Goal: Task Accomplishment & Management: Use online tool/utility

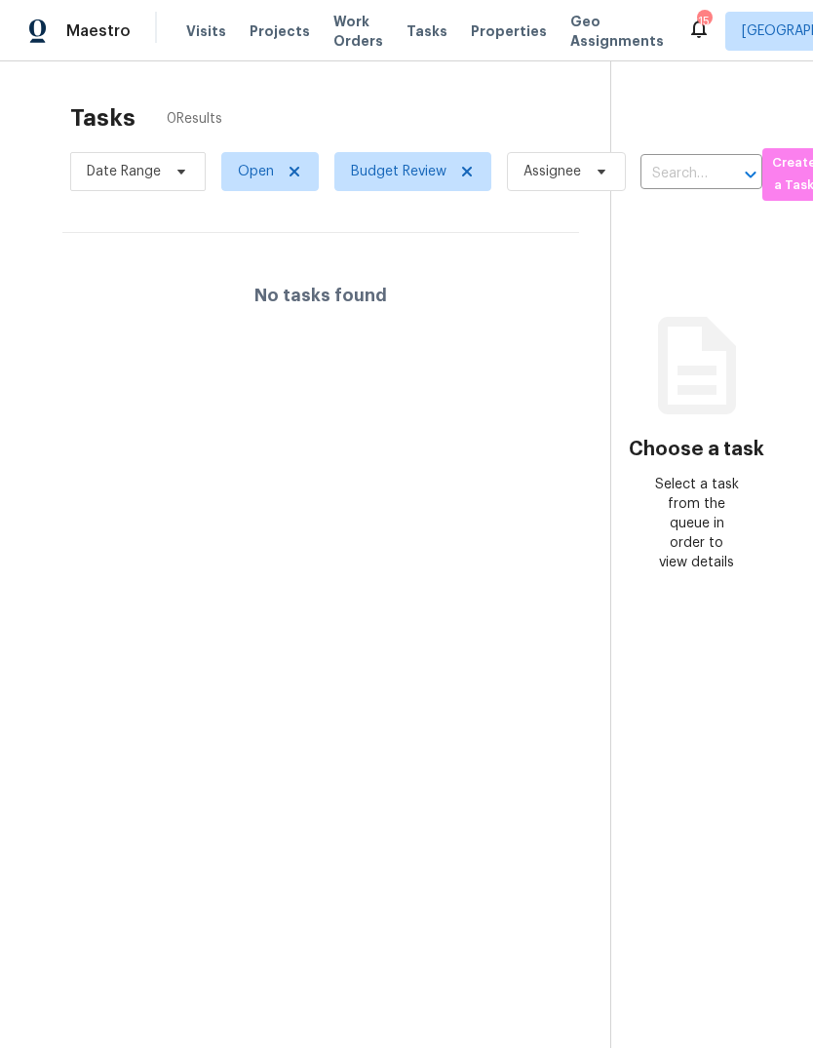
scroll to position [-3, 0]
click at [494, 24] on span "Properties" at bounding box center [509, 30] width 76 height 19
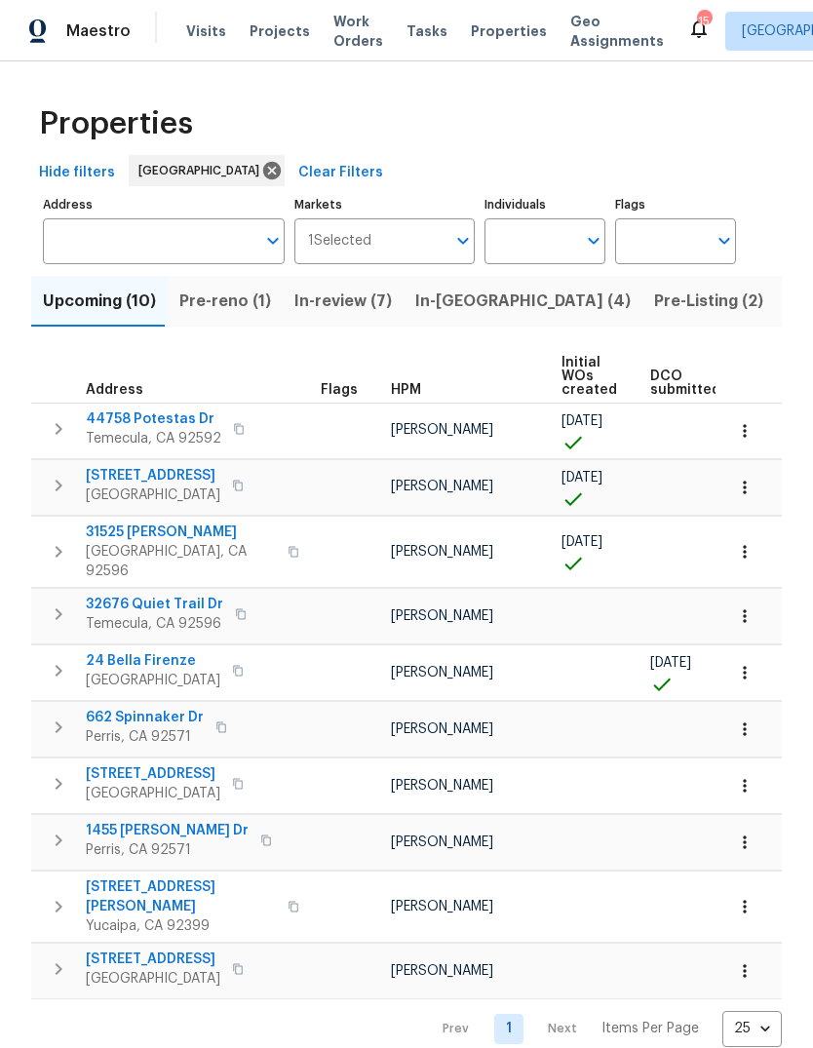
click at [364, 290] on span "In-review (7)" at bounding box center [342, 301] width 97 height 27
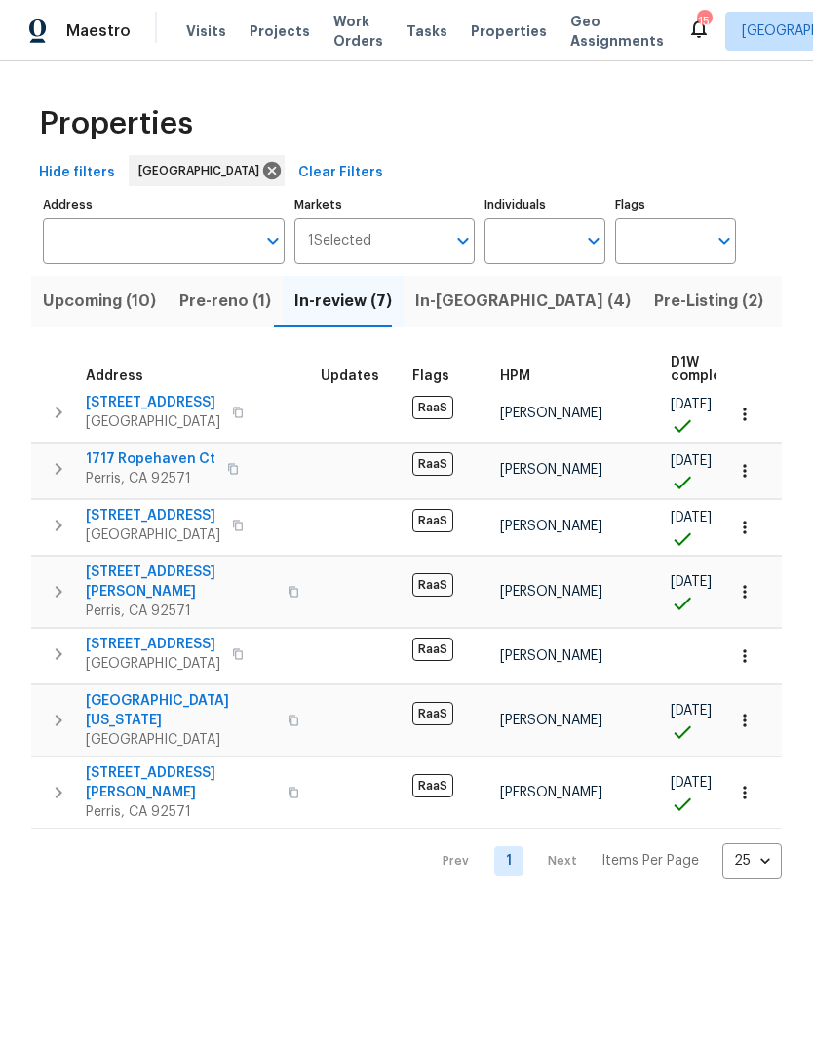
scroll to position [11, 0]
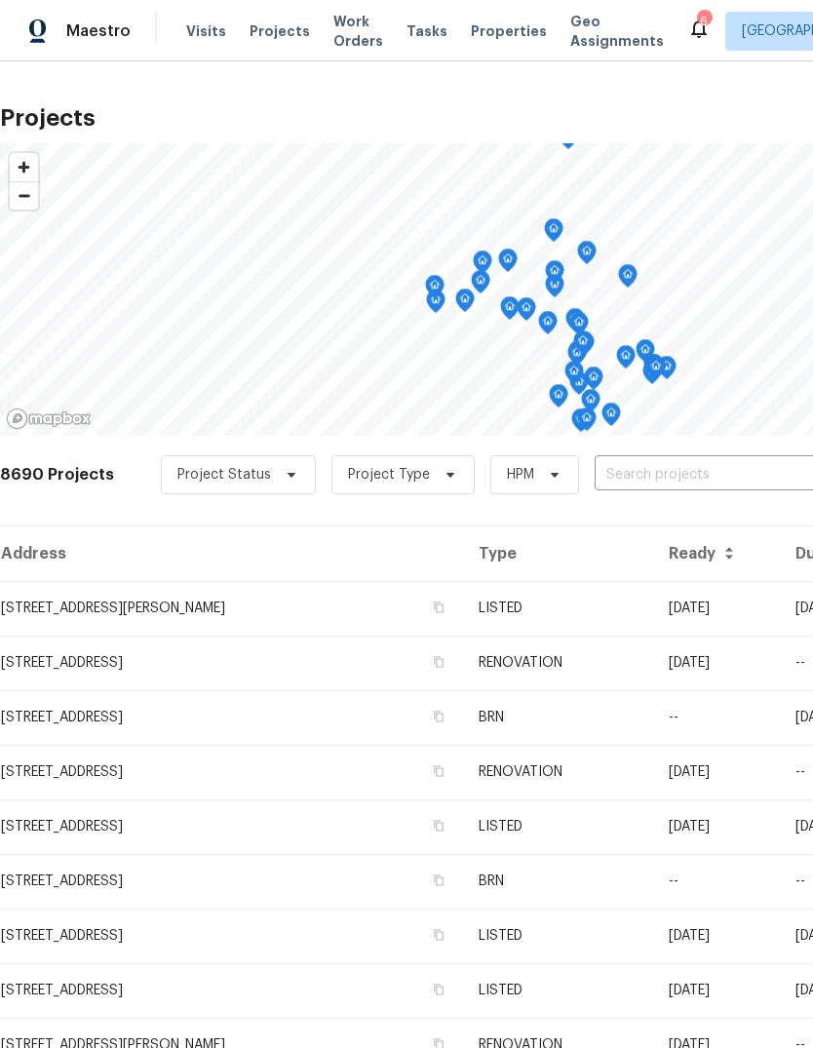
click at [609, 480] on input "text" at bounding box center [706, 475] width 223 height 30
type input "1717"
click at [651, 515] on li "1717 Ropehaven Ct, Perris, CA 92571" at bounding box center [666, 519] width 284 height 32
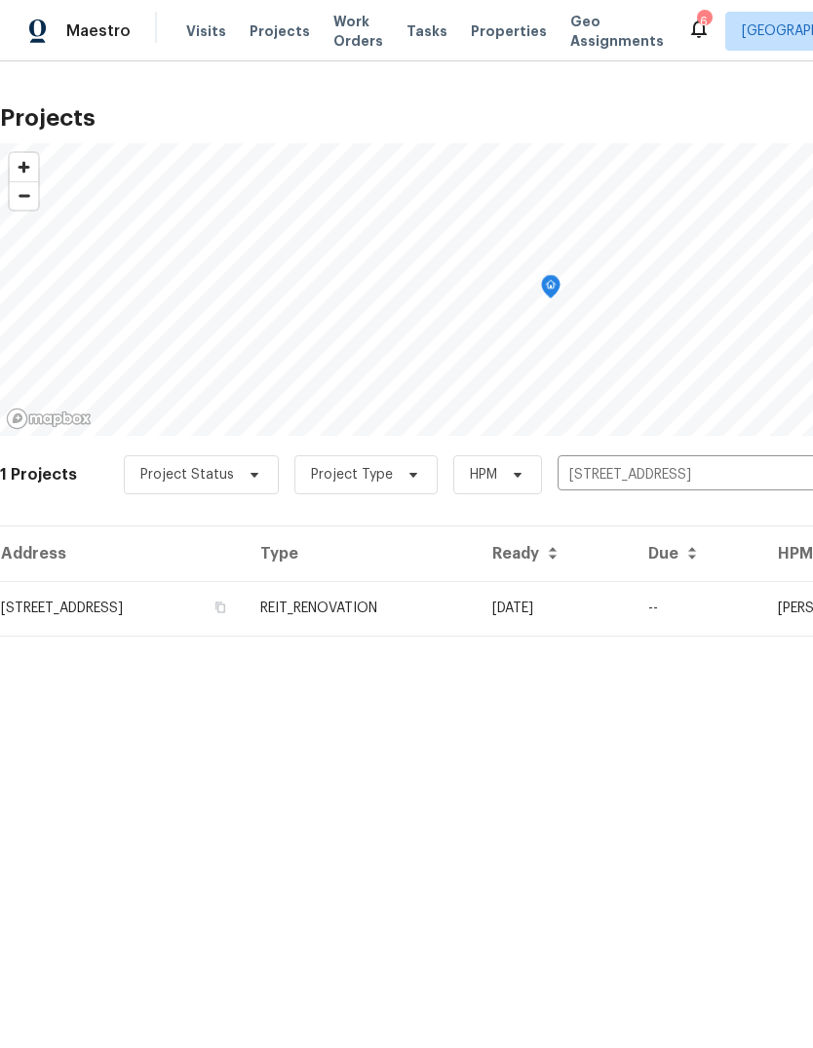
click at [477, 619] on td "REIT_RENOVATION" at bounding box center [361, 608] width 232 height 55
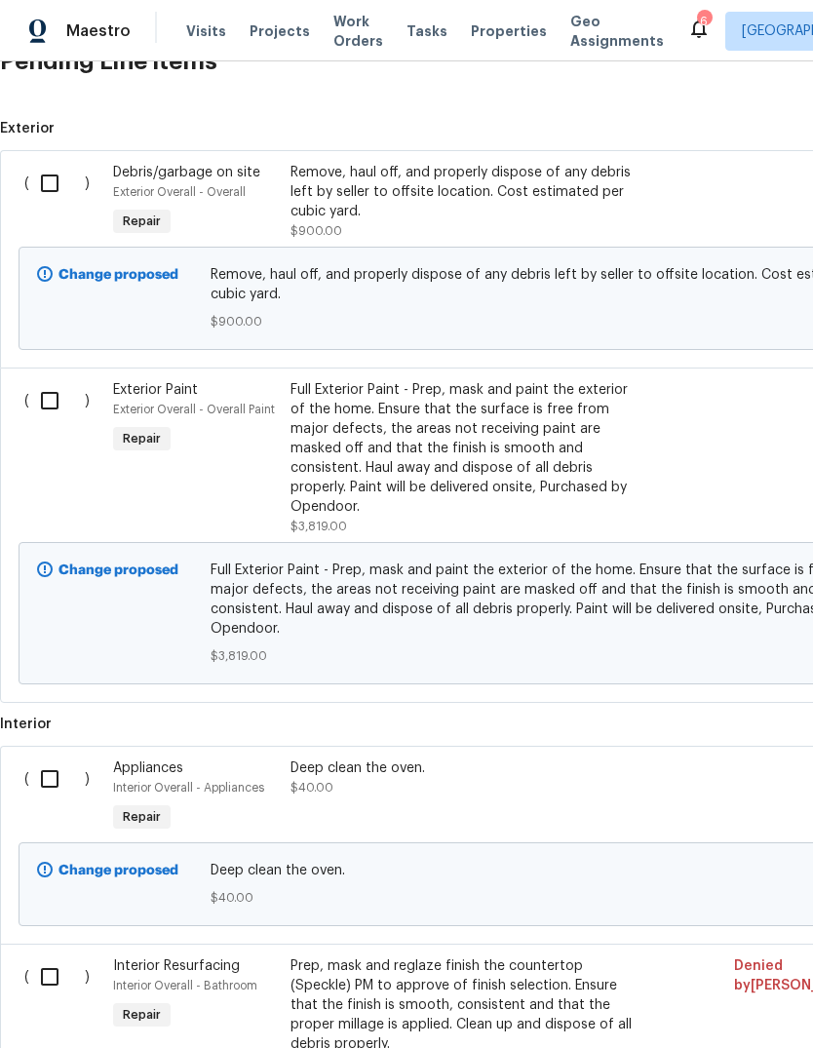
scroll to position [501, 0]
click at [50, 198] on input "checkbox" at bounding box center [57, 182] width 56 height 41
checkbox input "true"
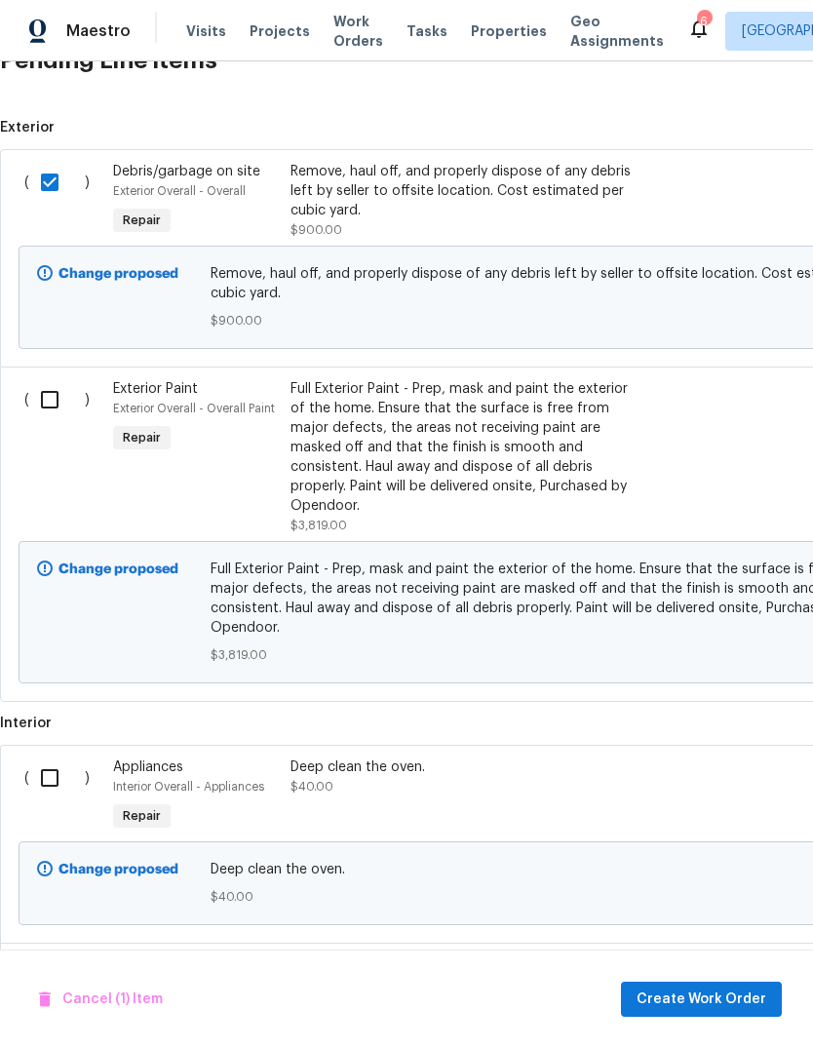
click at [56, 396] on input "checkbox" at bounding box center [57, 399] width 56 height 41
checkbox input "true"
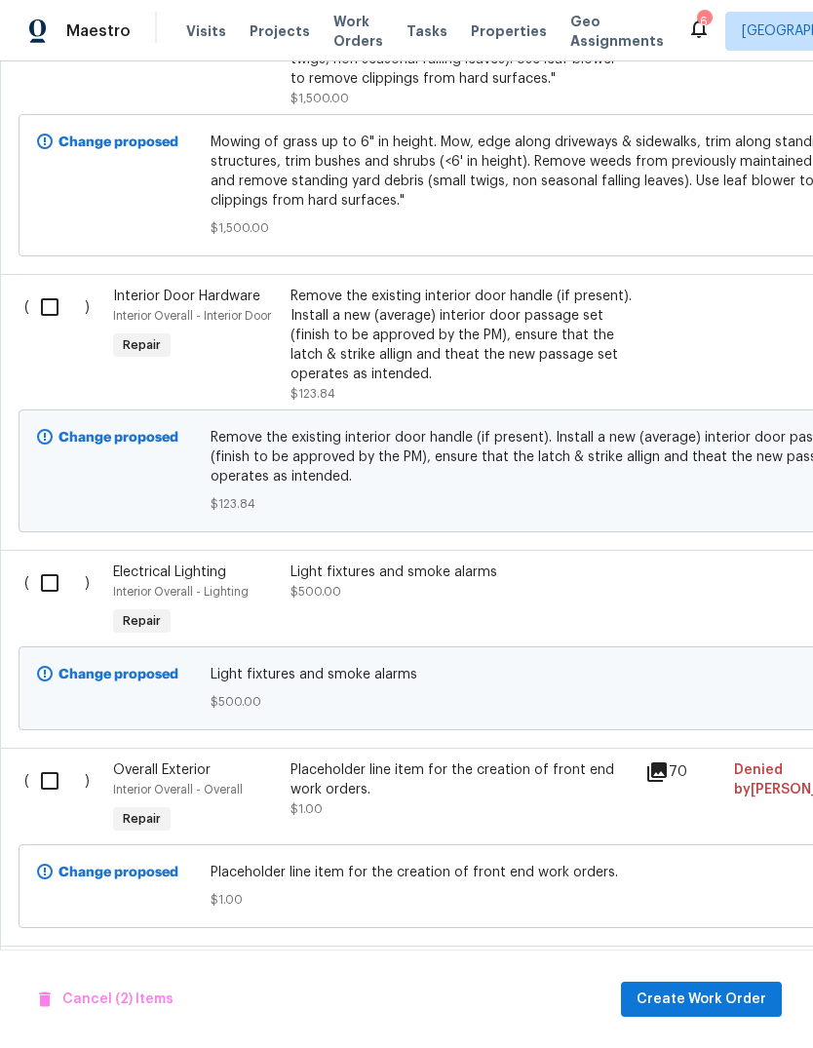
scroll to position [3567, 0]
click at [53, 286] on input "checkbox" at bounding box center [57, 306] width 56 height 41
checkbox input "true"
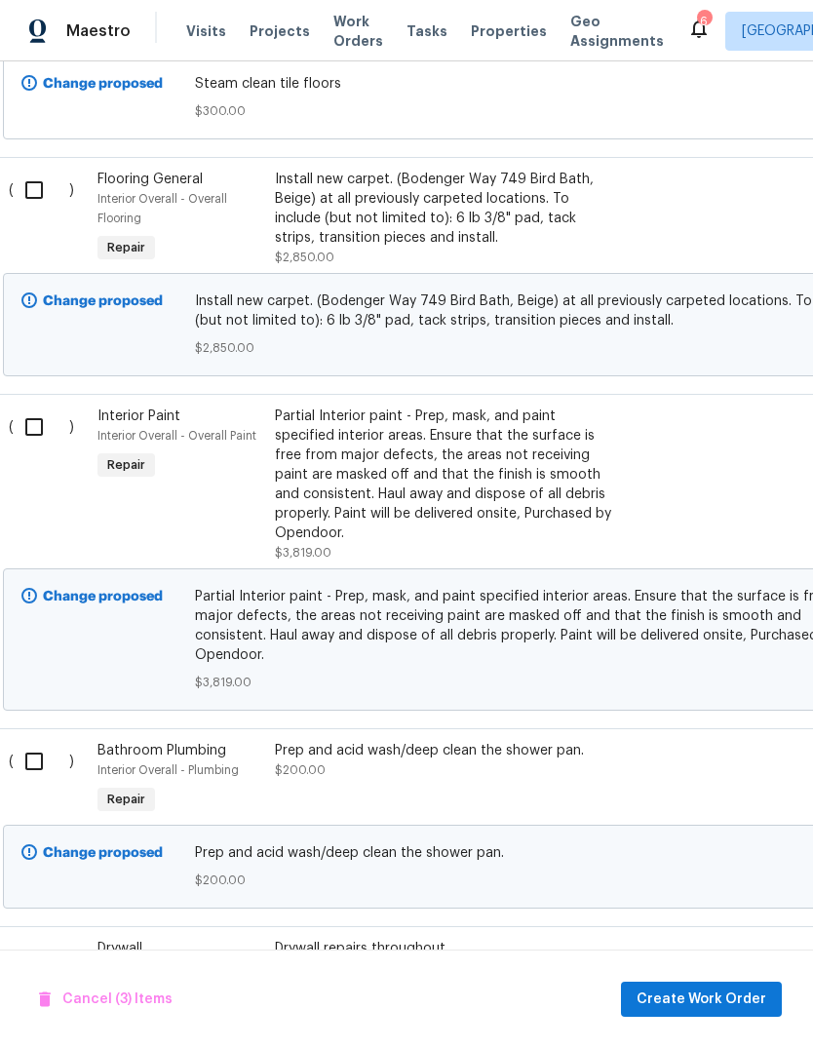
scroll to position [4561, 18]
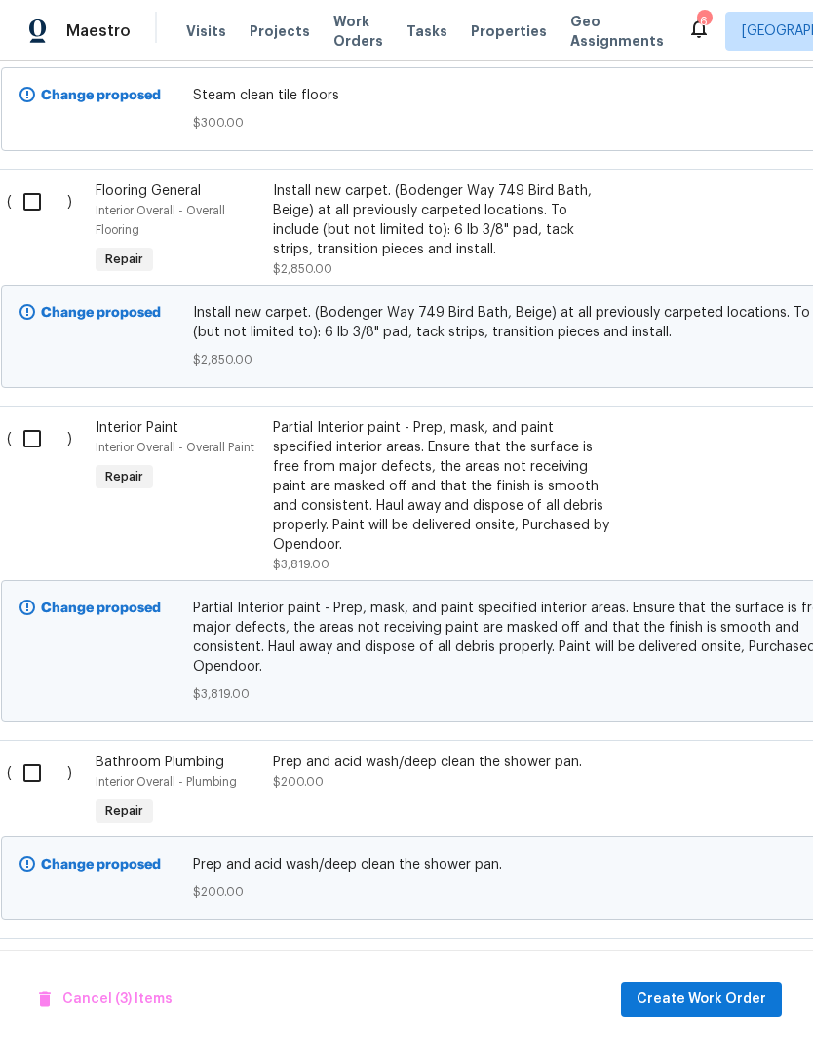
click at [40, 418] on input "checkbox" at bounding box center [40, 438] width 56 height 41
checkbox input "true"
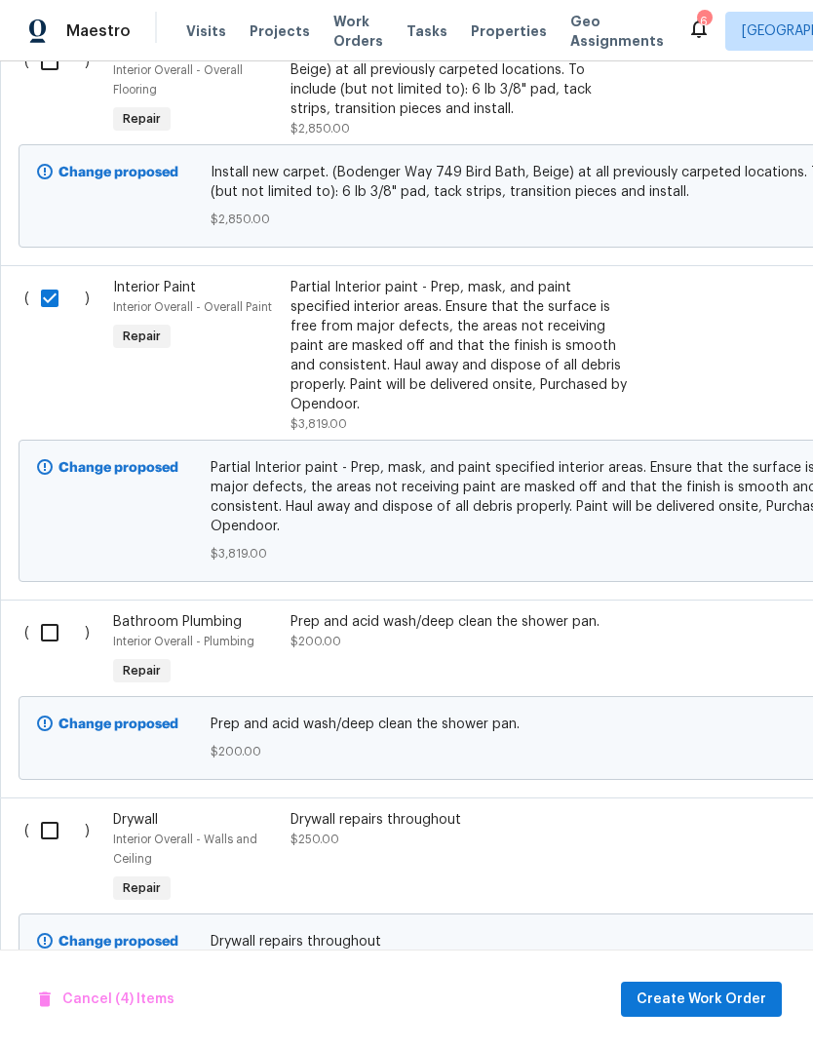
scroll to position [4691, -1]
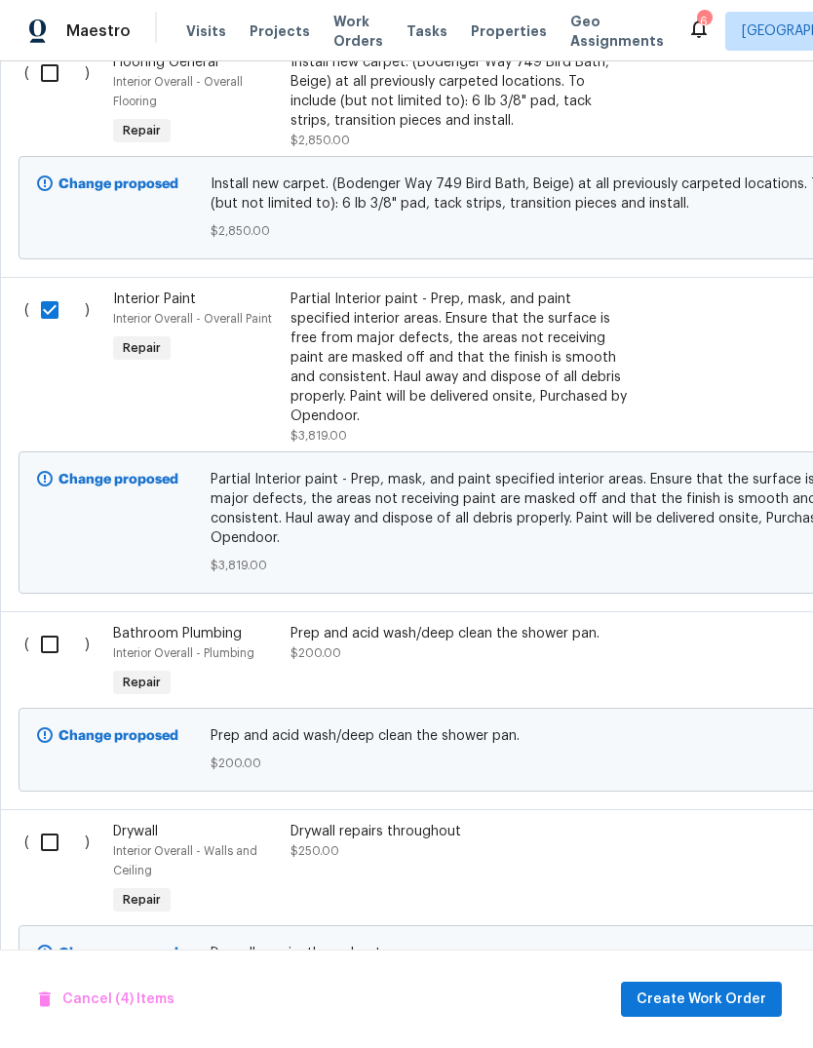
click at [52, 822] on input "checkbox" at bounding box center [57, 842] width 56 height 41
checkbox input "true"
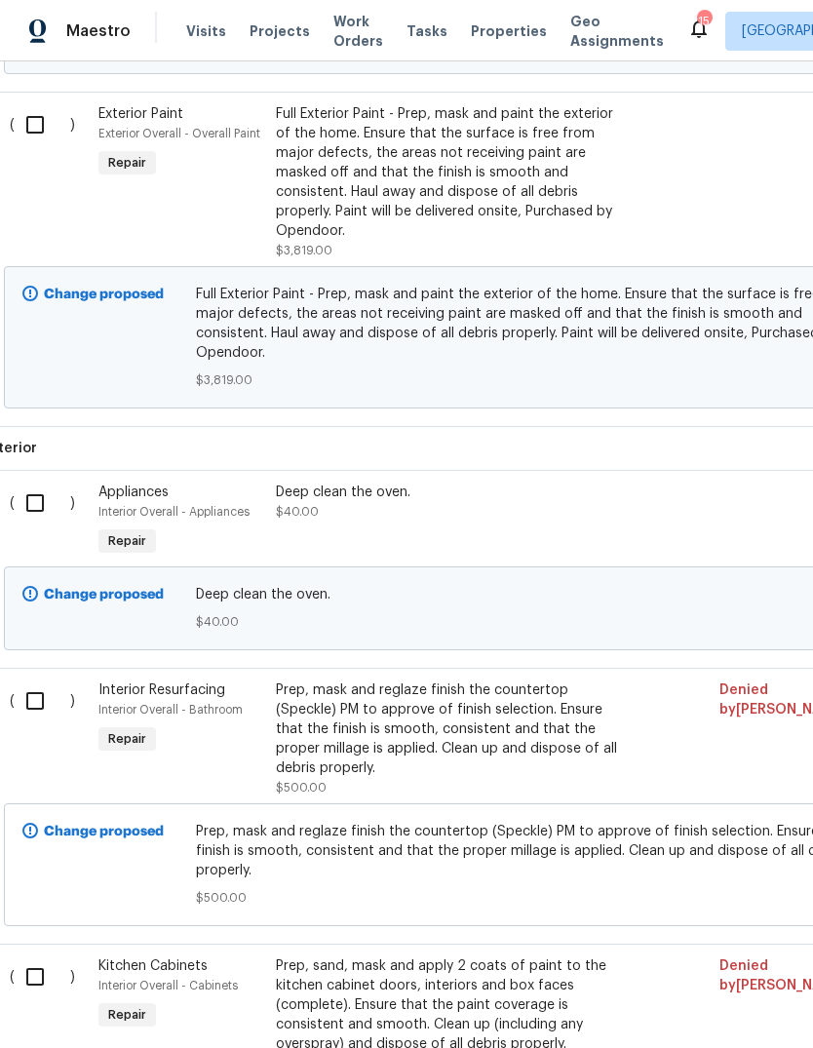
scroll to position [772, 19]
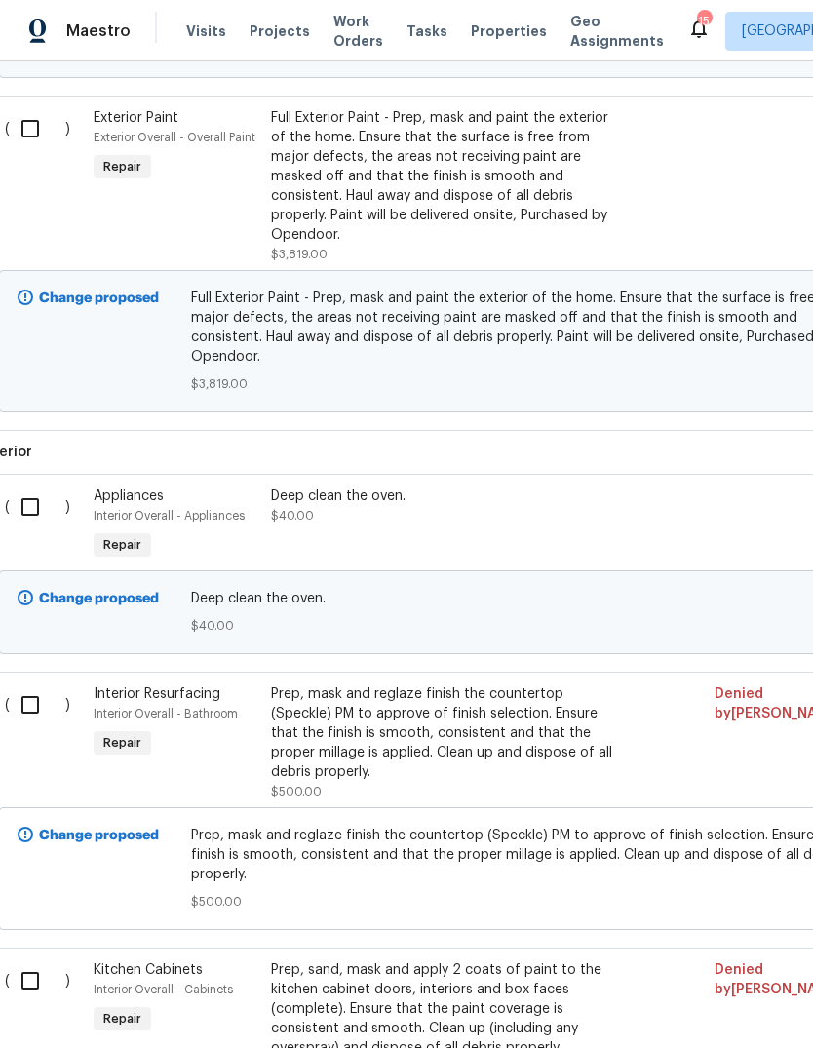
click at [484, 230] on div "Full Exterior Paint - Prep, mask and paint the exterior of the home. Ensure tha…" at bounding box center [442, 176] width 343 height 136
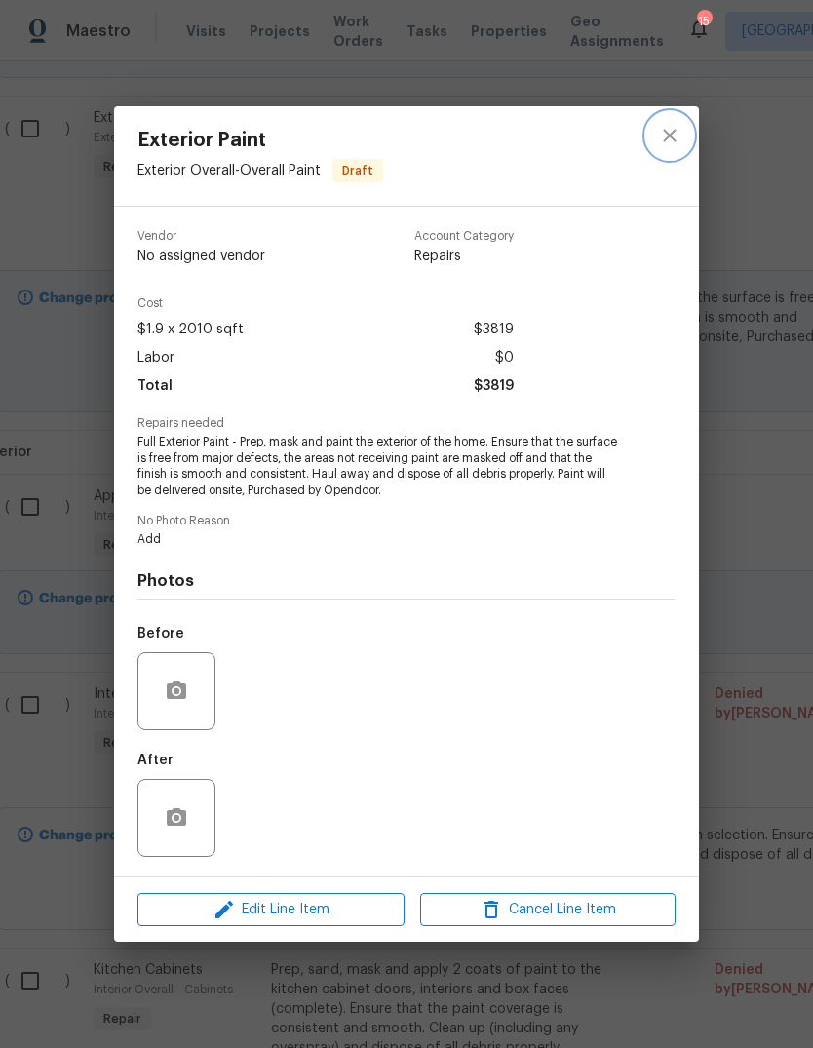
click at [692, 138] on button "close" at bounding box center [669, 135] width 47 height 47
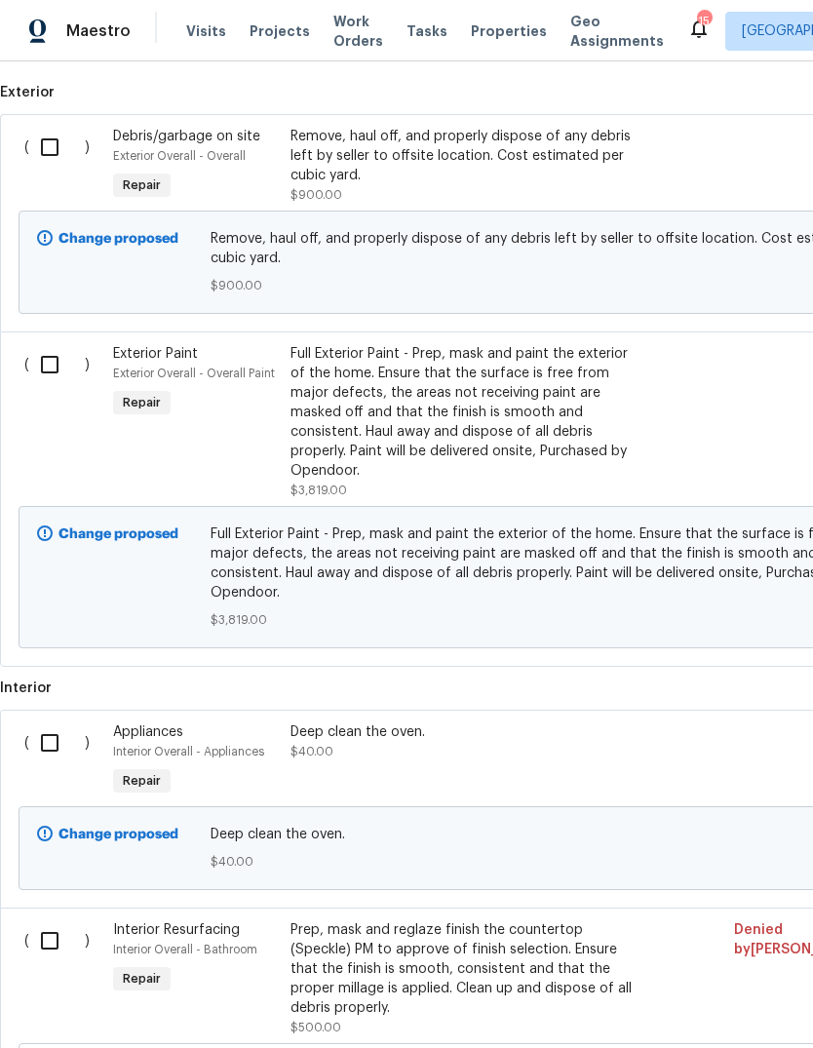
scroll to position [536, 0]
click at [53, 150] on input "checkbox" at bounding box center [57, 147] width 56 height 41
checkbox input "true"
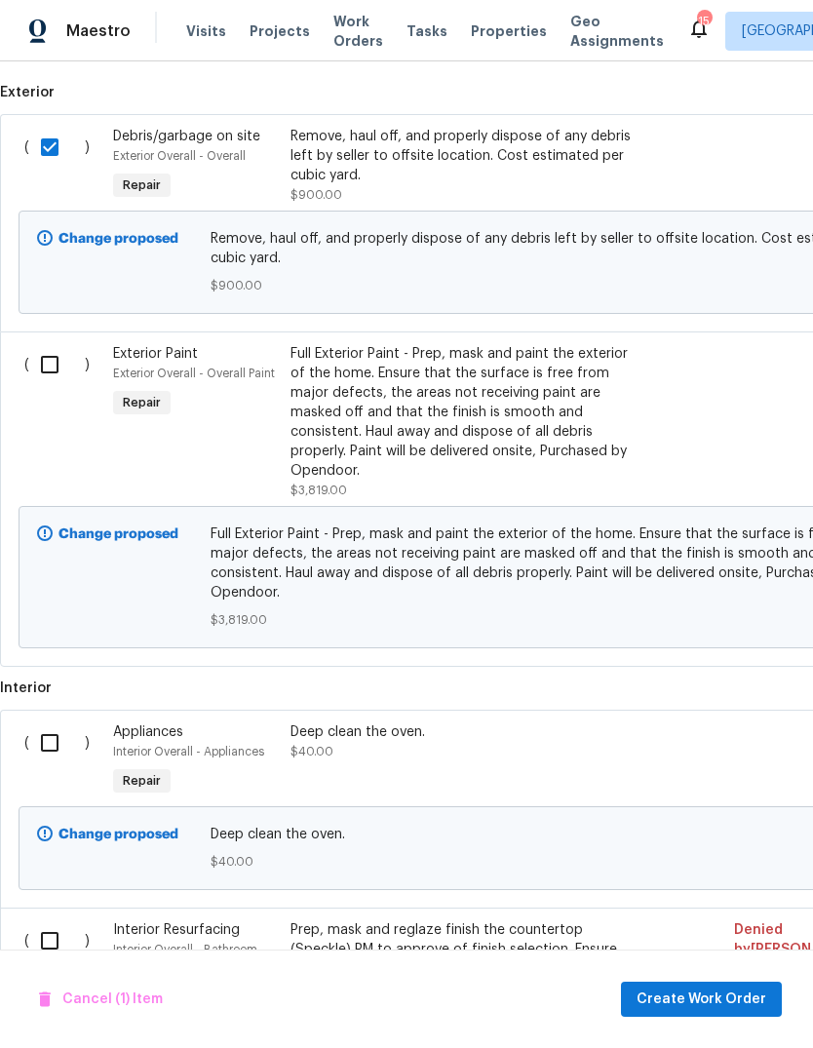
click at [62, 369] on input "checkbox" at bounding box center [57, 364] width 56 height 41
checkbox input "true"
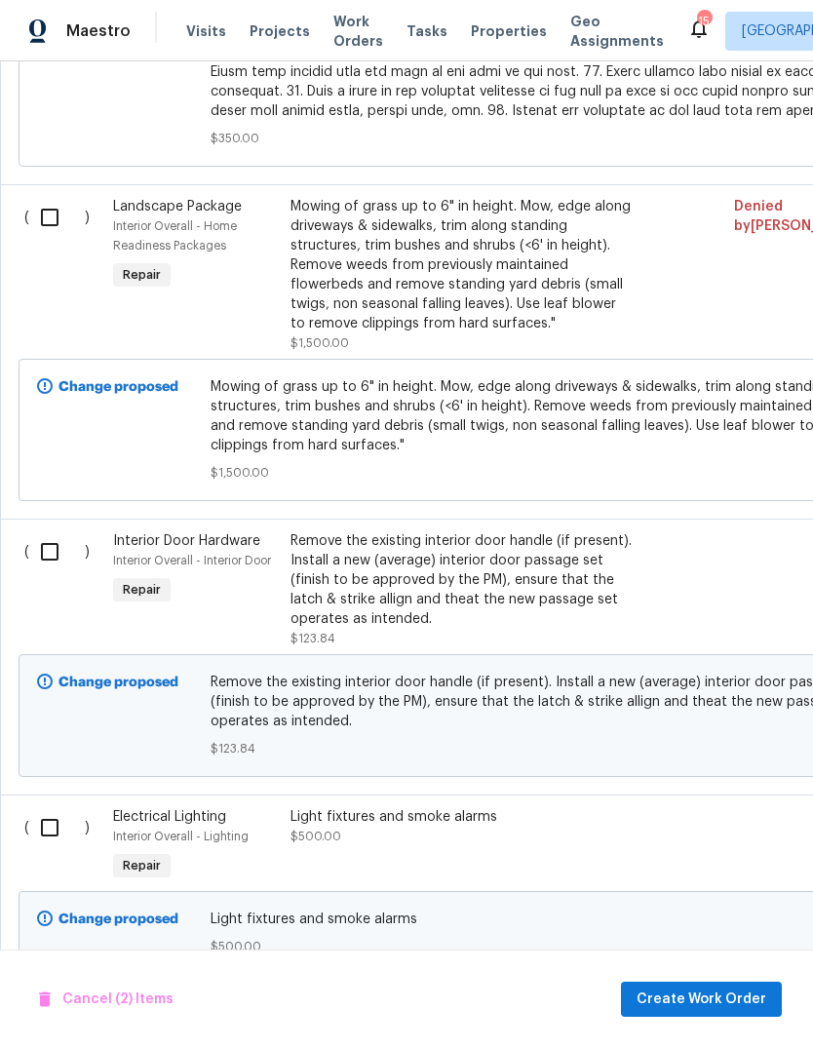
scroll to position [3323, 0]
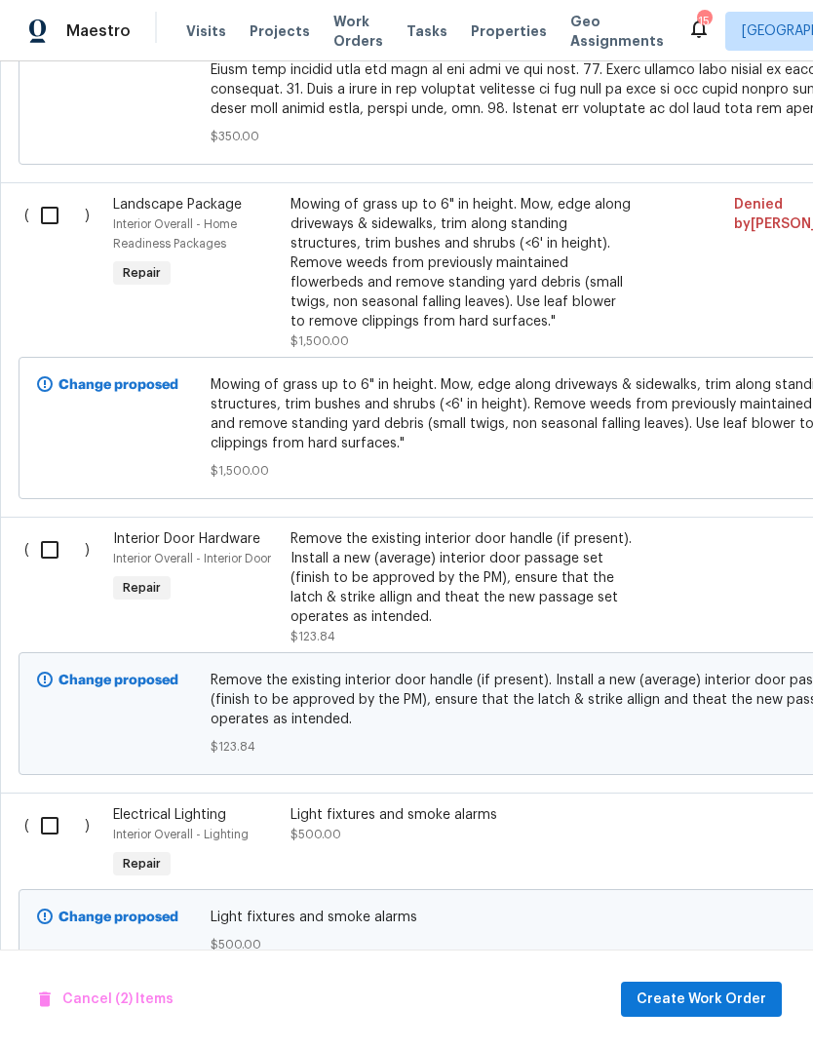
click at [56, 529] on input "checkbox" at bounding box center [57, 549] width 56 height 41
checkbox input "true"
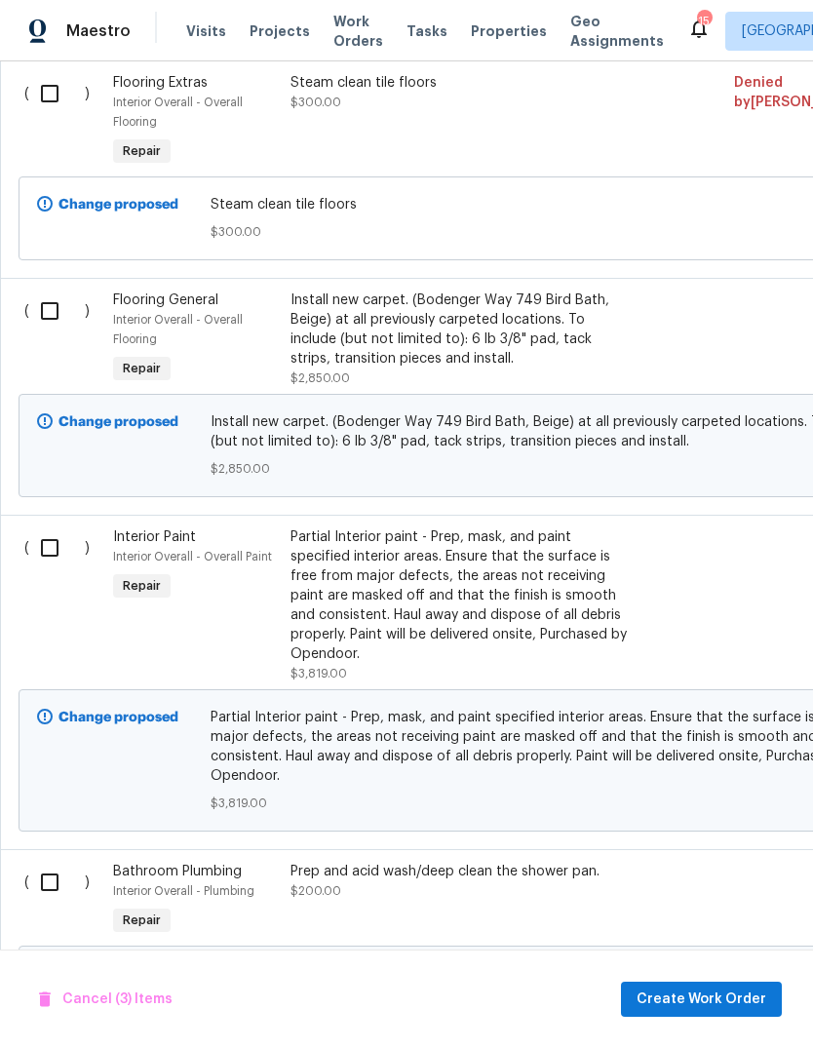
scroll to position [4451, 0]
click at [47, 527] on input "checkbox" at bounding box center [57, 547] width 56 height 41
checkbox input "true"
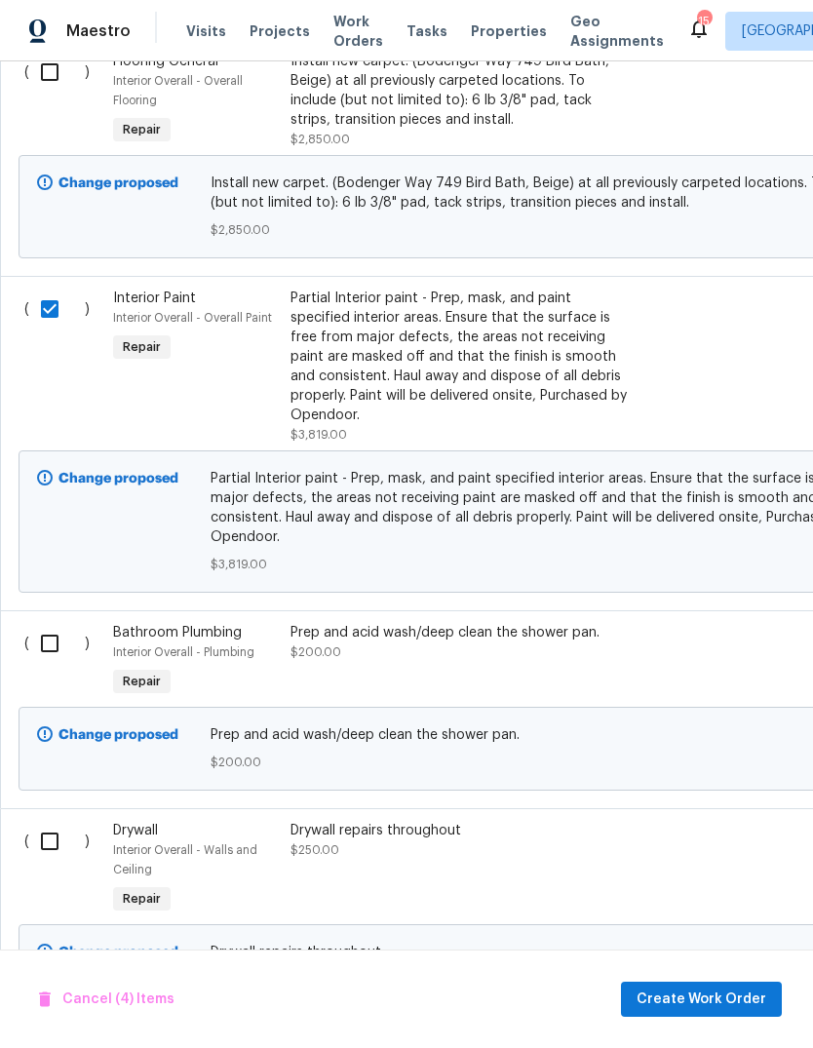
scroll to position [4689, 0]
click at [48, 822] on input "checkbox" at bounding box center [57, 842] width 56 height 41
checkbox input "true"
click at [736, 999] on span "Create Work Order" at bounding box center [702, 1000] width 130 height 24
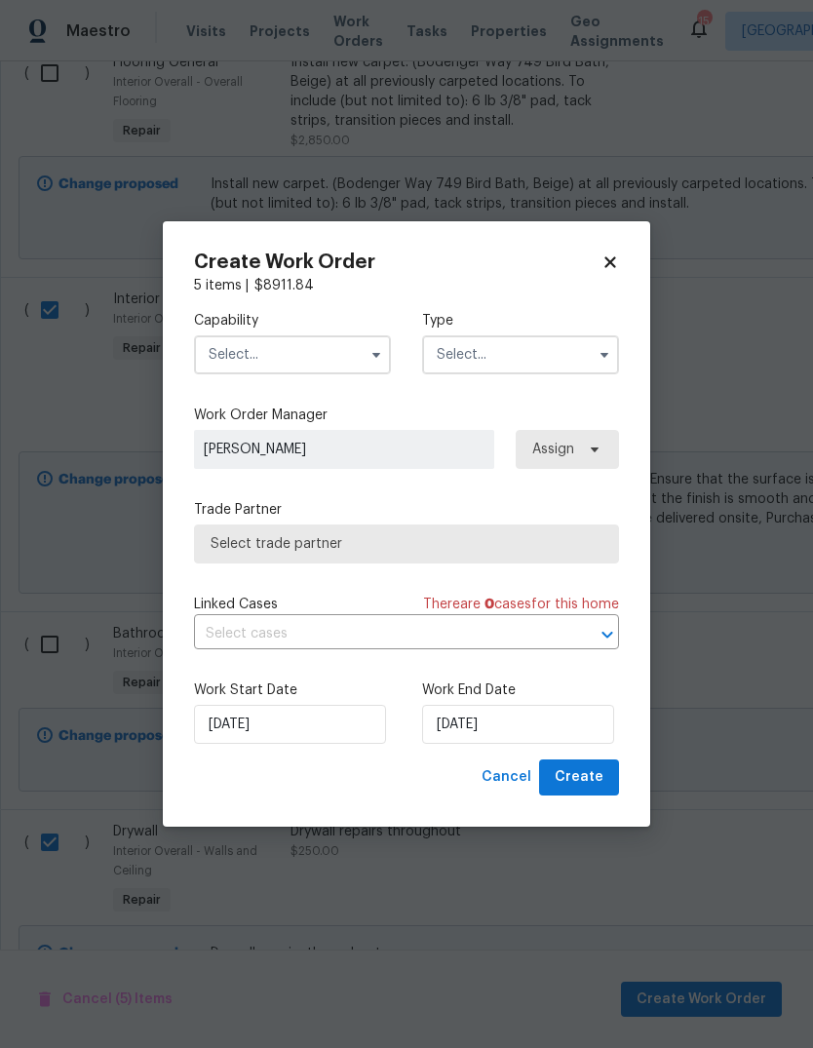
click at [315, 363] on input "text" at bounding box center [292, 354] width 197 height 39
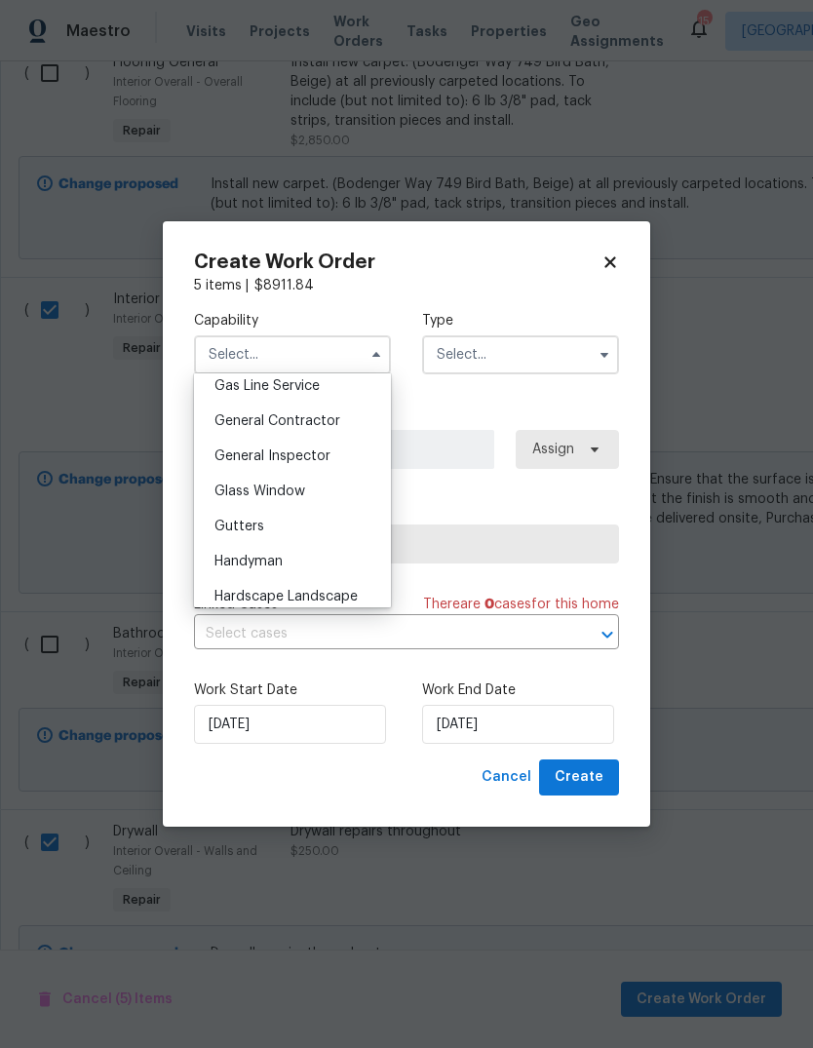
scroll to position [904, 0]
click at [323, 420] on span "General Contractor" at bounding box center [277, 424] width 126 height 14
type input "General Contractor"
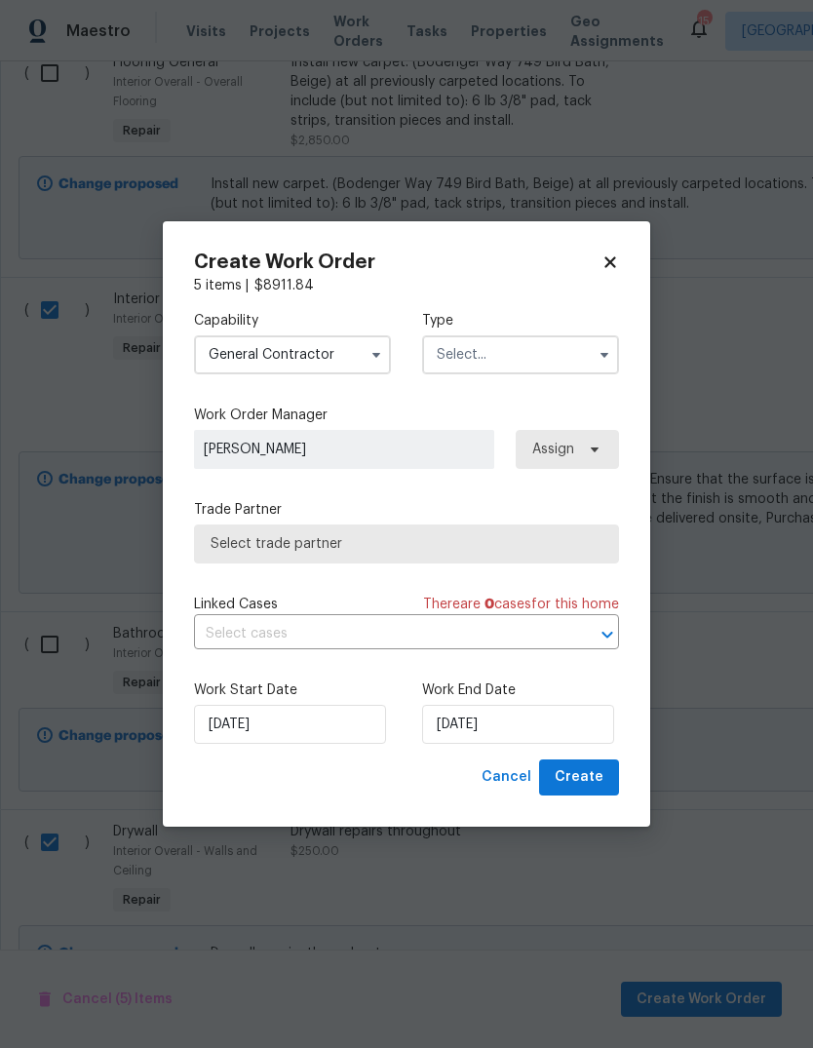
click at [526, 360] on input "text" at bounding box center [520, 354] width 197 height 39
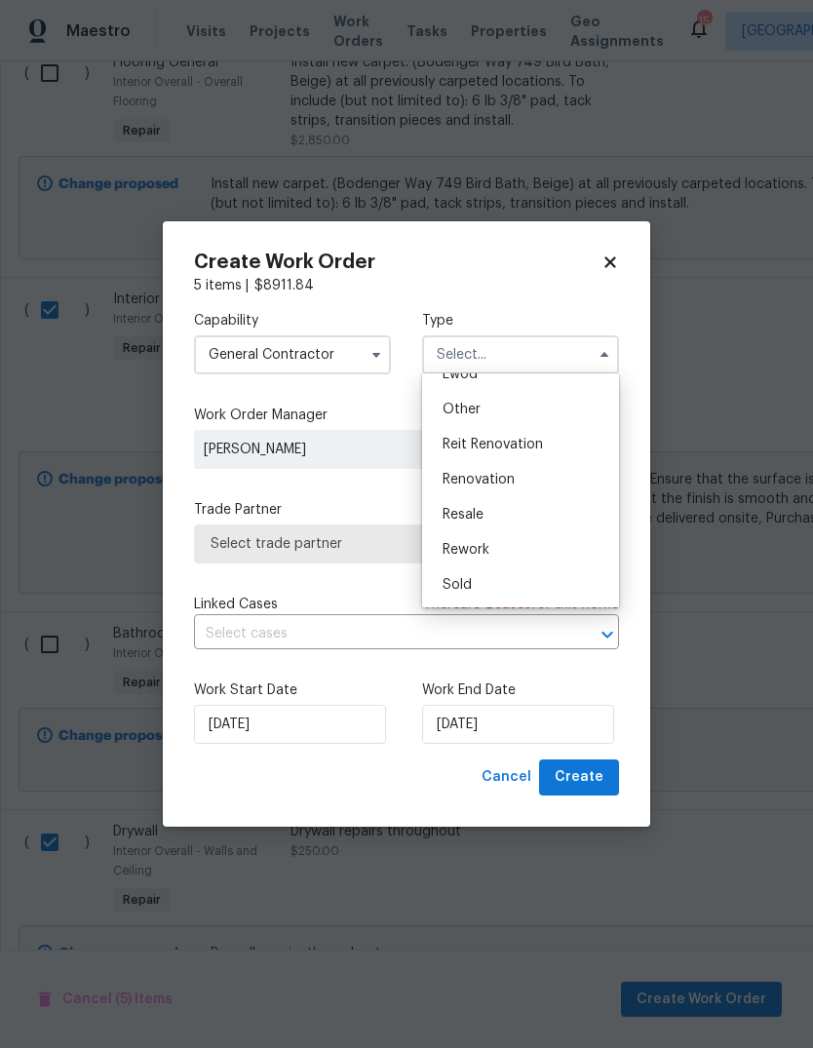
scroll to position [232, 0]
click at [519, 448] on span "Reit Renovation" at bounding box center [493, 445] width 100 height 14
type input "Reit Renovation"
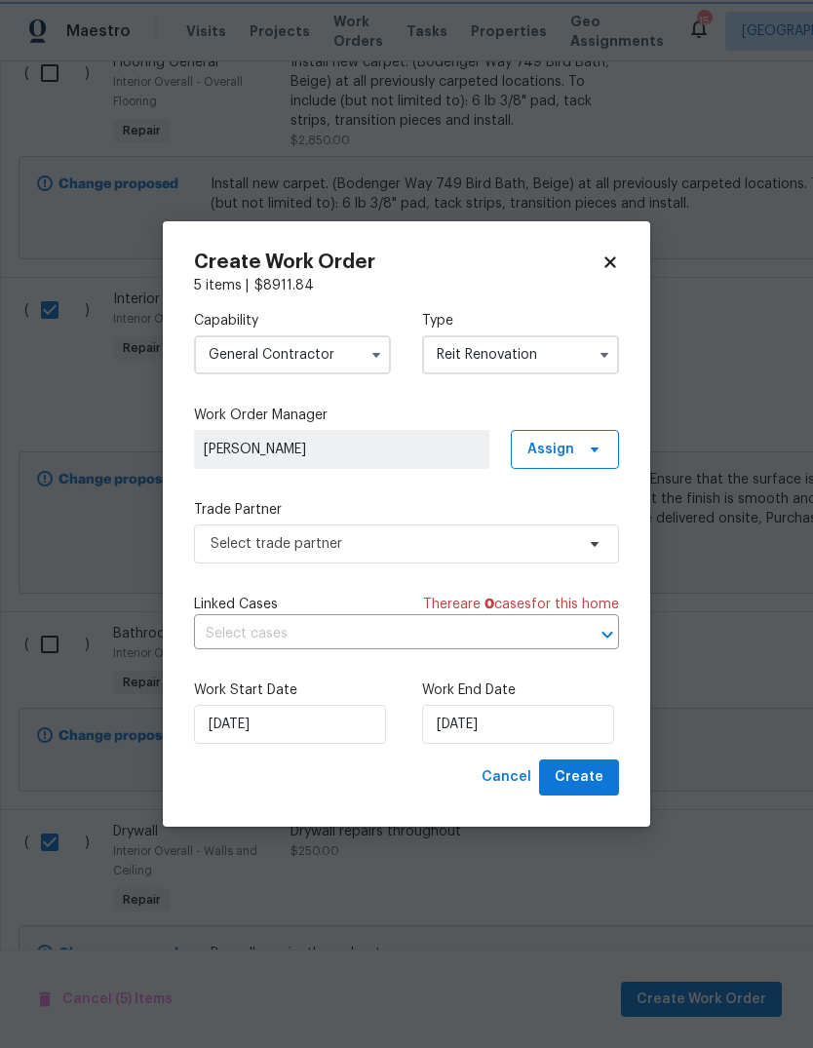
scroll to position [0, 0]
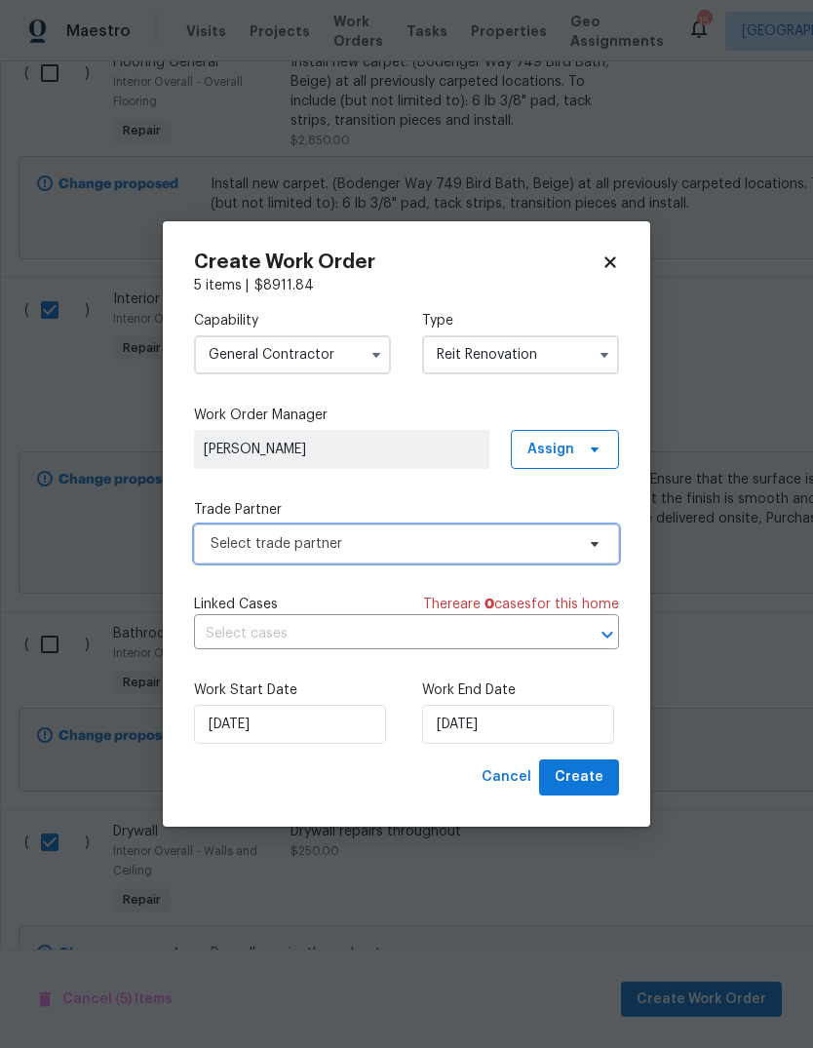
click at [357, 552] on span "Select trade partner" at bounding box center [393, 543] width 364 height 19
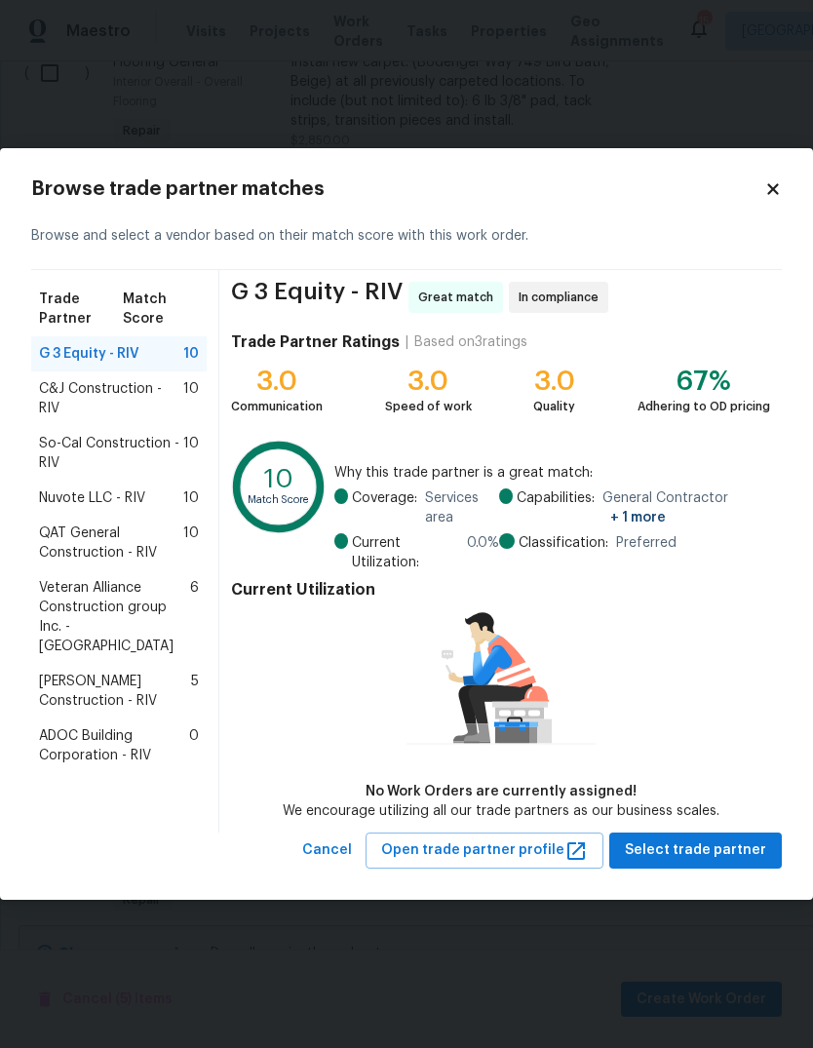
click at [142, 434] on span "So-Cal Construction - RIV" at bounding box center [111, 453] width 144 height 39
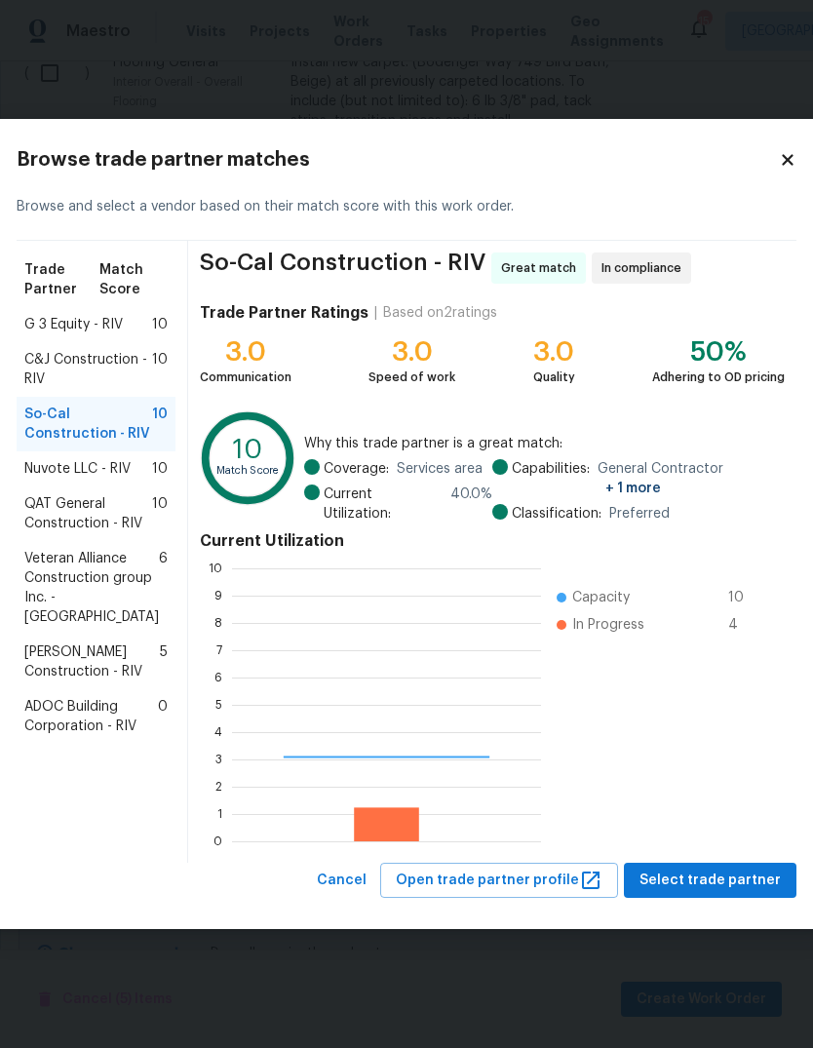
scroll to position [273, 309]
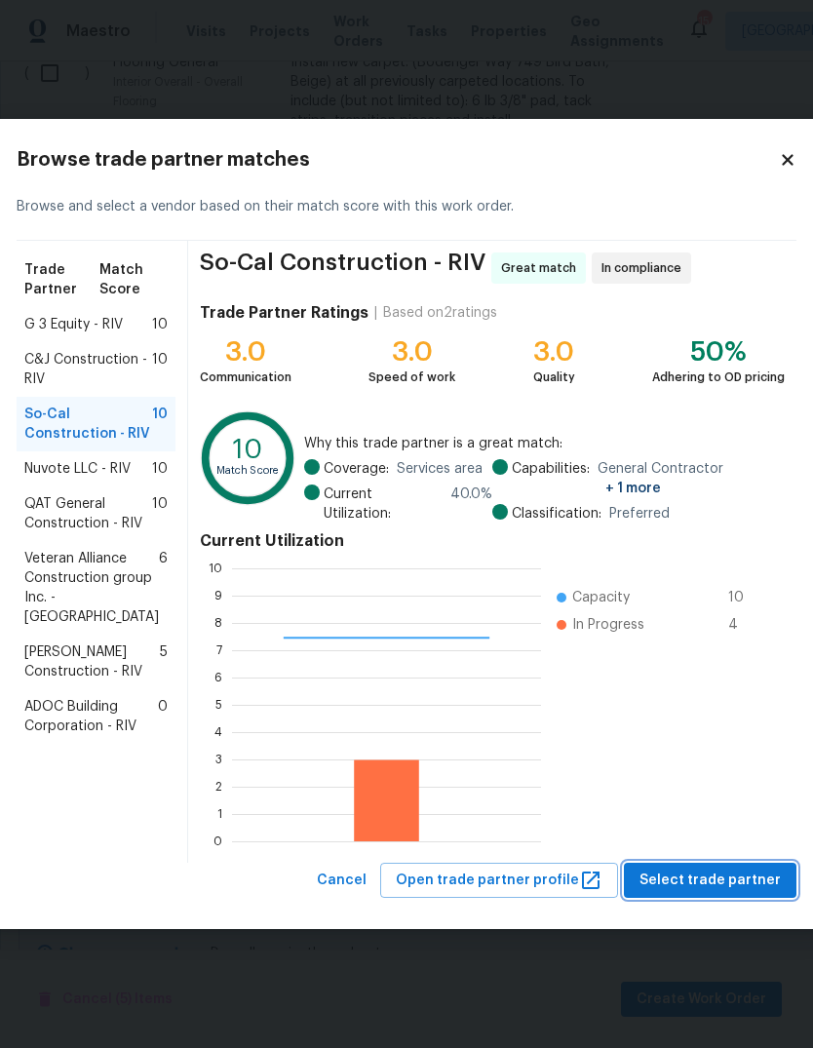
click at [723, 874] on span "Select trade partner" at bounding box center [710, 881] width 141 height 24
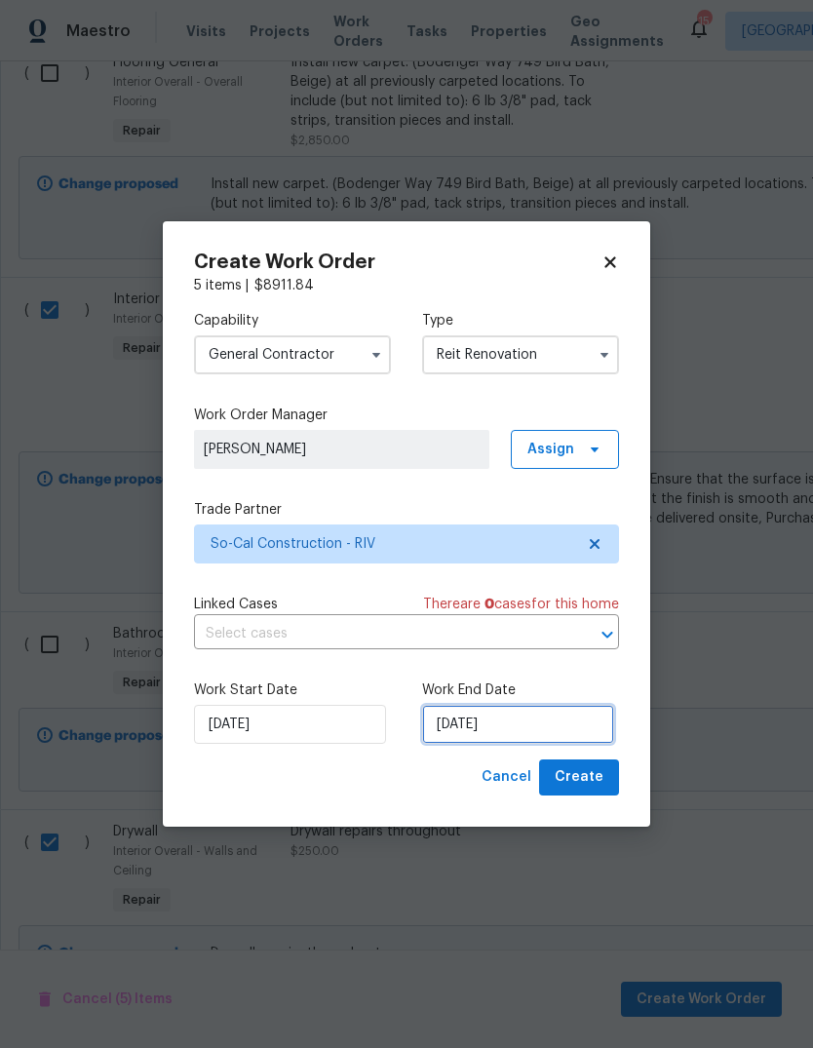
click at [486, 732] on input "[DATE]" at bounding box center [518, 724] width 192 height 39
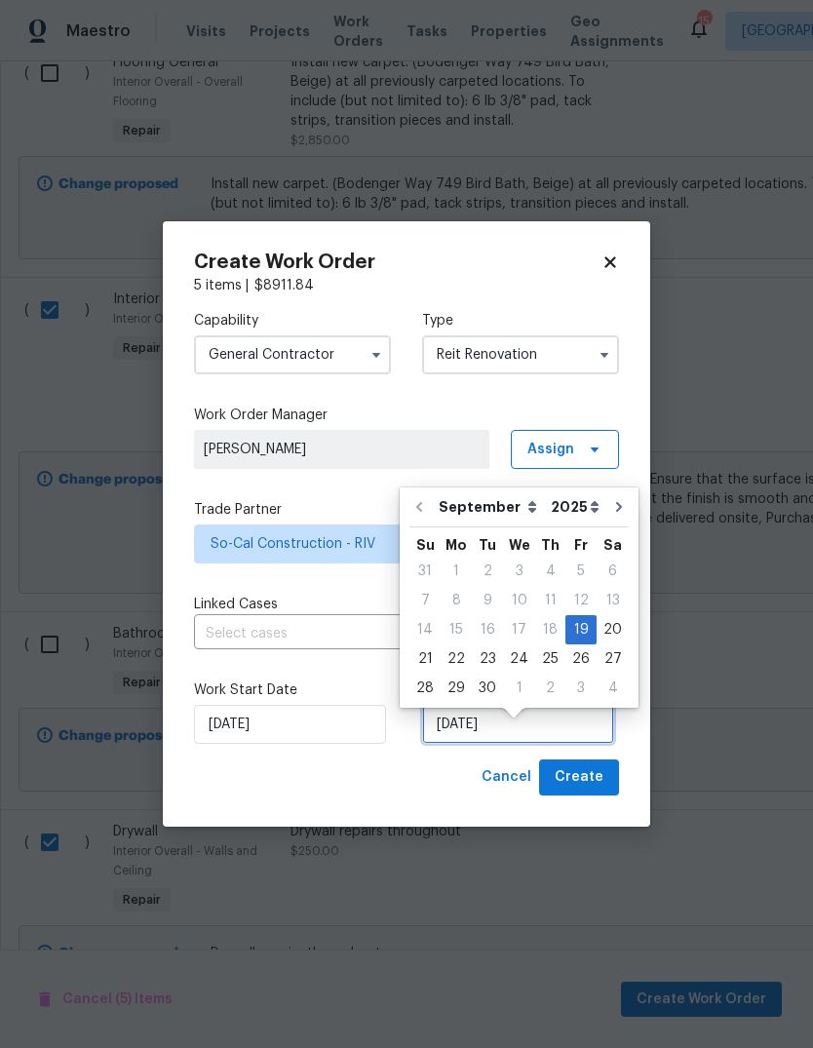
scroll to position [15, 0]
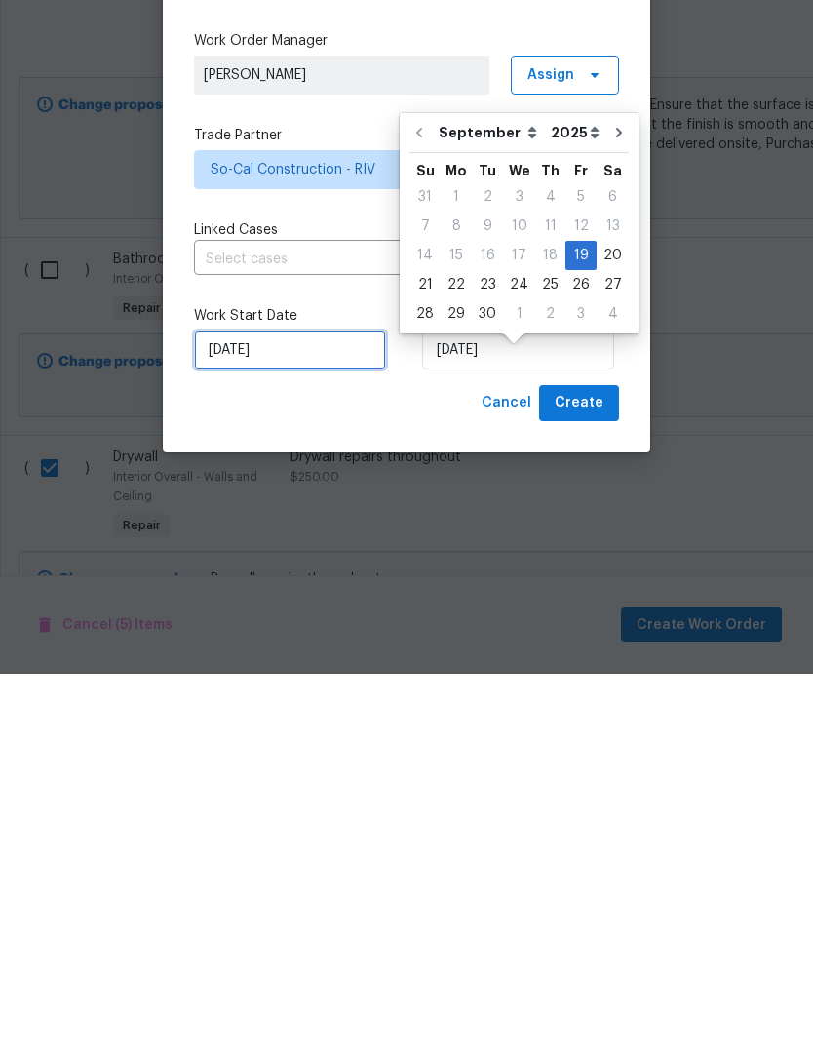
click at [277, 705] on input "[DATE]" at bounding box center [290, 724] width 192 height 39
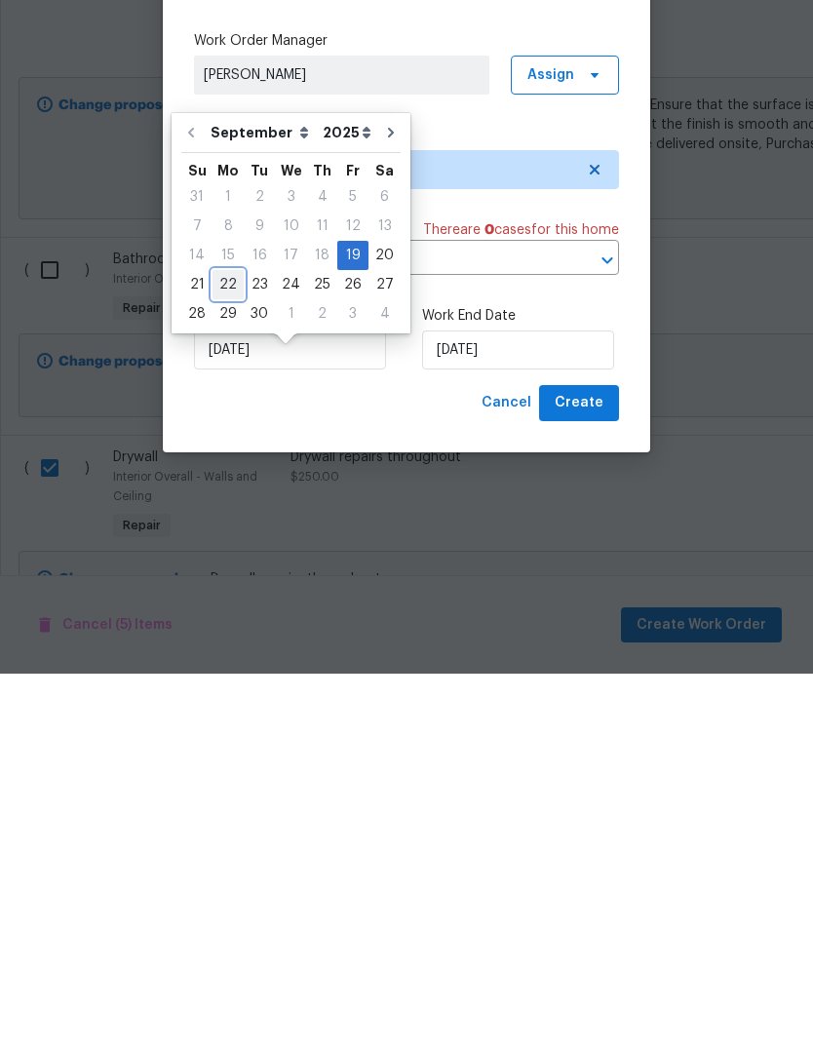
click at [238, 645] on div "22" at bounding box center [228, 658] width 31 height 27
type input "[DATE]"
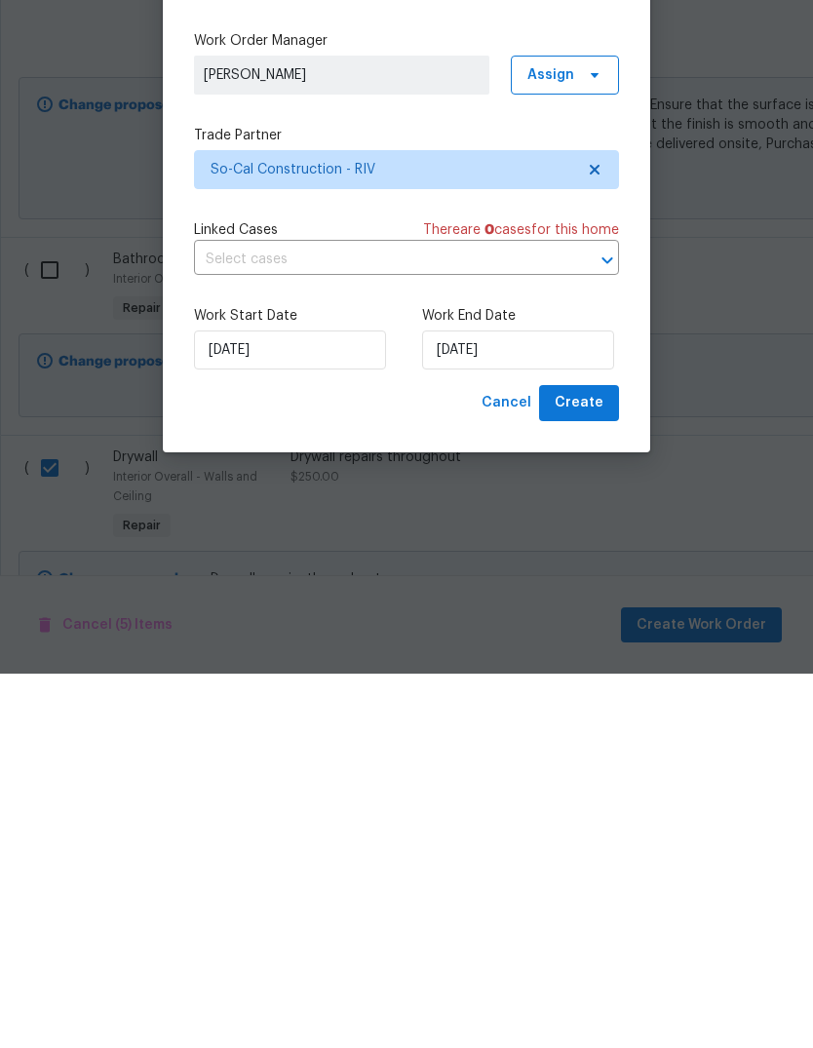
scroll to position [73, 0]
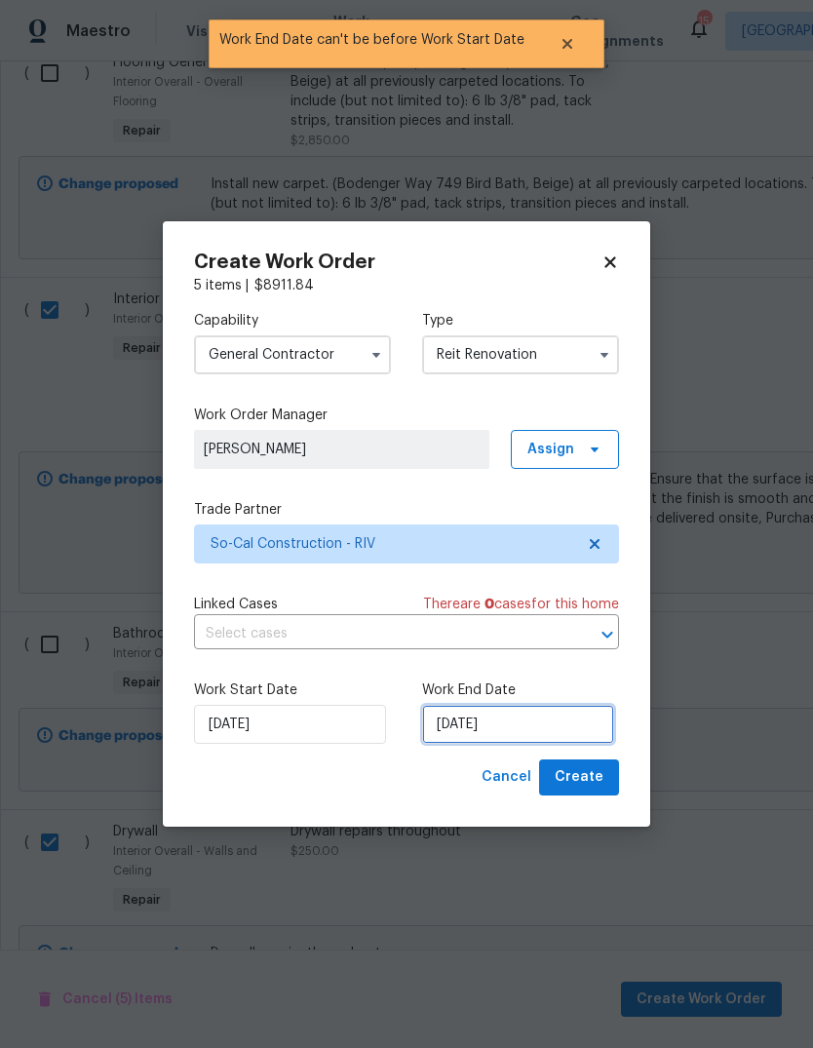
click at [504, 728] on input "[DATE]" at bounding box center [518, 724] width 192 height 39
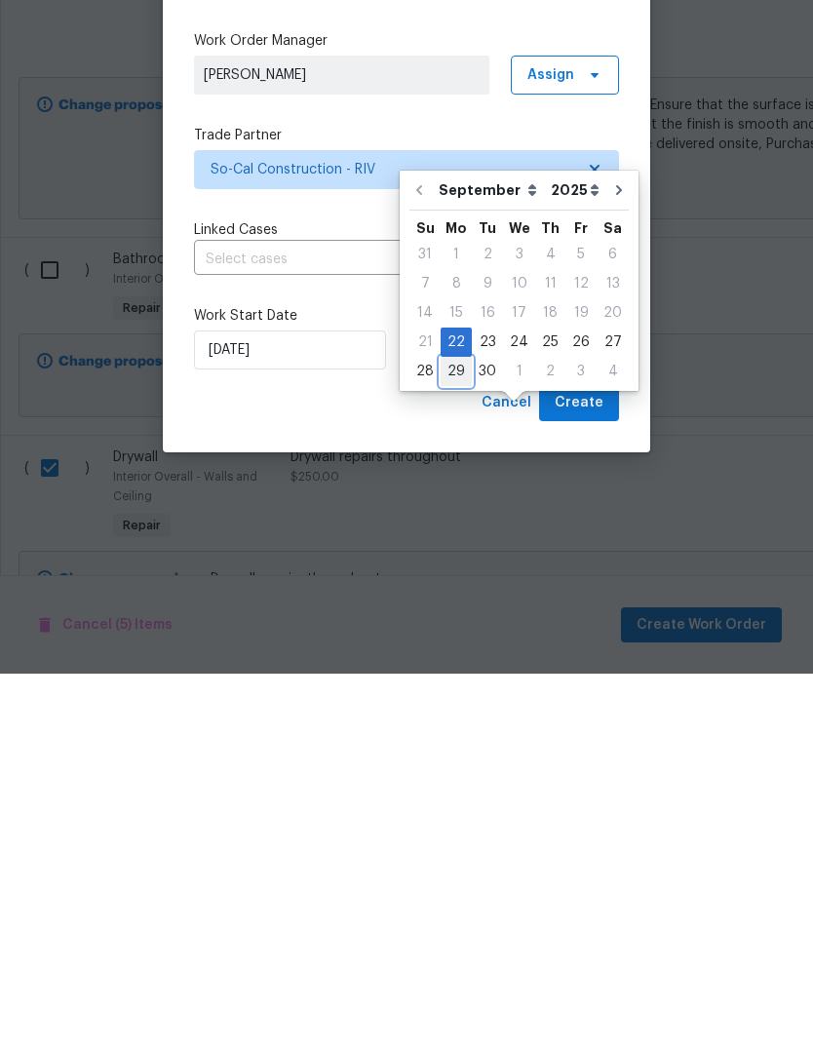
click at [443, 732] on div "29" at bounding box center [456, 745] width 31 height 27
type input "[DATE]"
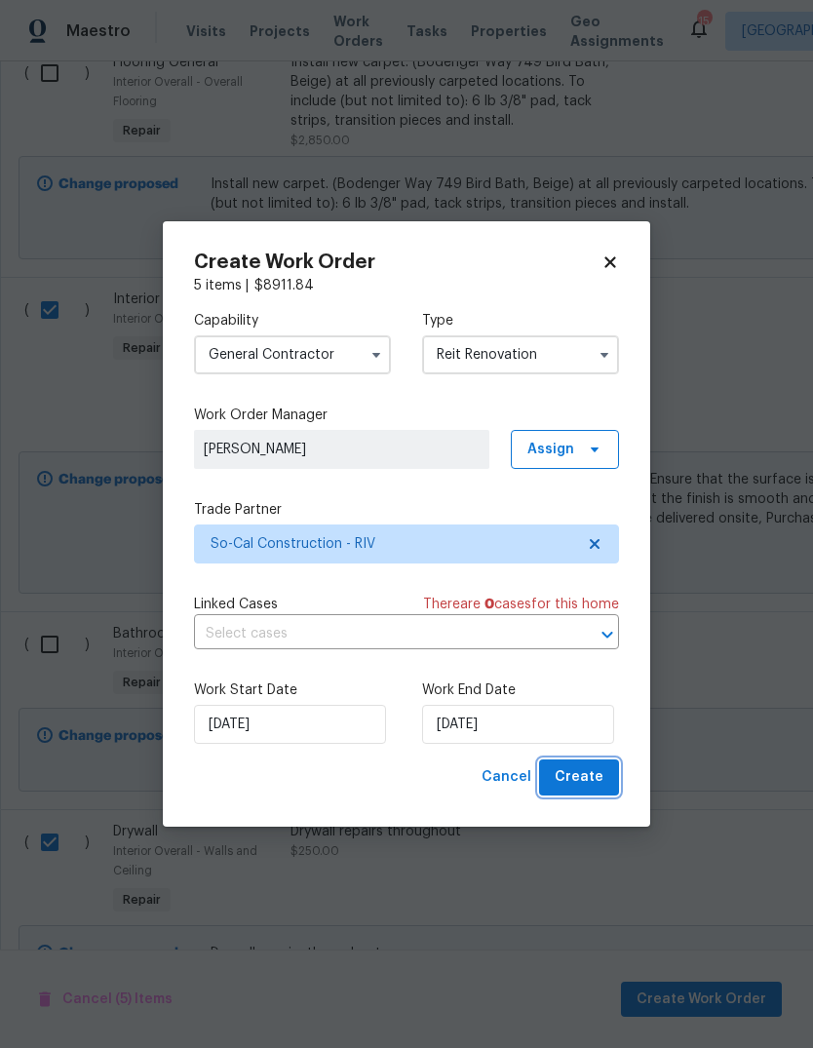
click at [596, 781] on span "Create" at bounding box center [579, 777] width 49 height 24
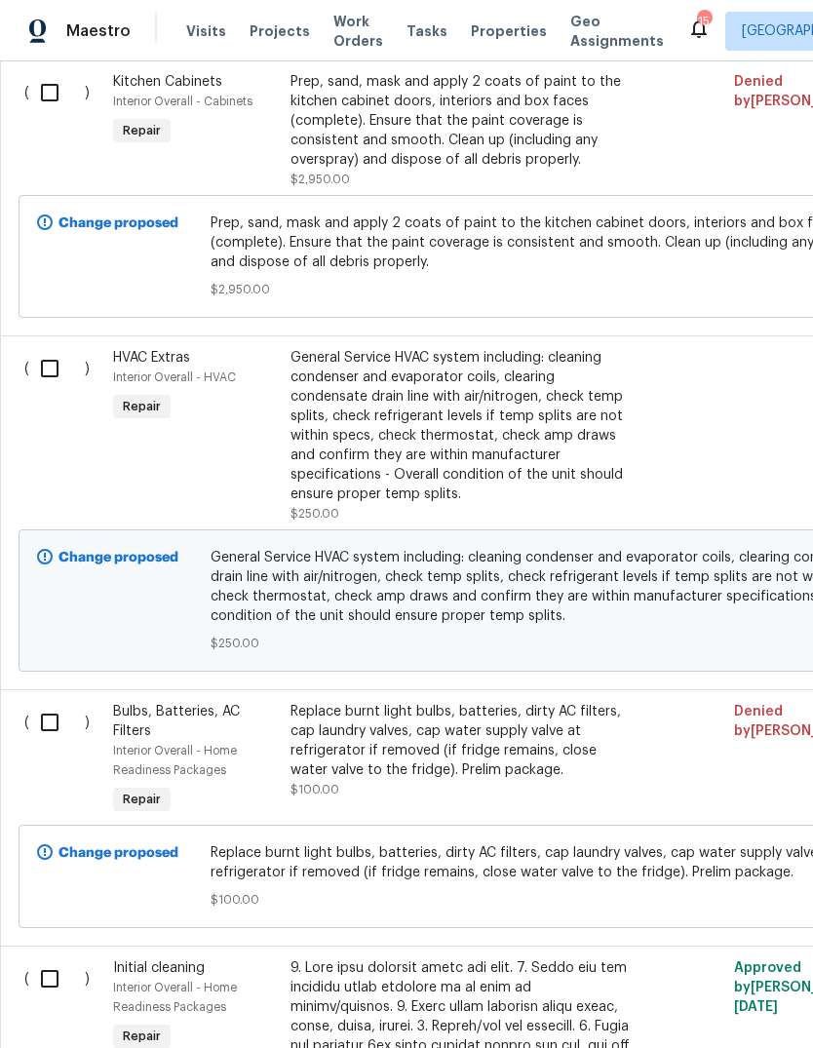
scroll to position [1119, 0]
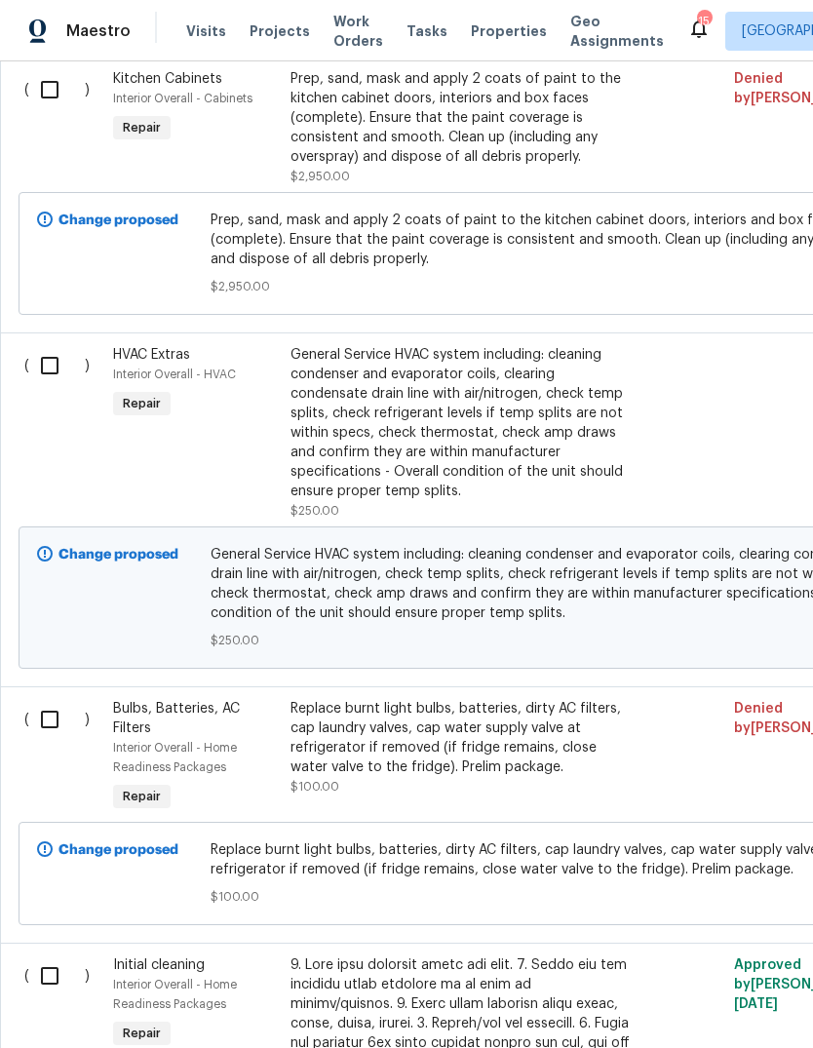
click at [48, 369] on input "checkbox" at bounding box center [57, 365] width 56 height 41
checkbox input "true"
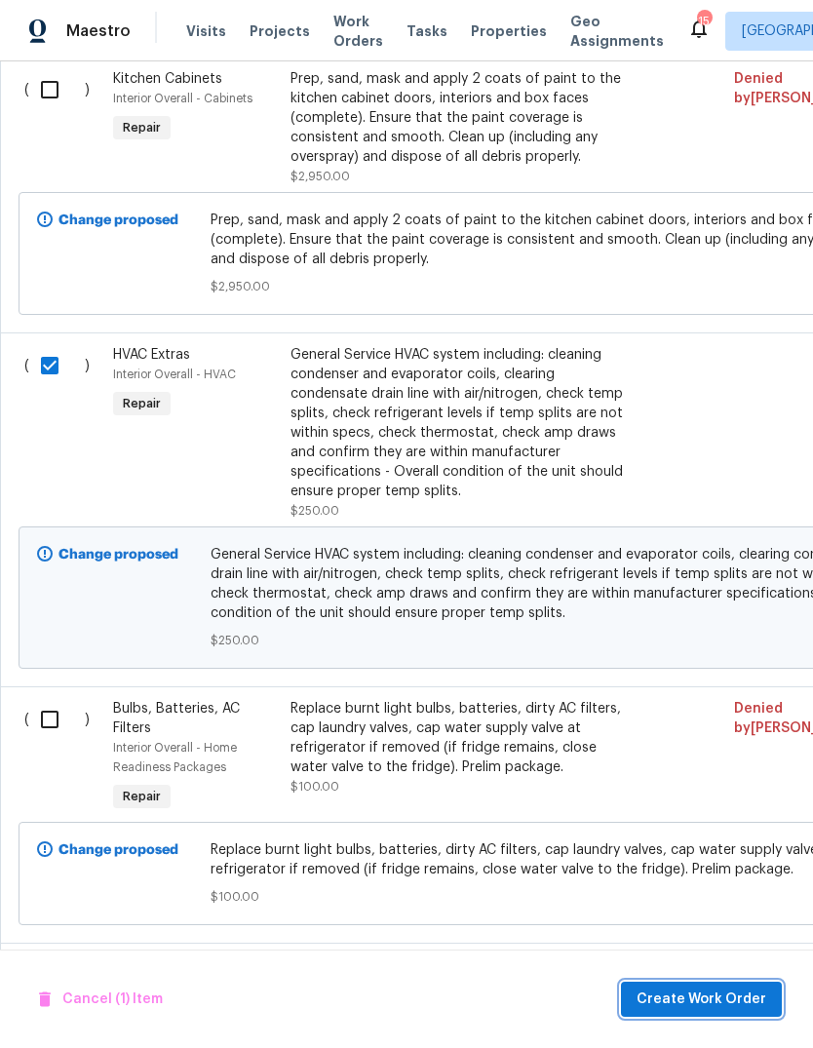
click at [731, 996] on span "Create Work Order" at bounding box center [702, 1000] width 130 height 24
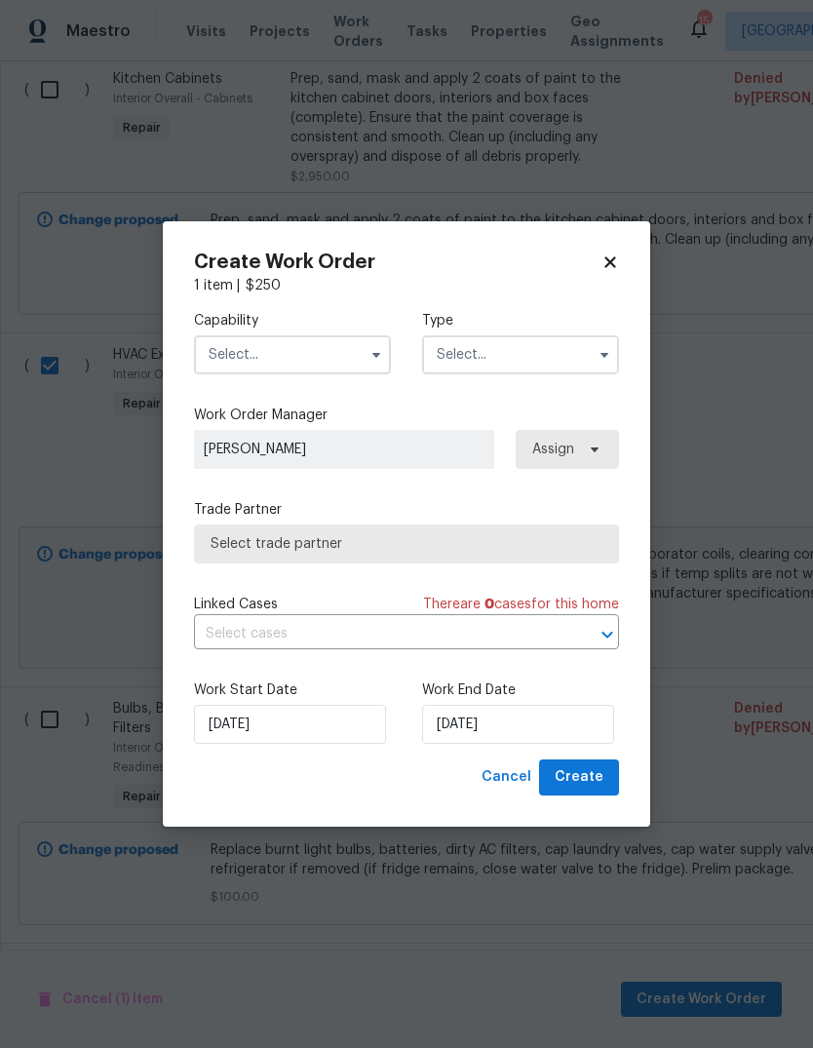
click at [312, 355] on input "text" at bounding box center [292, 354] width 197 height 39
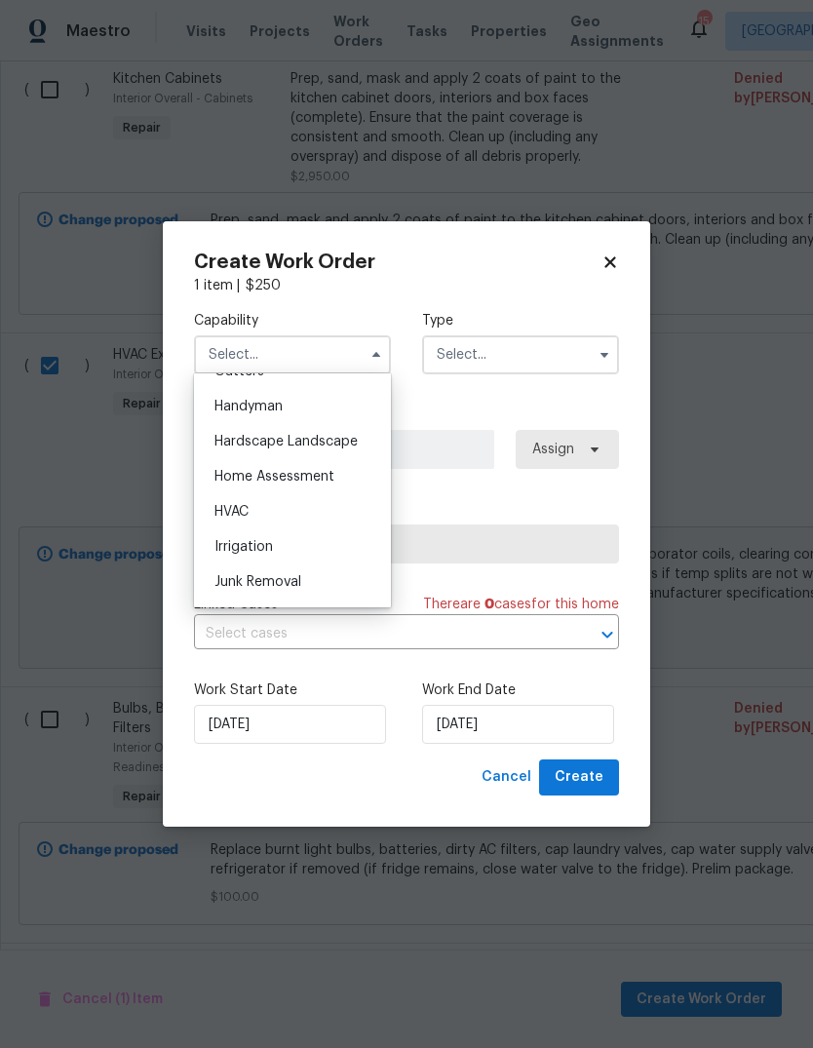
scroll to position [1047, 0]
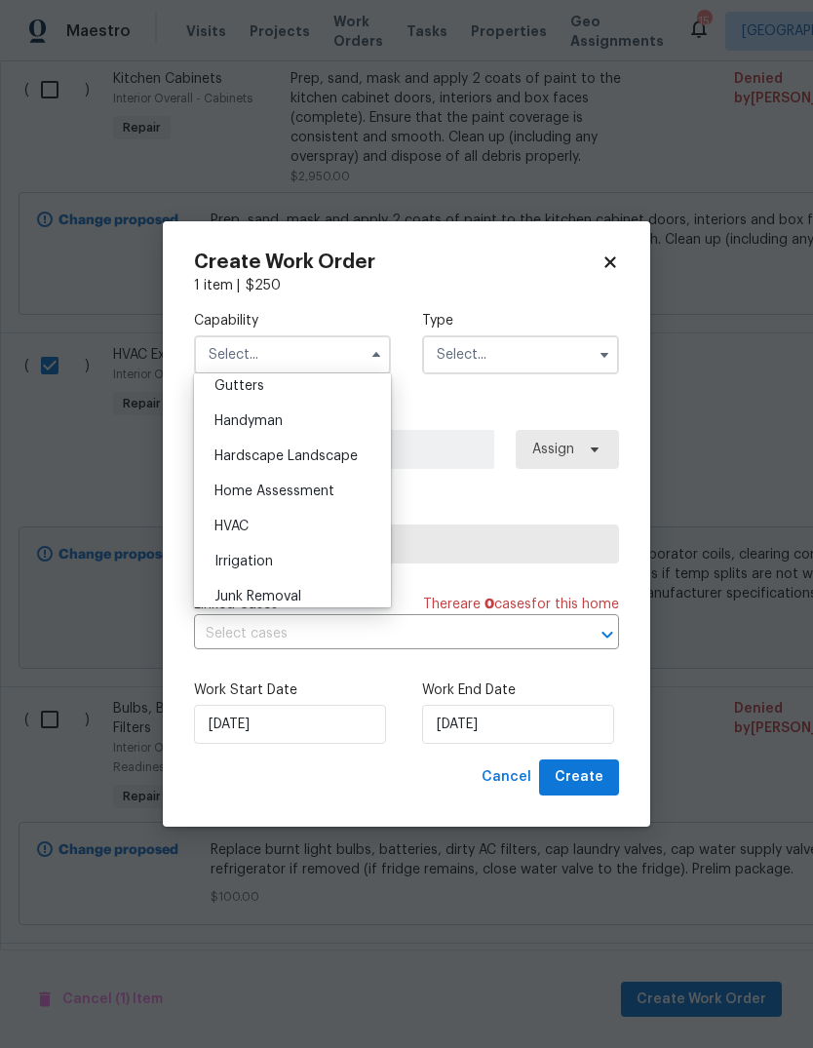
click at [249, 526] on span "HVAC" at bounding box center [231, 527] width 34 height 14
type input "HVAC"
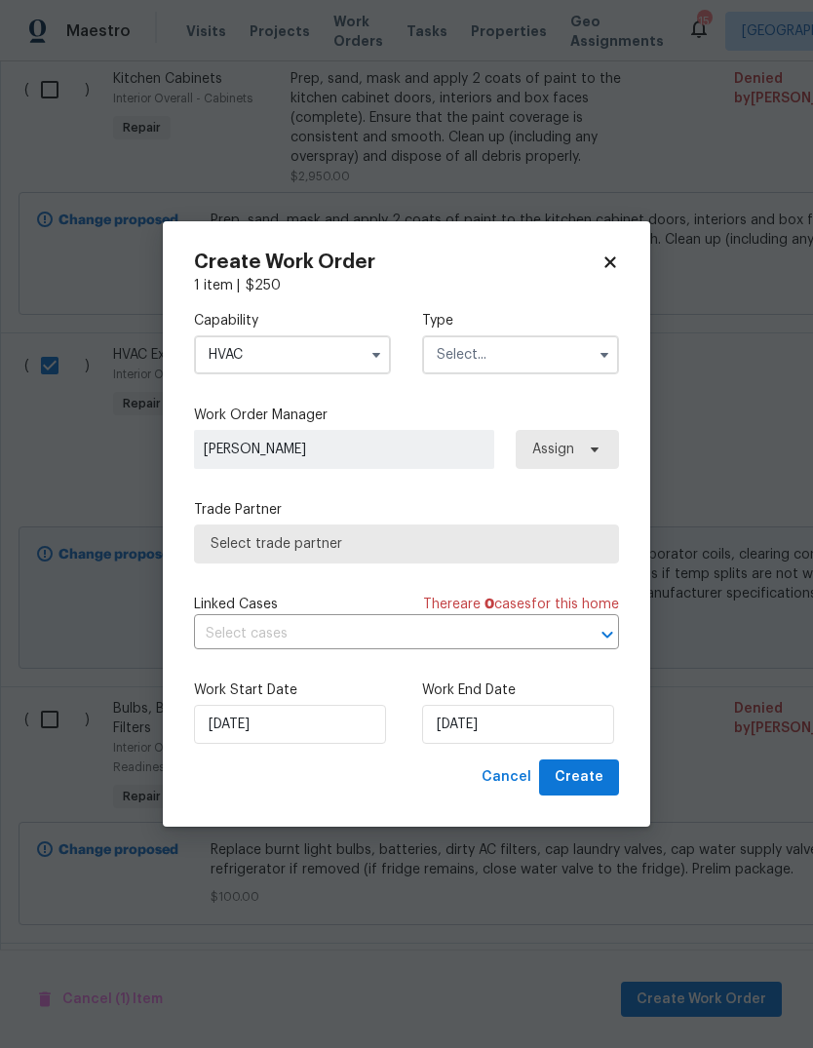
click at [497, 361] on input "text" at bounding box center [520, 354] width 197 height 39
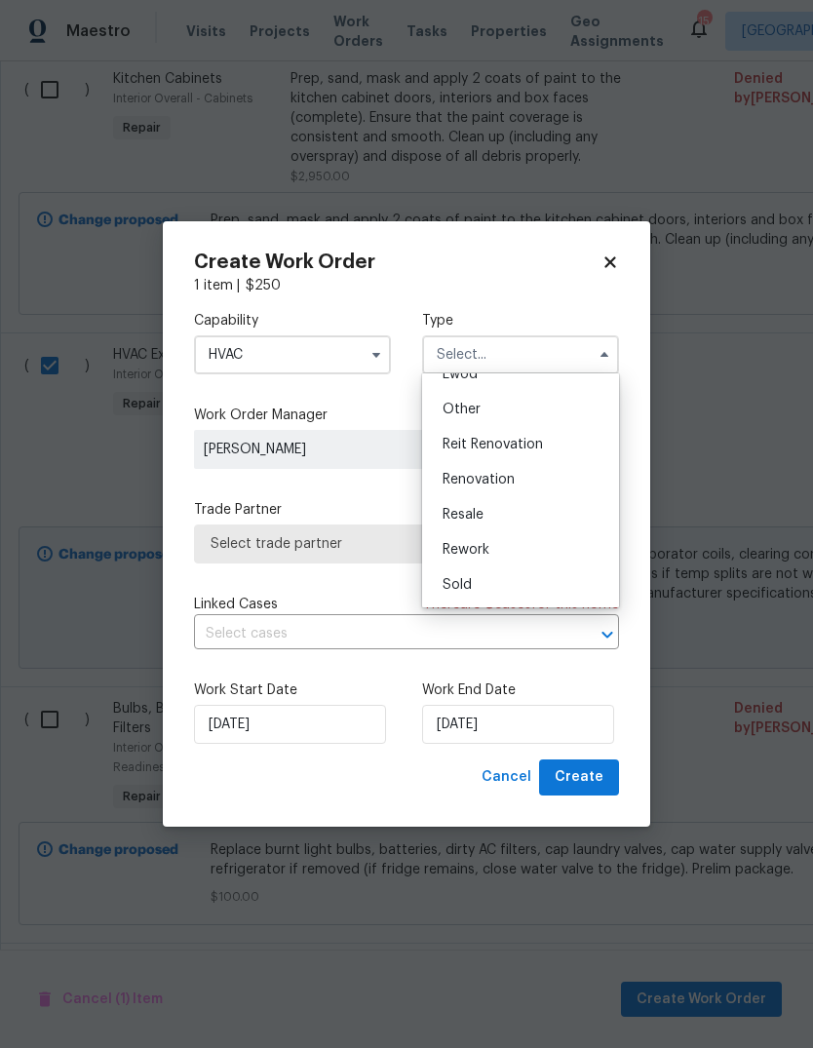
scroll to position [232, 0]
click at [514, 446] on span "Reit Renovation" at bounding box center [493, 445] width 100 height 14
type input "Reit Renovation"
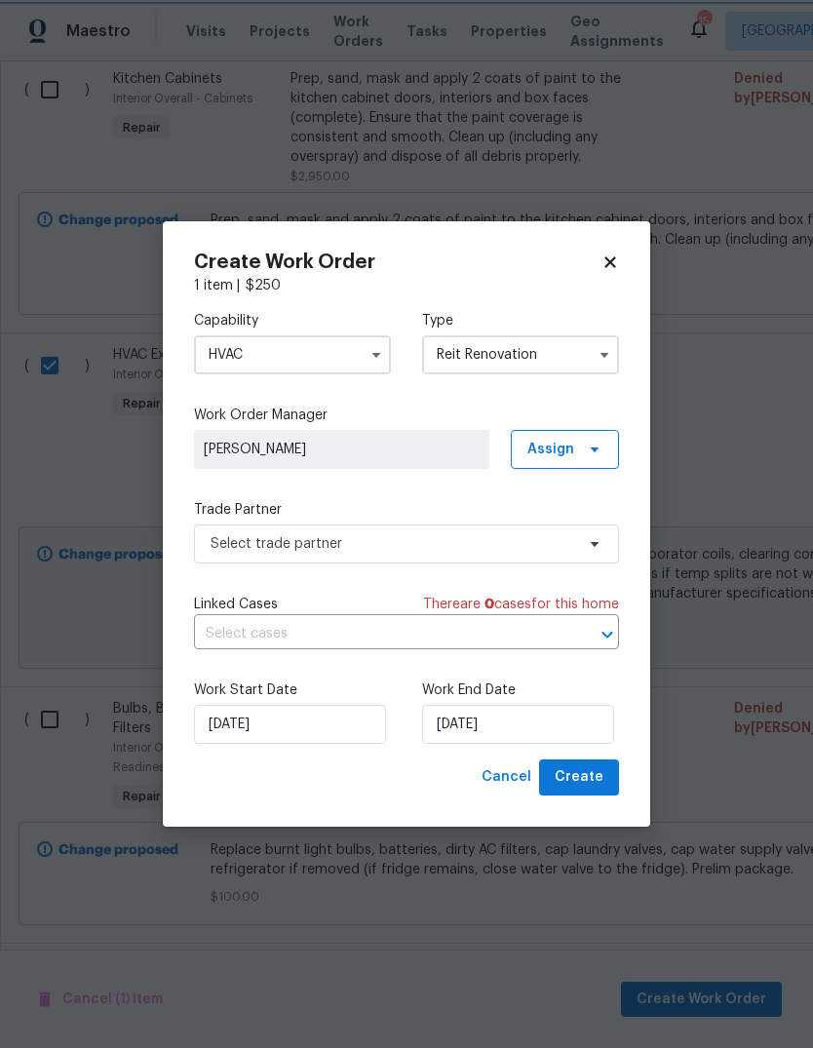
scroll to position [0, 0]
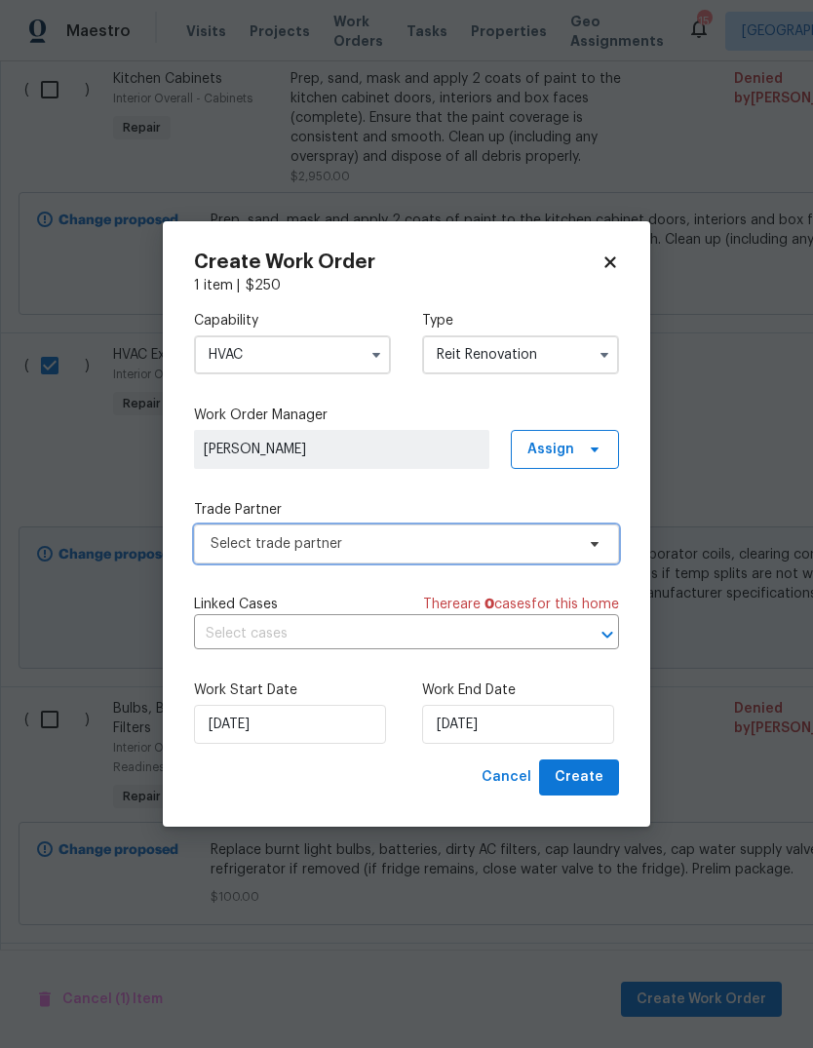
click at [356, 558] on span "Select trade partner" at bounding box center [406, 543] width 425 height 39
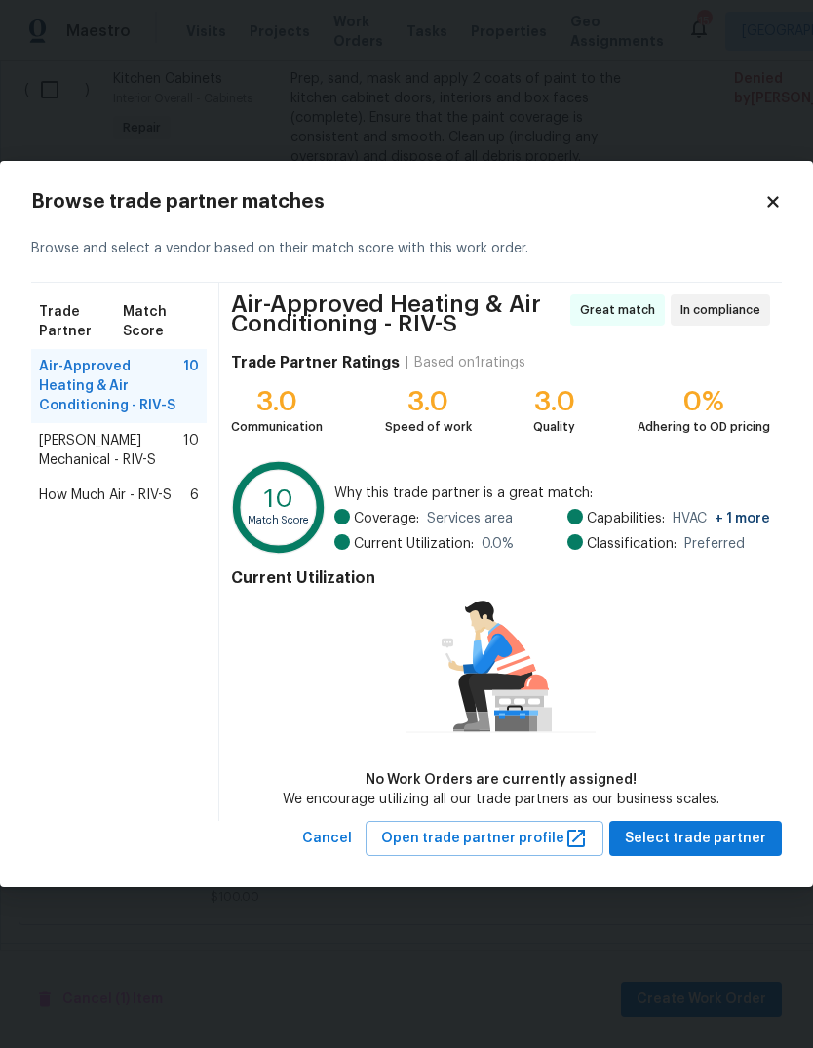
click at [152, 429] on div "Melendez Mechanical - RIV-S 10" at bounding box center [118, 450] width 175 height 55
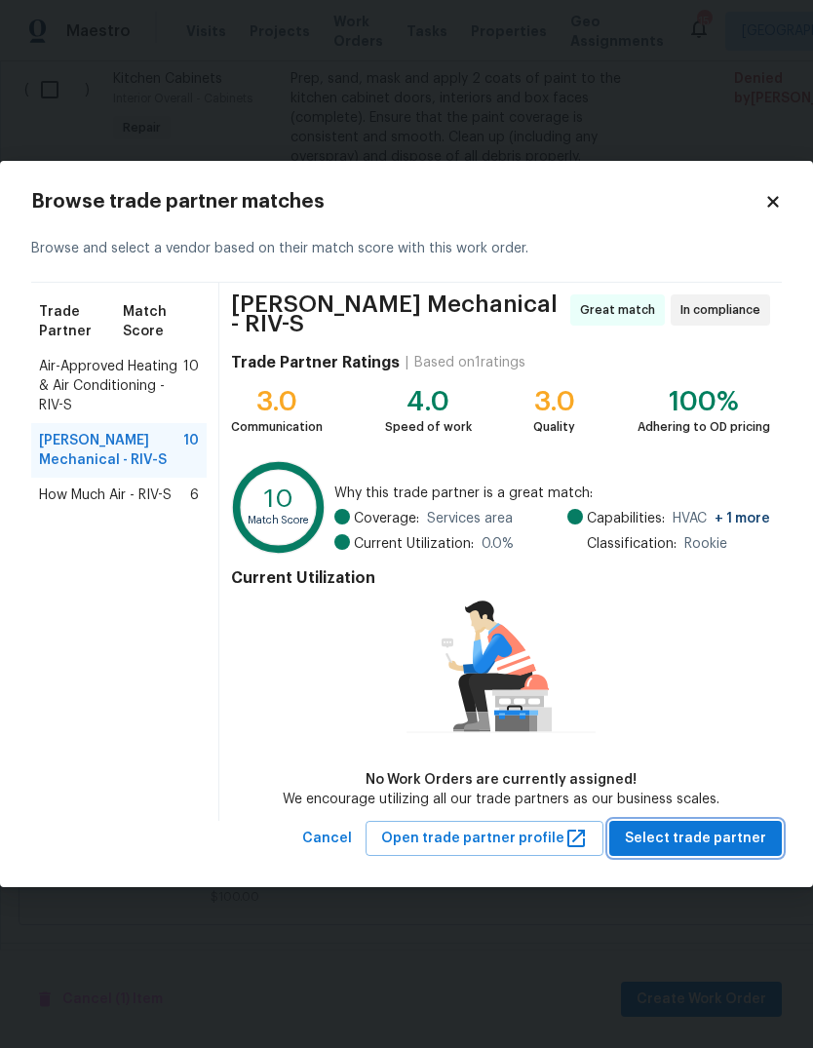
click at [735, 840] on span "Select trade partner" at bounding box center [695, 839] width 141 height 24
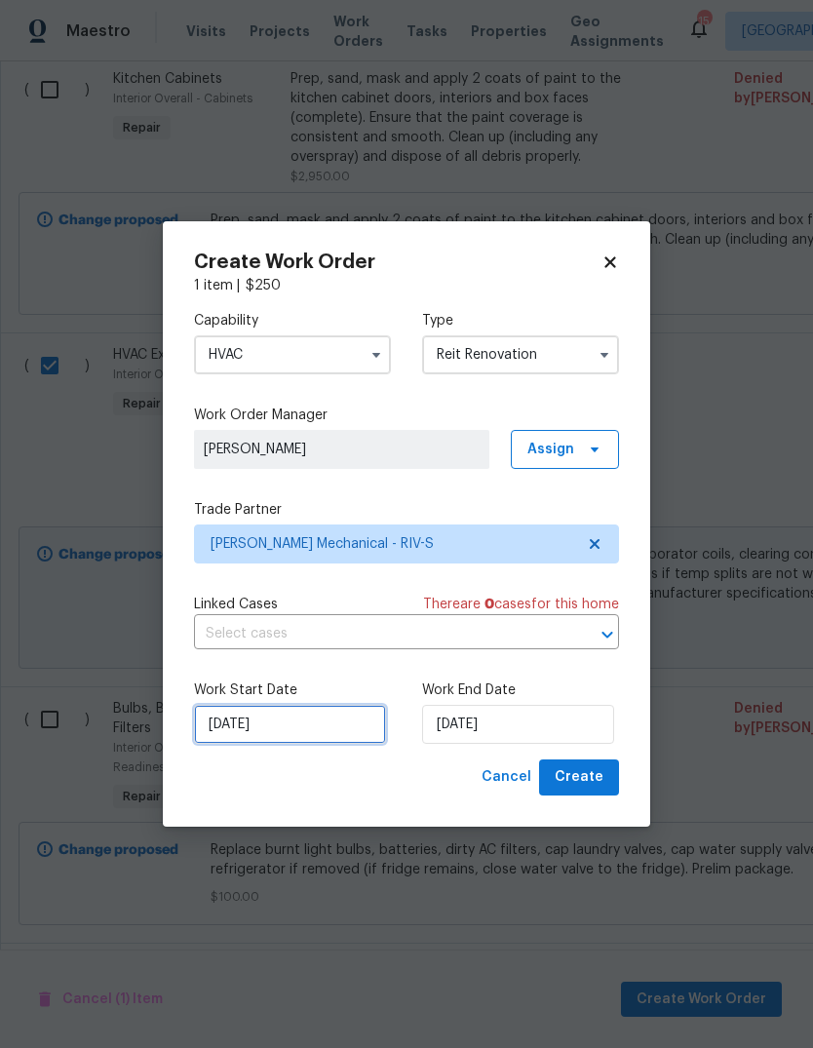
click at [273, 724] on input "[DATE]" at bounding box center [290, 724] width 192 height 39
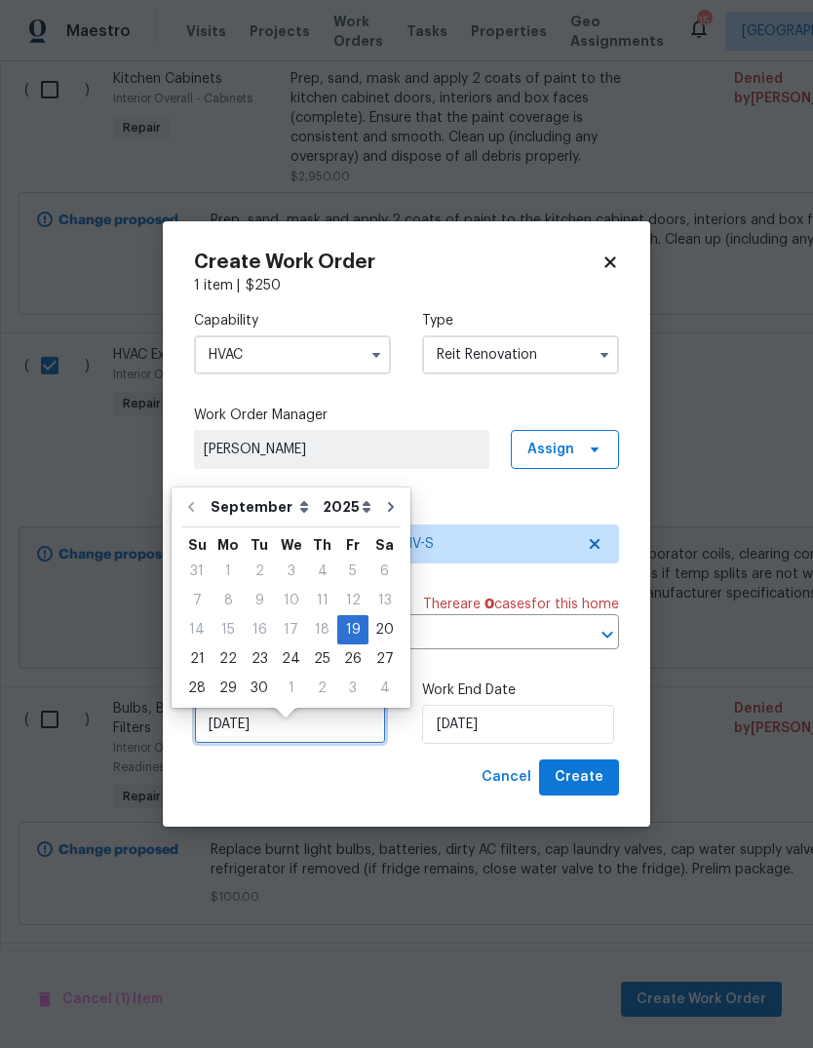
scroll to position [15, 0]
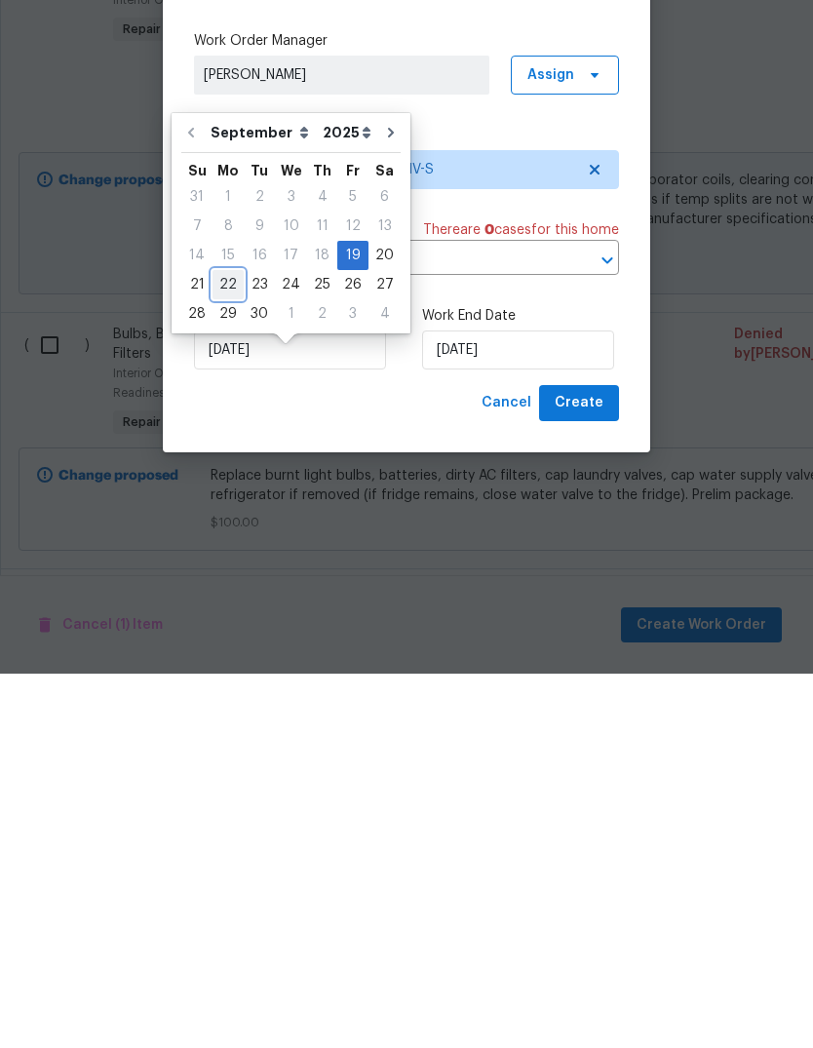
click at [230, 645] on div "22" at bounding box center [228, 658] width 31 height 27
type input "[DATE]"
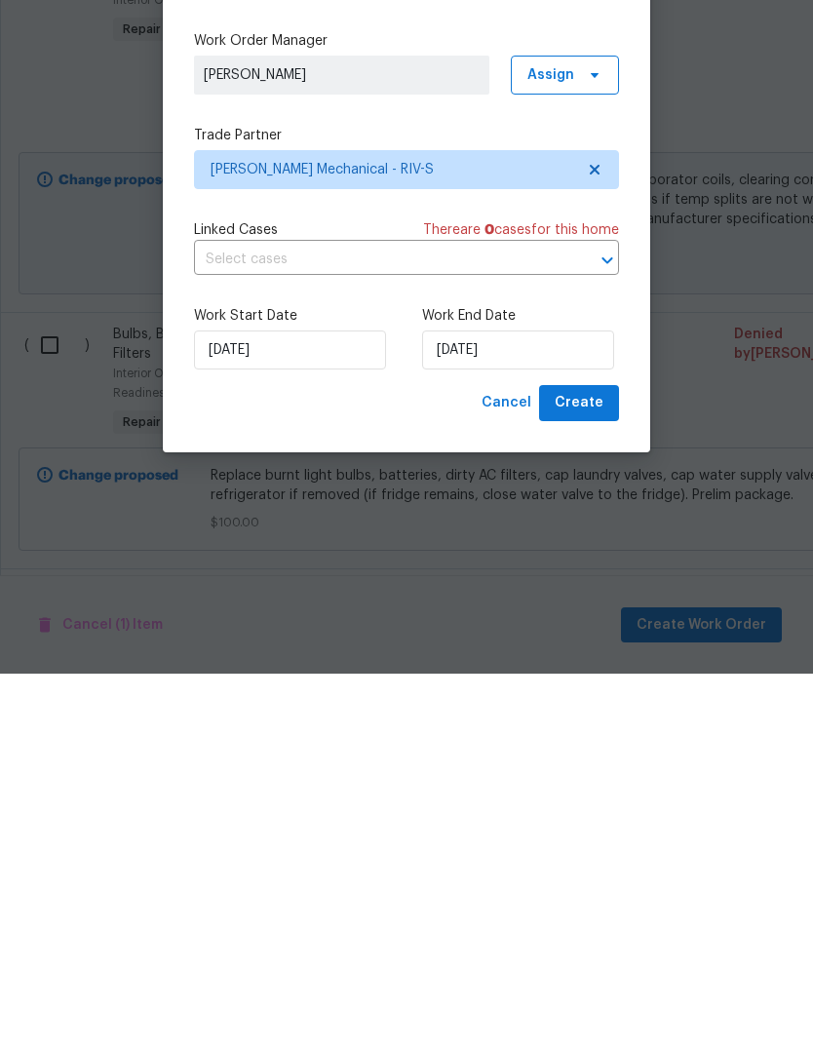
scroll to position [73, 0]
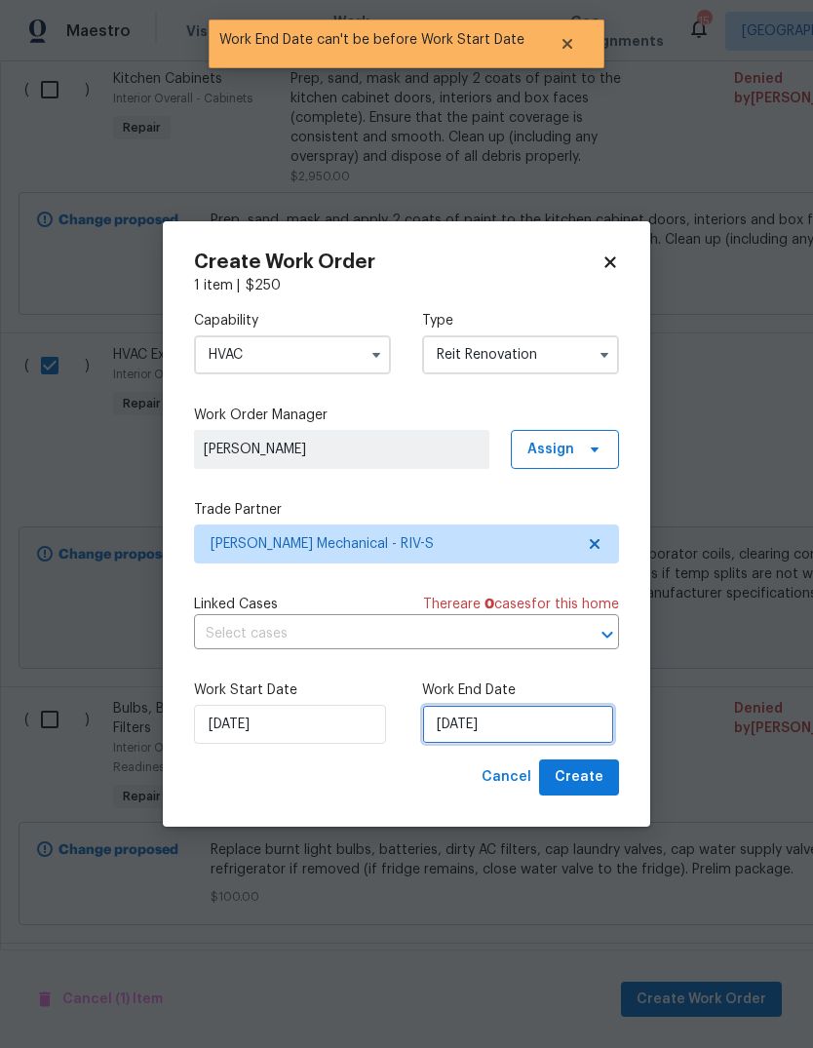
click at [476, 727] on input "[DATE]" at bounding box center [518, 724] width 192 height 39
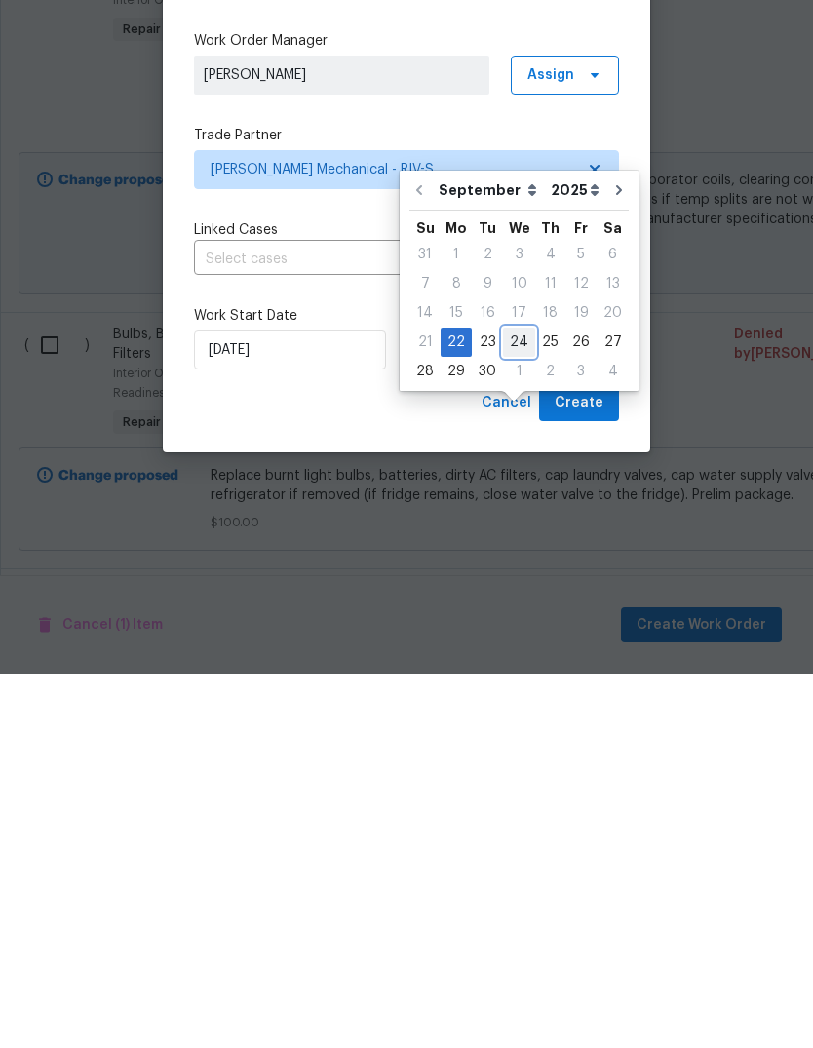
click at [520, 703] on div "24" at bounding box center [519, 716] width 32 height 27
type input "[DATE]"
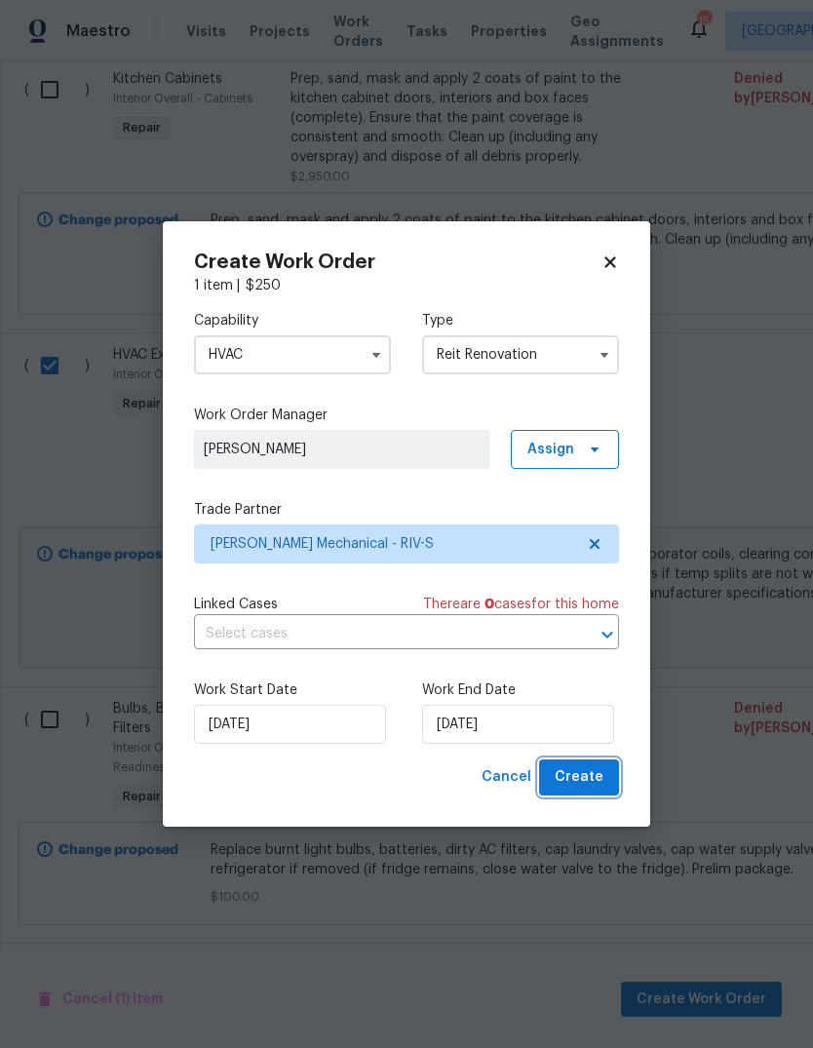
click at [594, 780] on span "Create" at bounding box center [579, 777] width 49 height 24
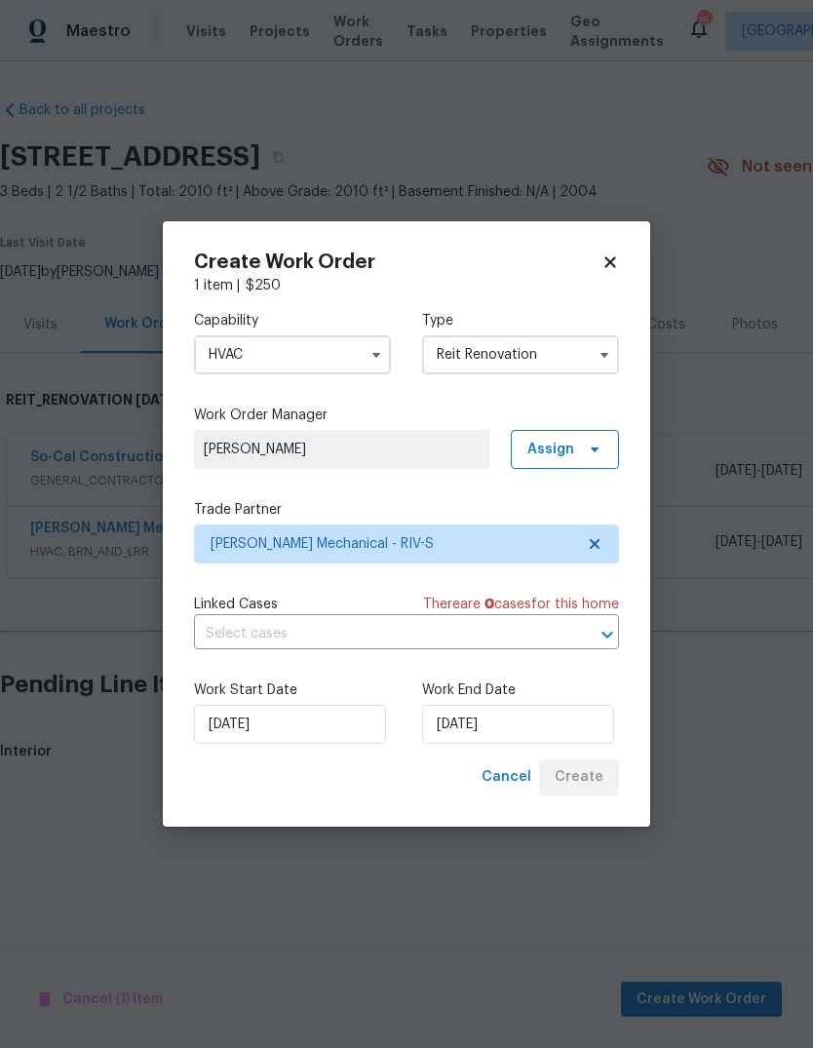
scroll to position [0, 0]
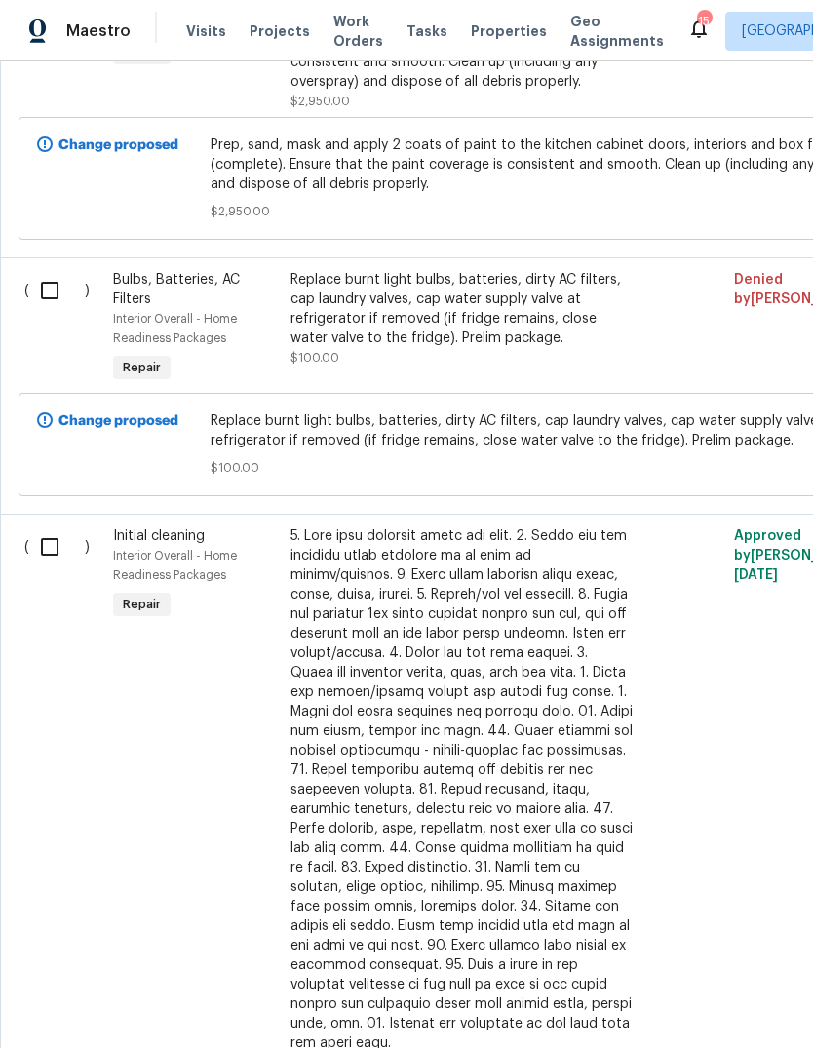
scroll to position [1265, 0]
click at [43, 553] on input "checkbox" at bounding box center [57, 546] width 56 height 41
checkbox input "true"
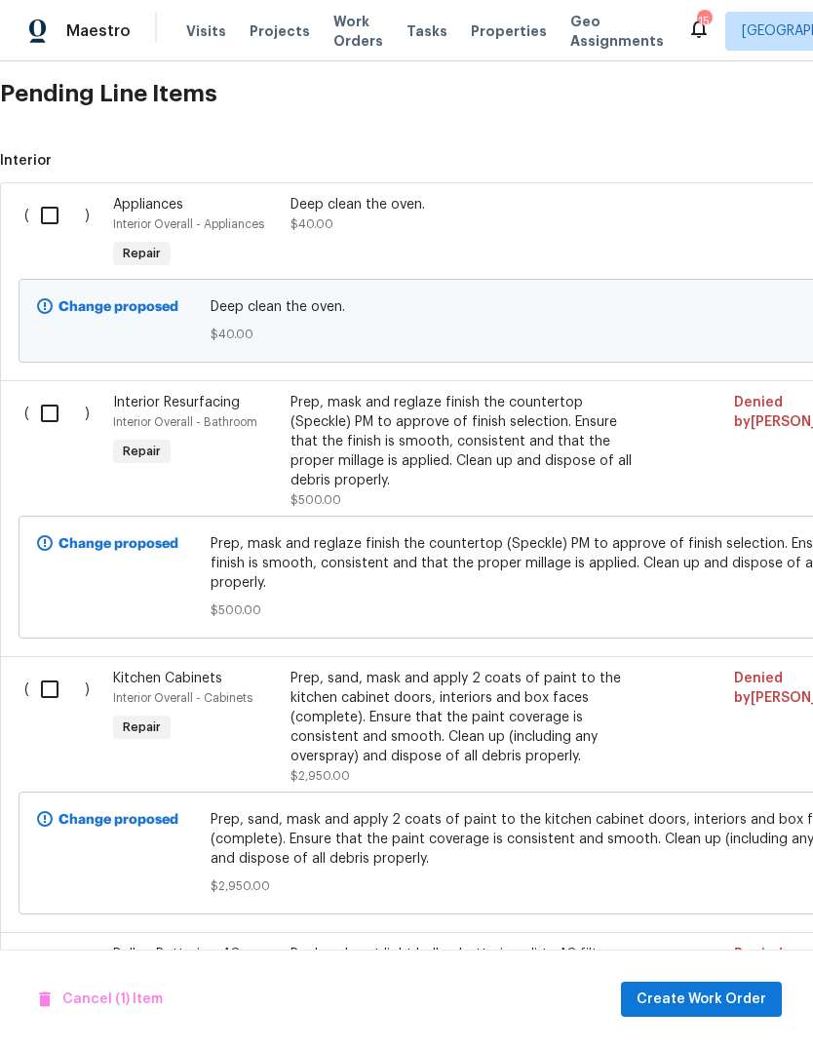
scroll to position [592, 0]
click at [48, 220] on input "checkbox" at bounding box center [57, 214] width 56 height 41
checkbox input "true"
click at [735, 1007] on span "Create Work Order" at bounding box center [702, 1000] width 130 height 24
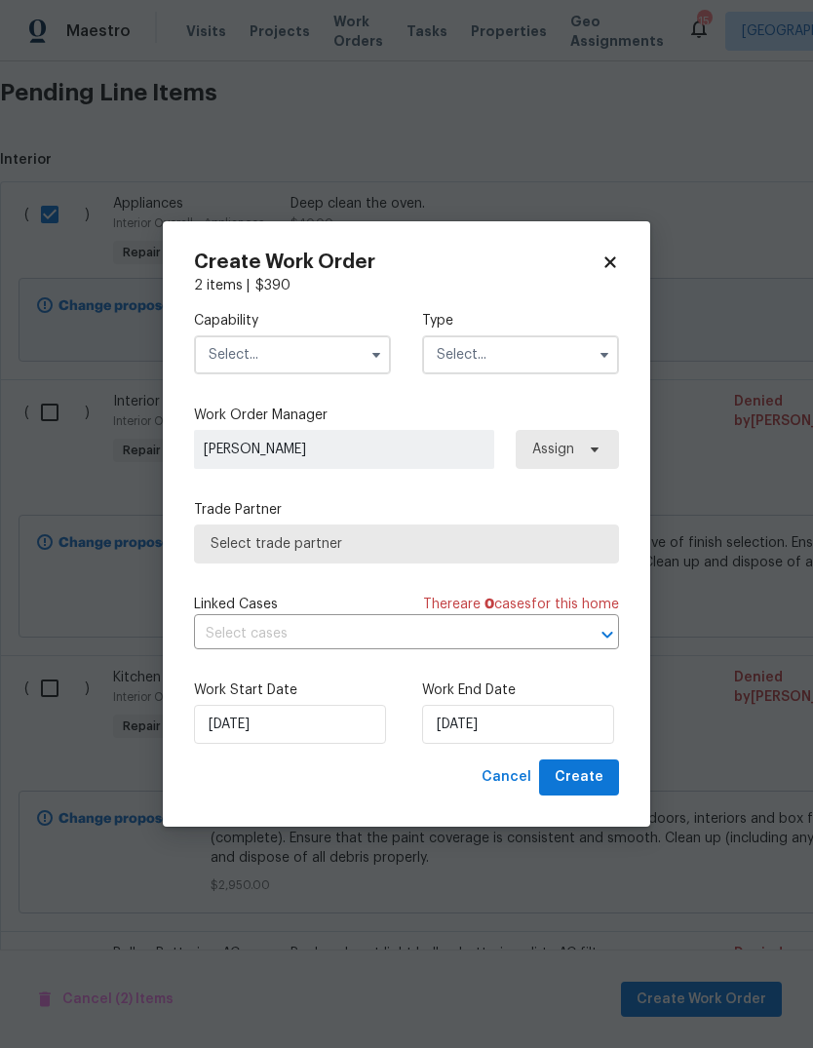
click at [287, 355] on input "text" at bounding box center [292, 354] width 197 height 39
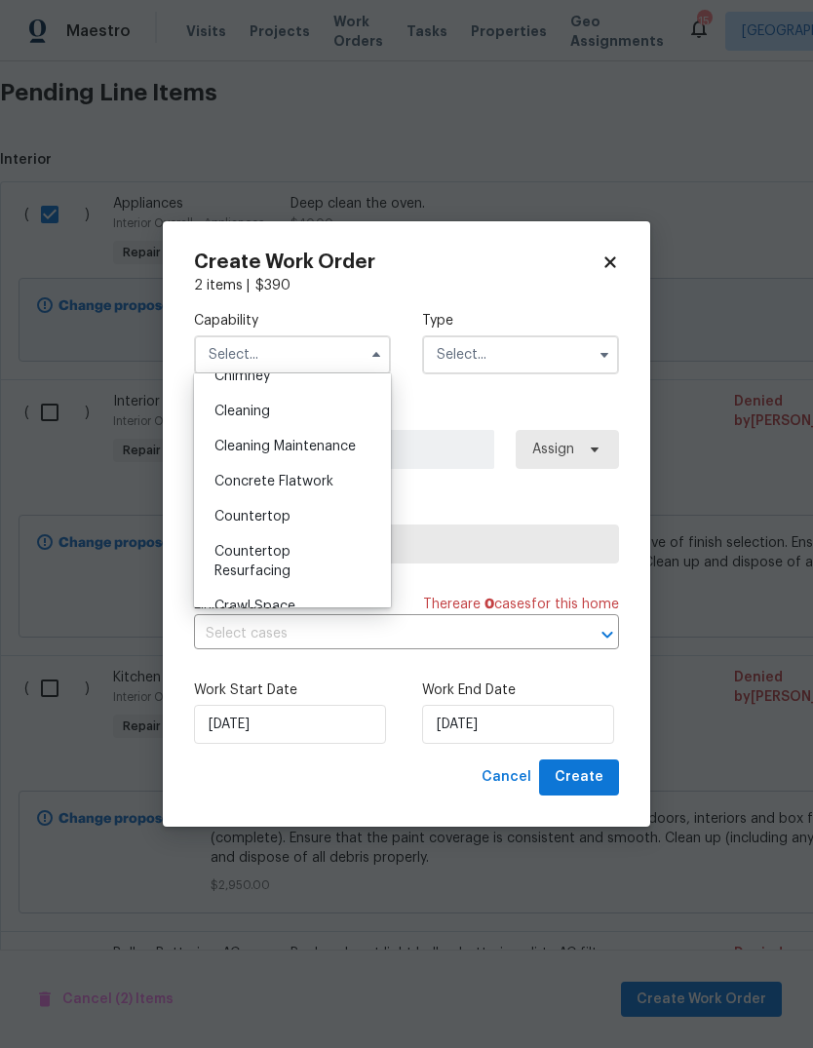
scroll to position [235, 0]
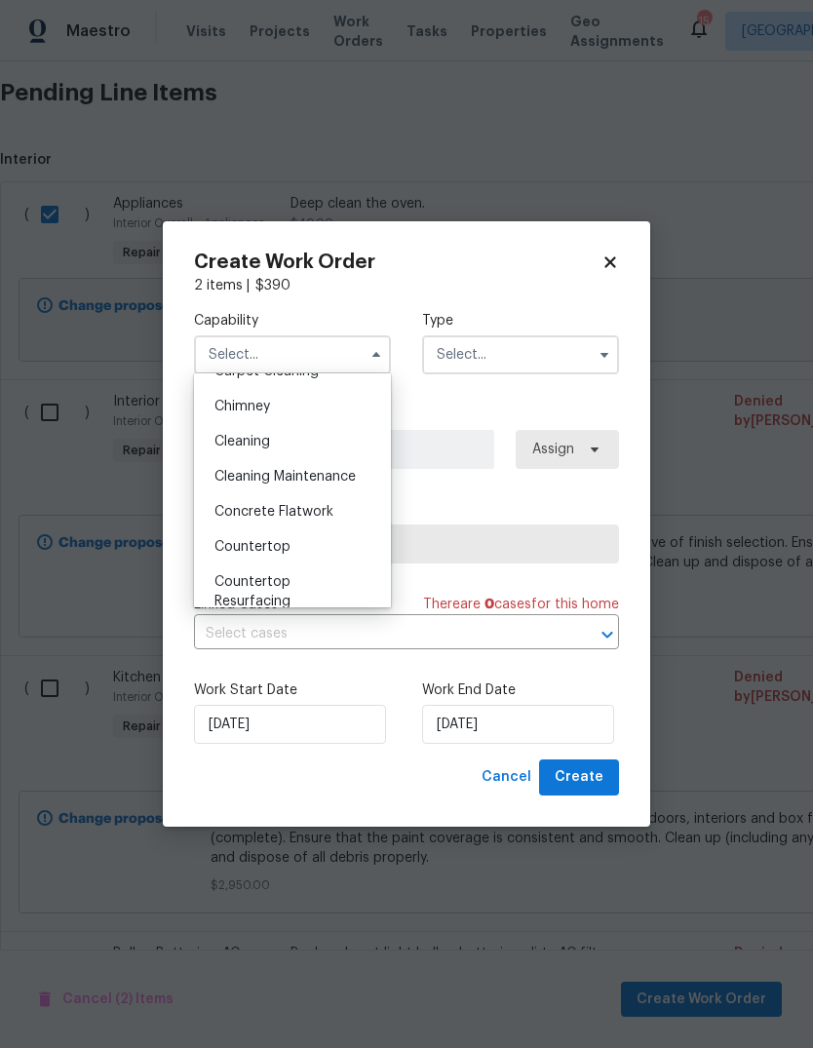
click at [252, 447] on span "Cleaning" at bounding box center [242, 442] width 56 height 14
type input "Cleaning"
click at [522, 362] on input "text" at bounding box center [520, 354] width 197 height 39
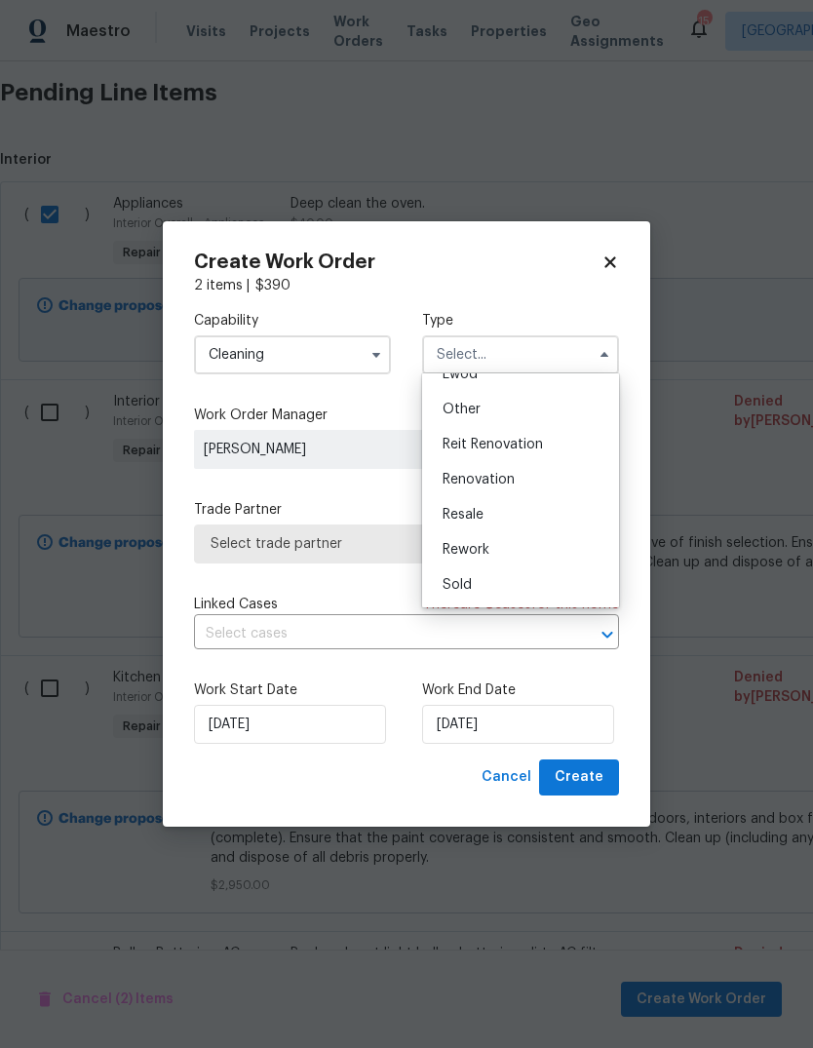
scroll to position [232, 0]
click at [513, 449] on span "Reit Renovation" at bounding box center [493, 445] width 100 height 14
type input "Reit Renovation"
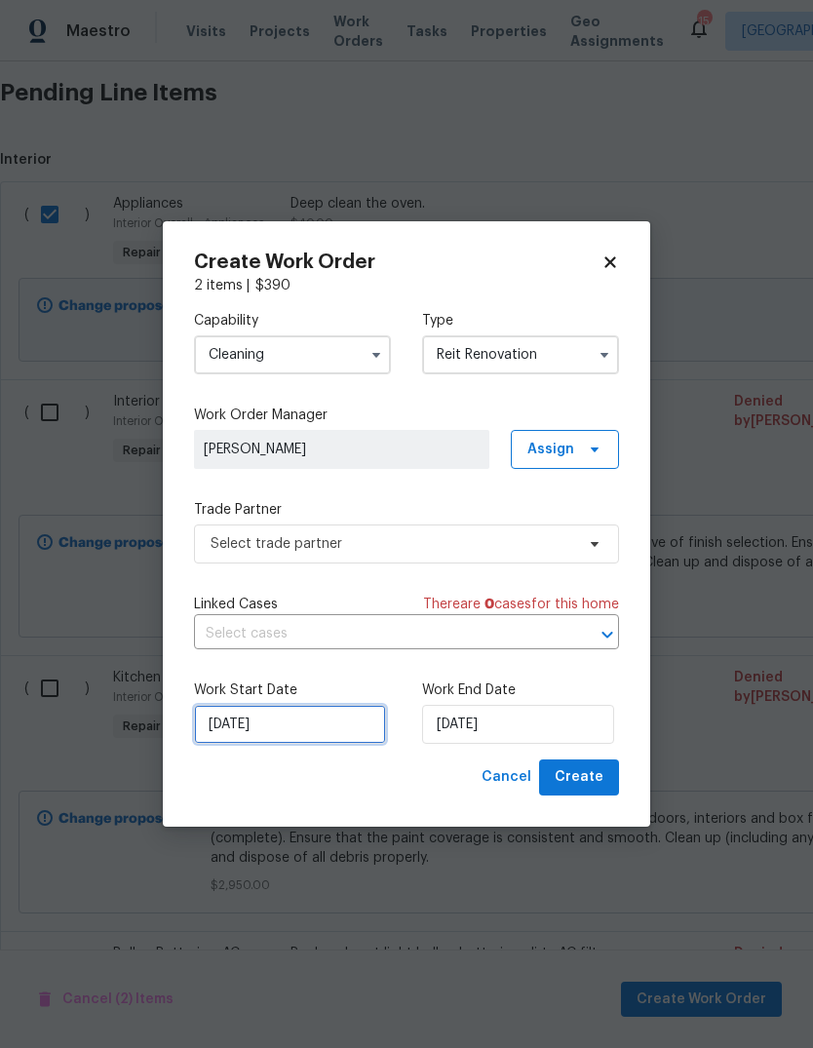
click at [281, 728] on input "[DATE]" at bounding box center [290, 724] width 192 height 39
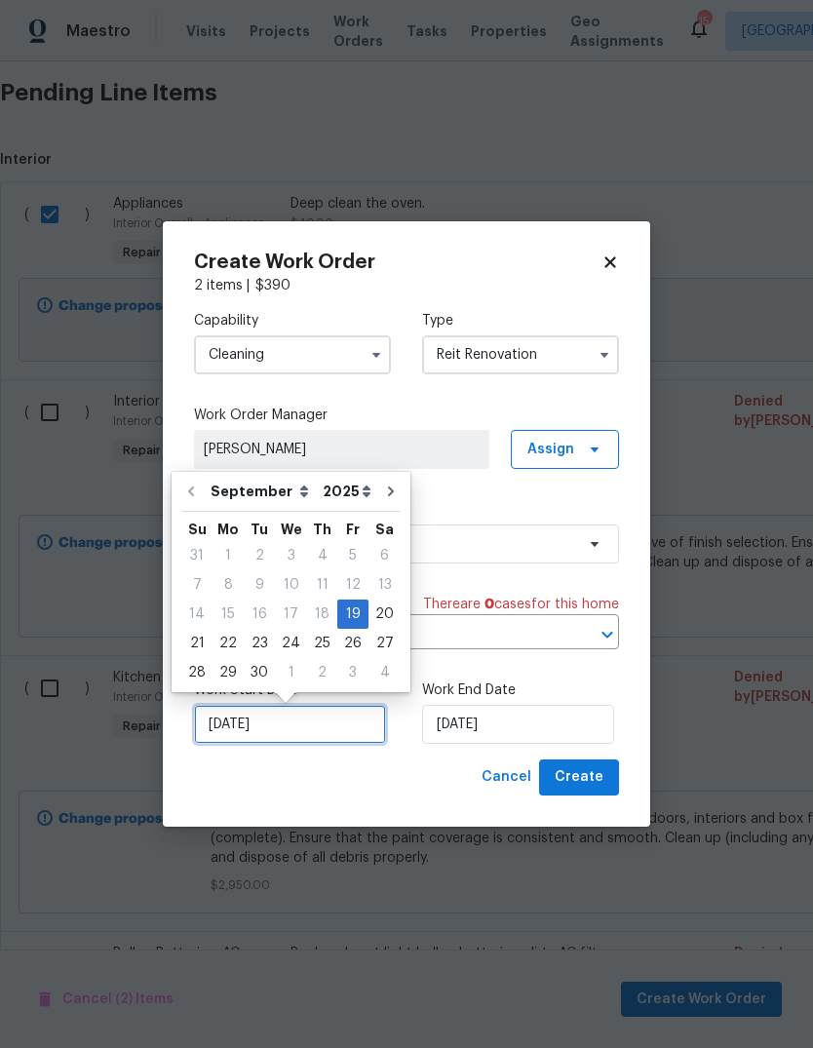
scroll to position [15, 0]
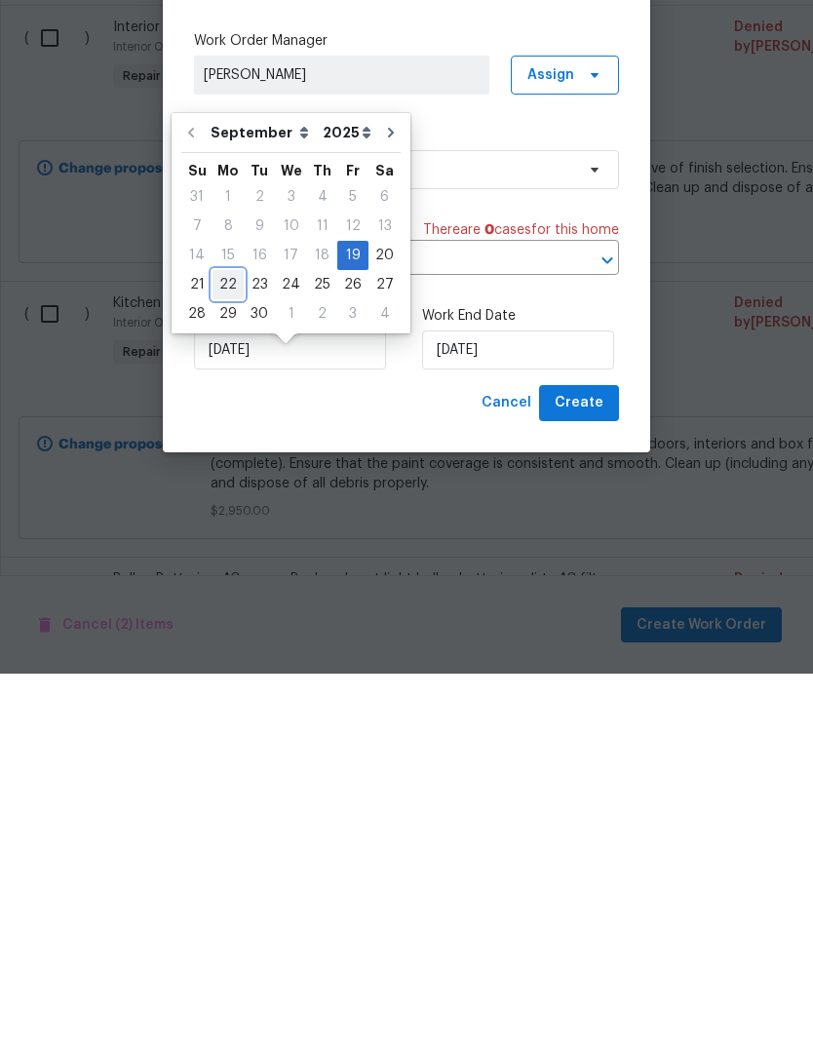
click at [233, 645] on div "22" at bounding box center [228, 658] width 31 height 27
type input "[DATE]"
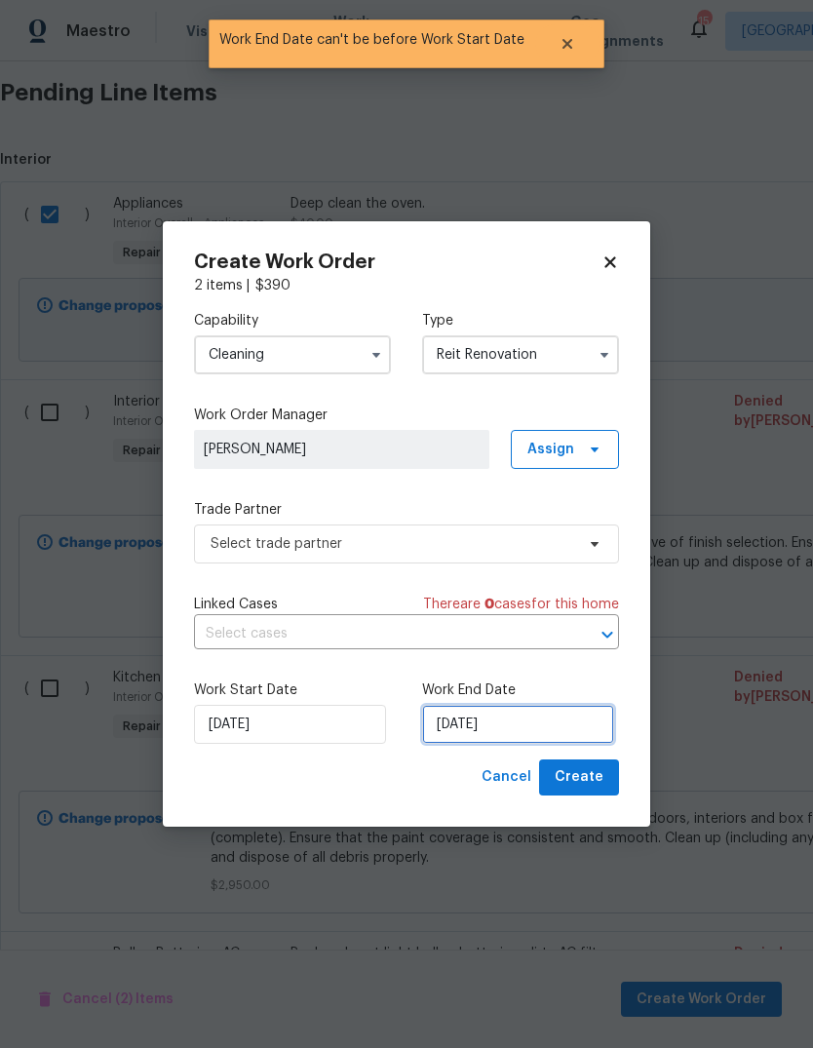
click at [485, 716] on input "[DATE]" at bounding box center [518, 724] width 192 height 39
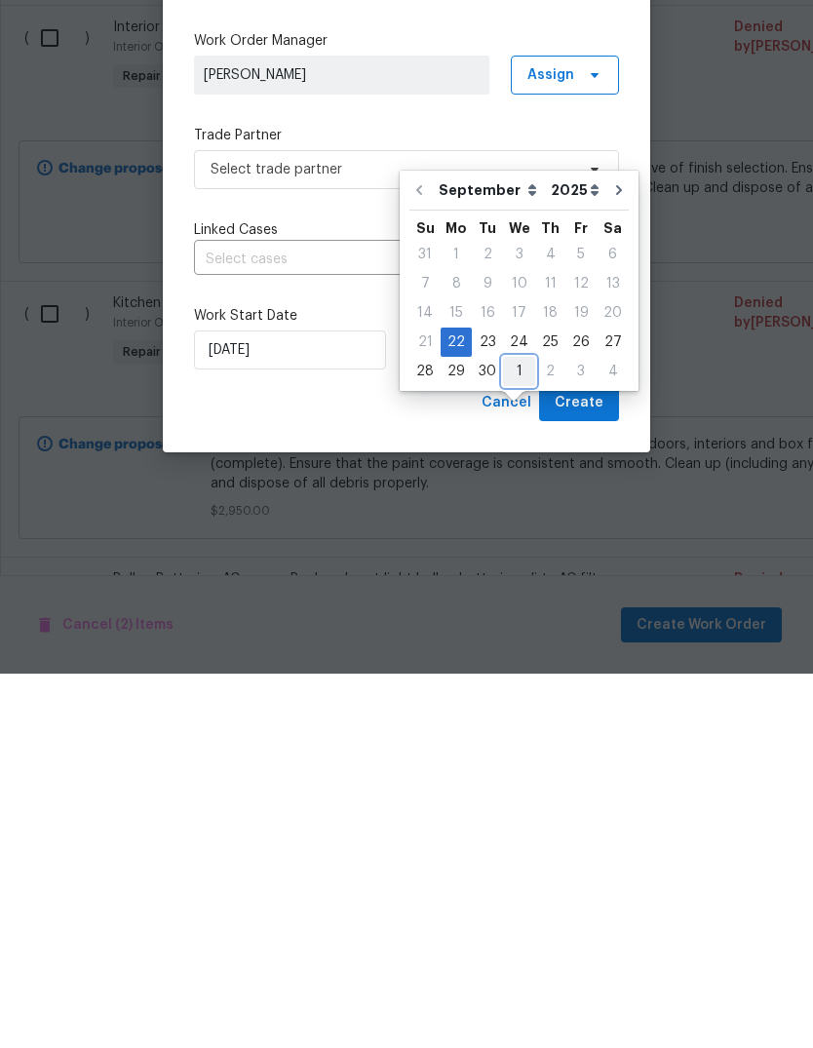
click at [512, 732] on div "1" at bounding box center [519, 745] width 32 height 27
type input "[DATE]"
select select "9"
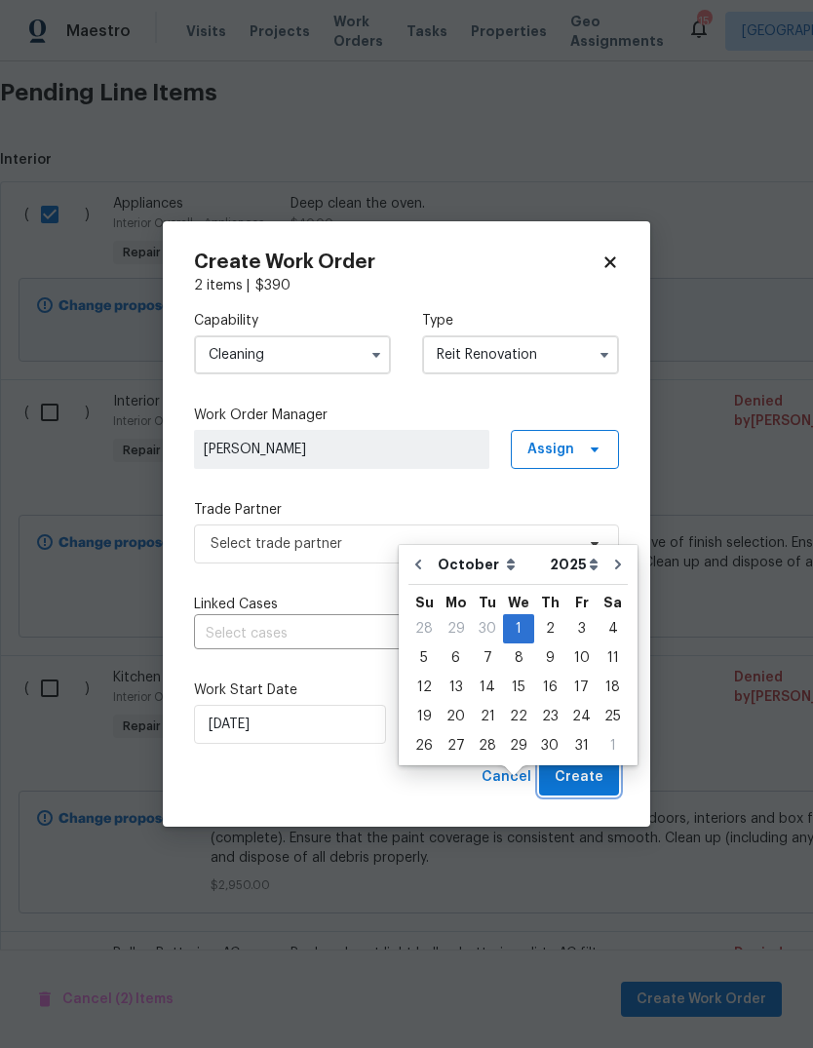
click at [590, 779] on span "Create" at bounding box center [579, 777] width 49 height 24
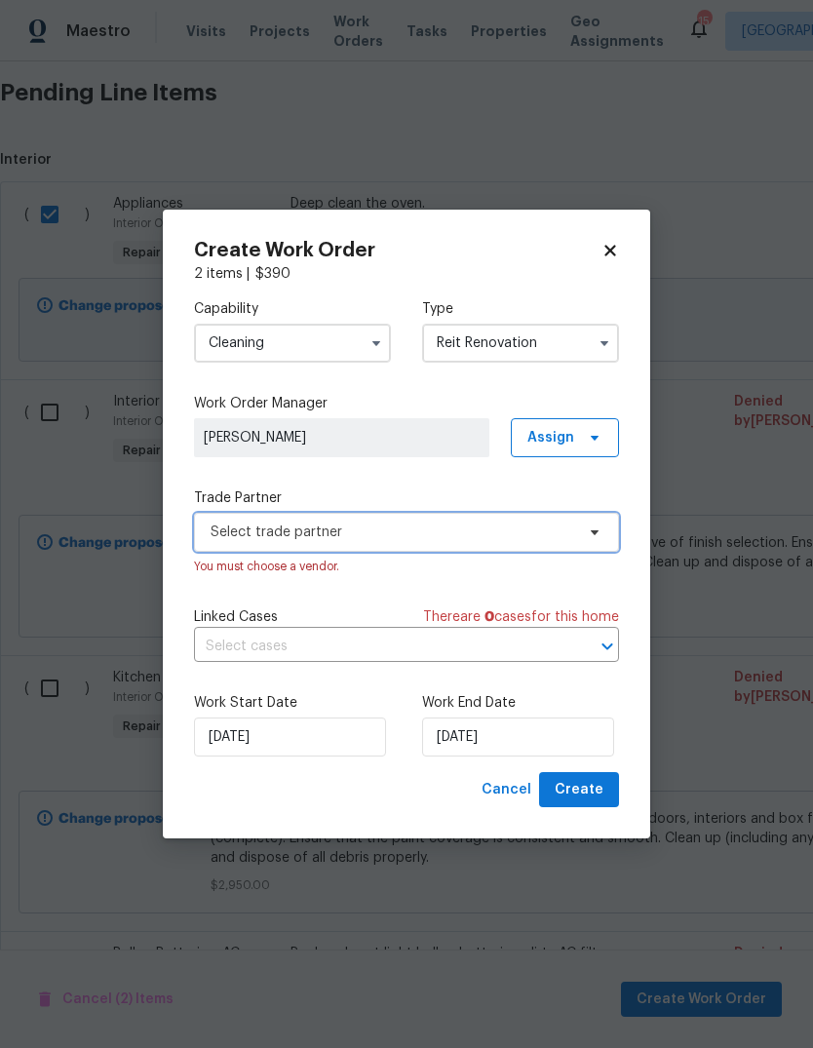
click at [387, 537] on span "Select trade partner" at bounding box center [393, 532] width 364 height 19
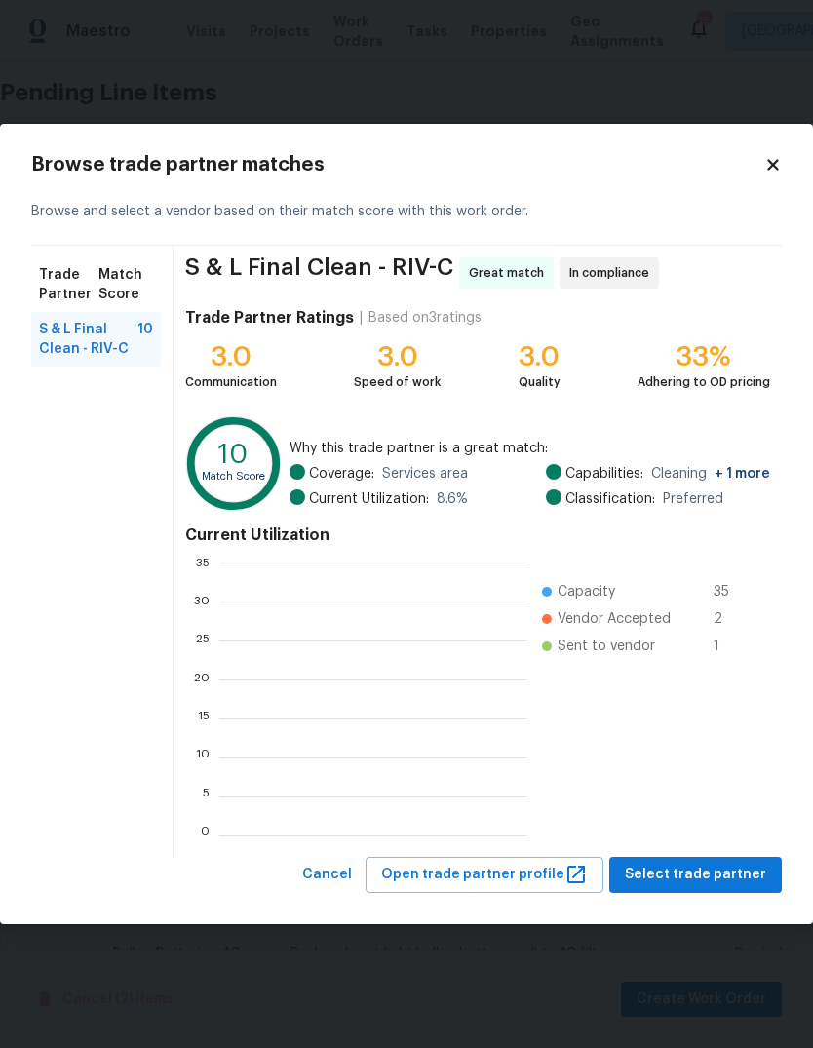
scroll to position [2, 2]
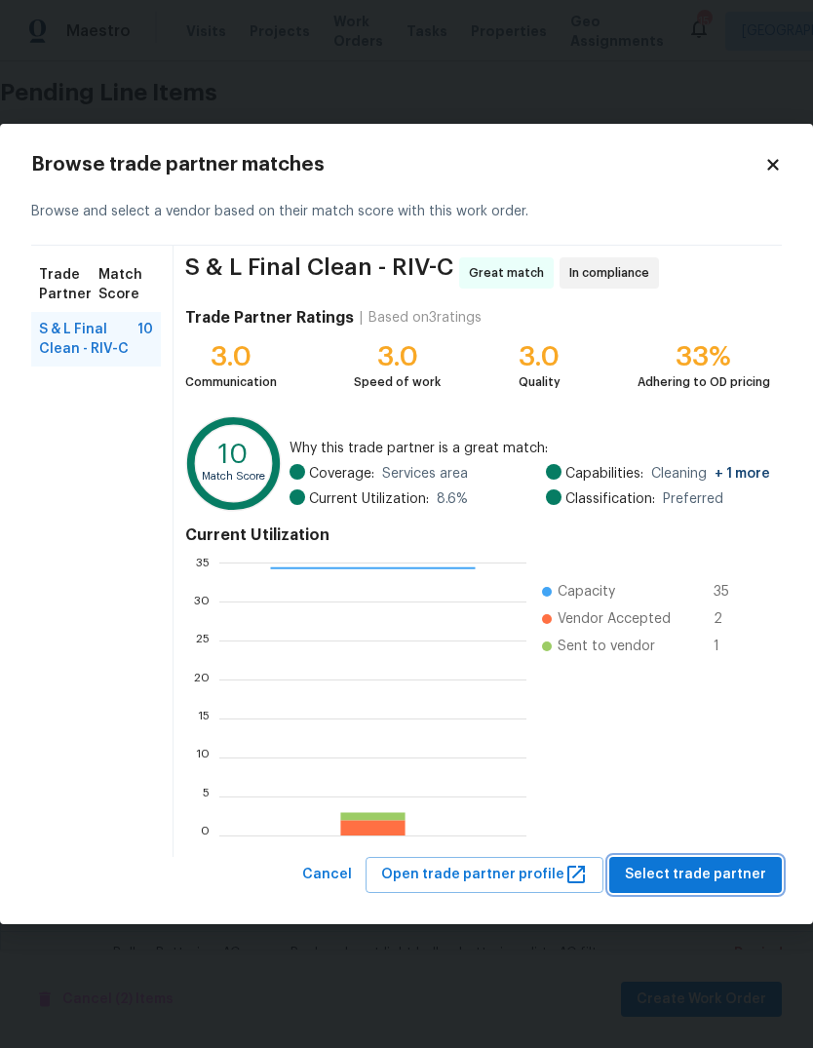
click at [734, 877] on span "Select trade partner" at bounding box center [695, 875] width 141 height 24
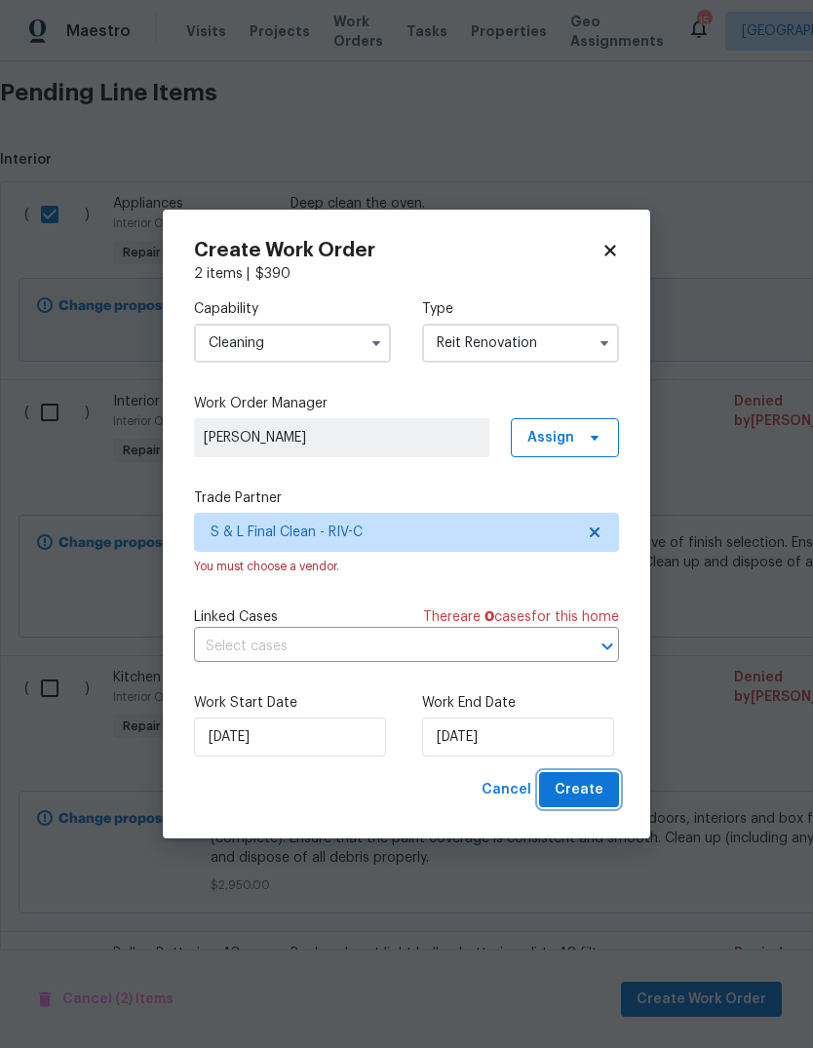
click at [585, 805] on button "Create" at bounding box center [579, 790] width 80 height 36
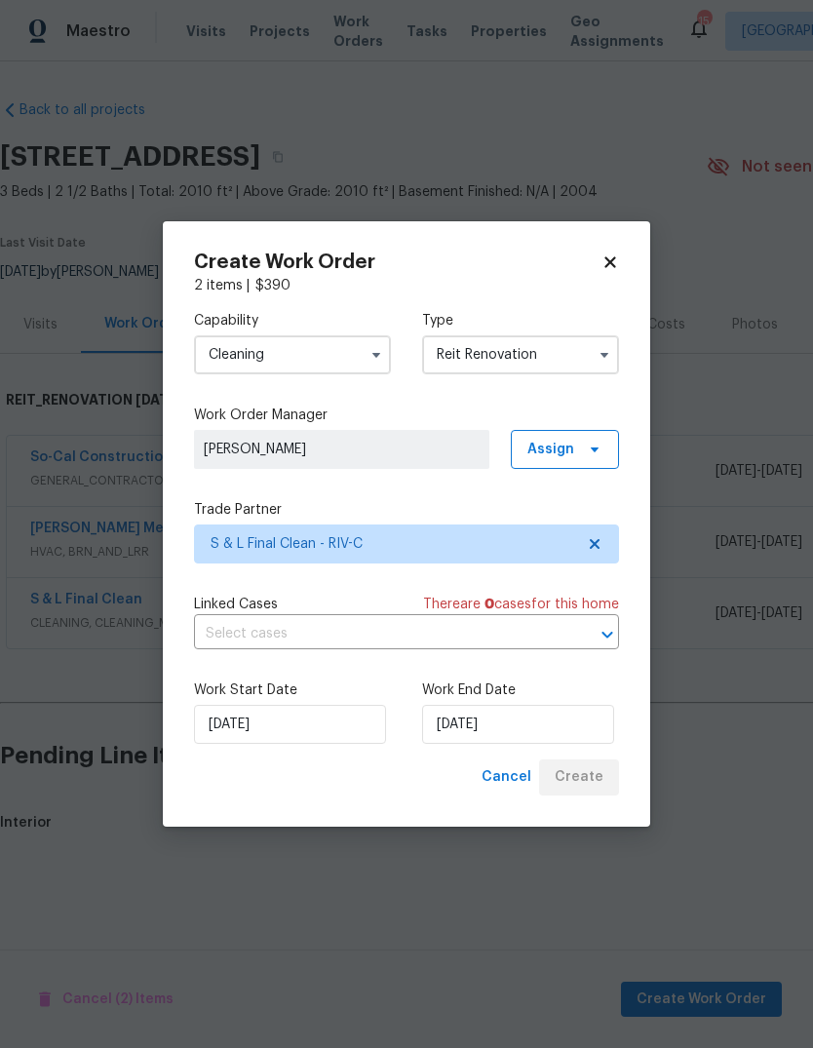
scroll to position [0, 0]
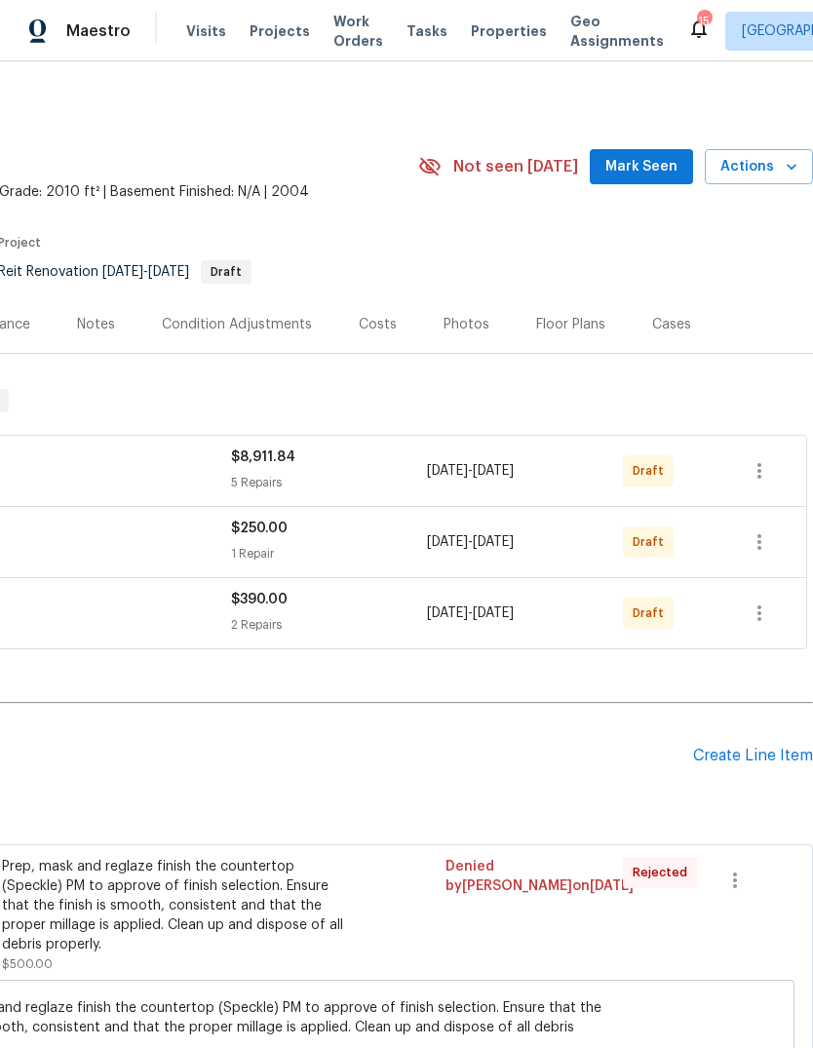
scroll to position [0, 289]
click at [763, 459] on icon "button" at bounding box center [759, 470] width 23 height 23
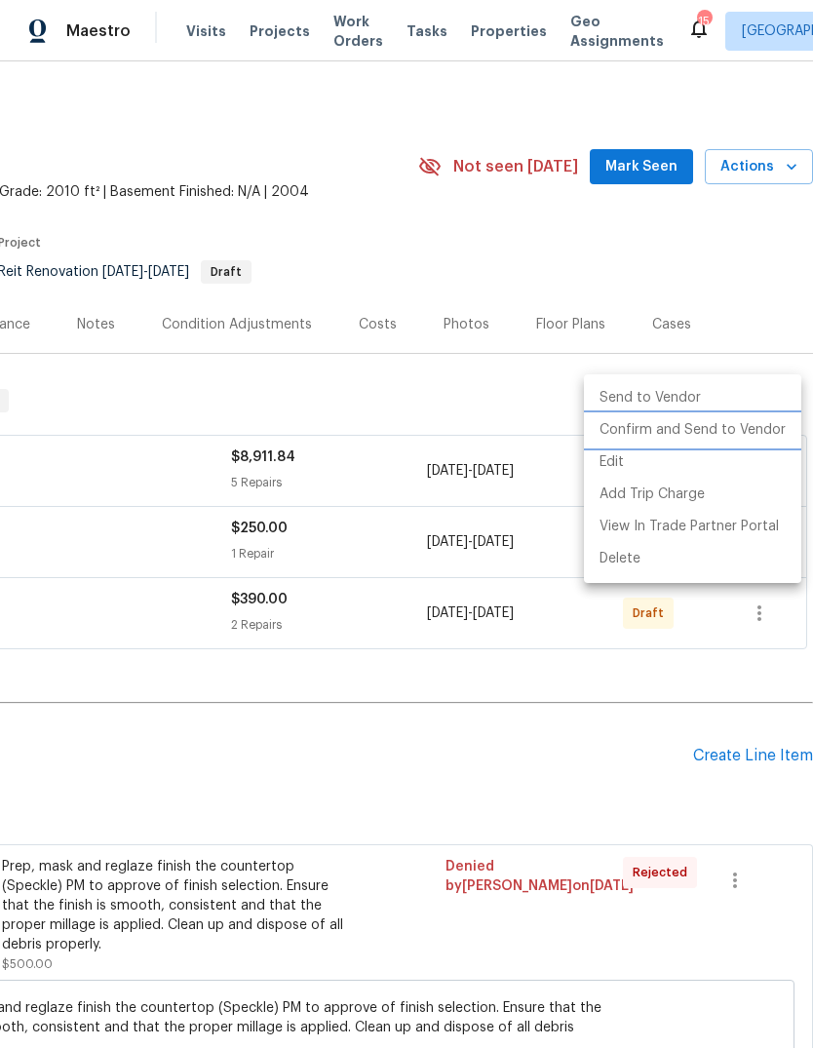
click at [733, 433] on li "Confirm and Send to Vendor" at bounding box center [692, 430] width 217 height 32
click at [548, 599] on div at bounding box center [406, 524] width 813 height 1048
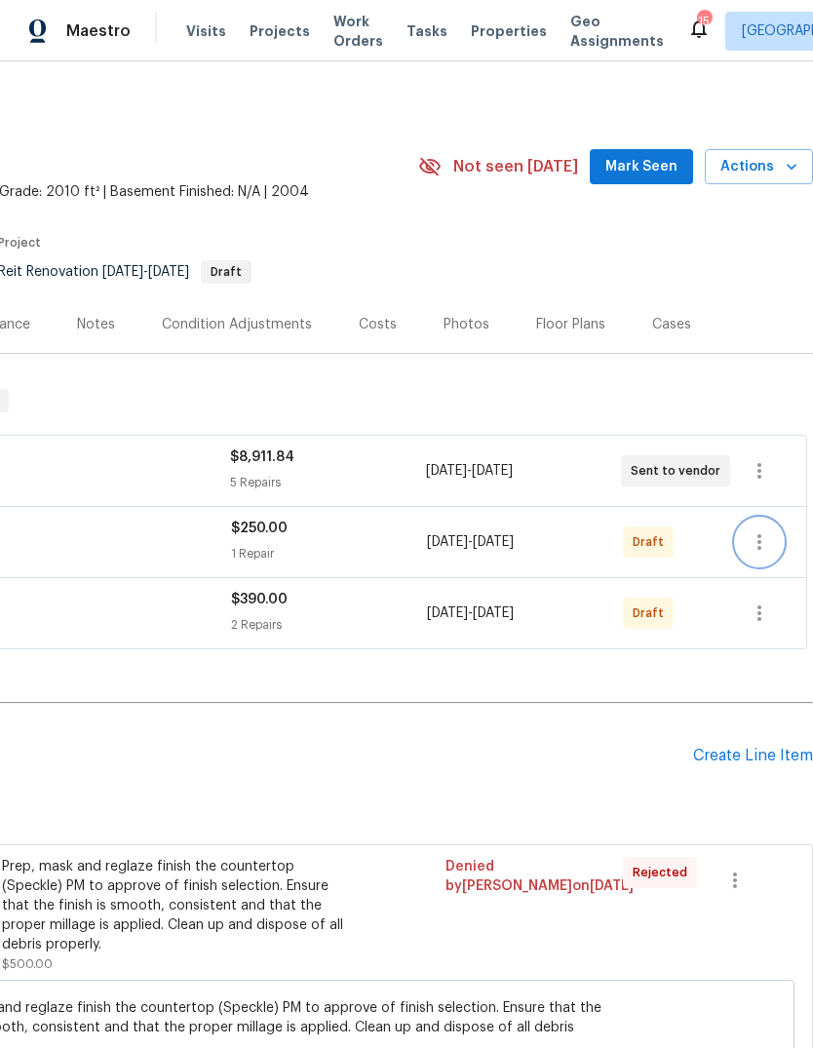
click at [759, 534] on icon "button" at bounding box center [759, 542] width 4 height 16
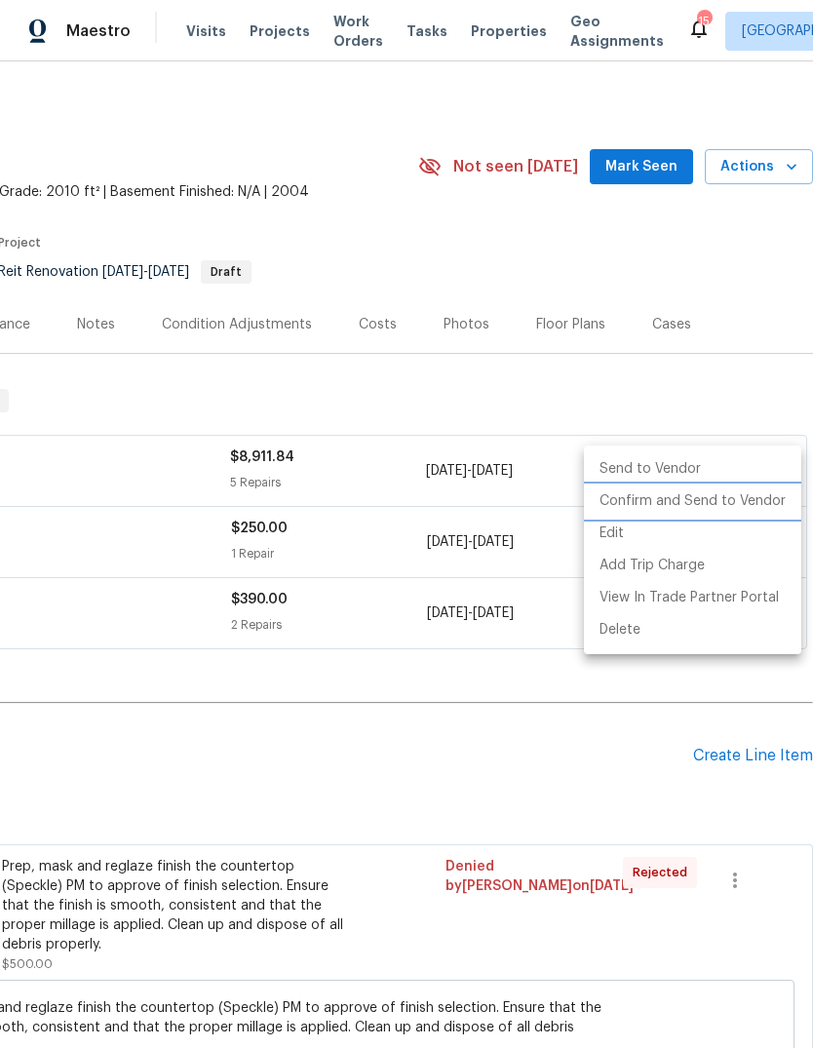
click at [708, 496] on li "Confirm and Send to Vendor" at bounding box center [692, 501] width 217 height 32
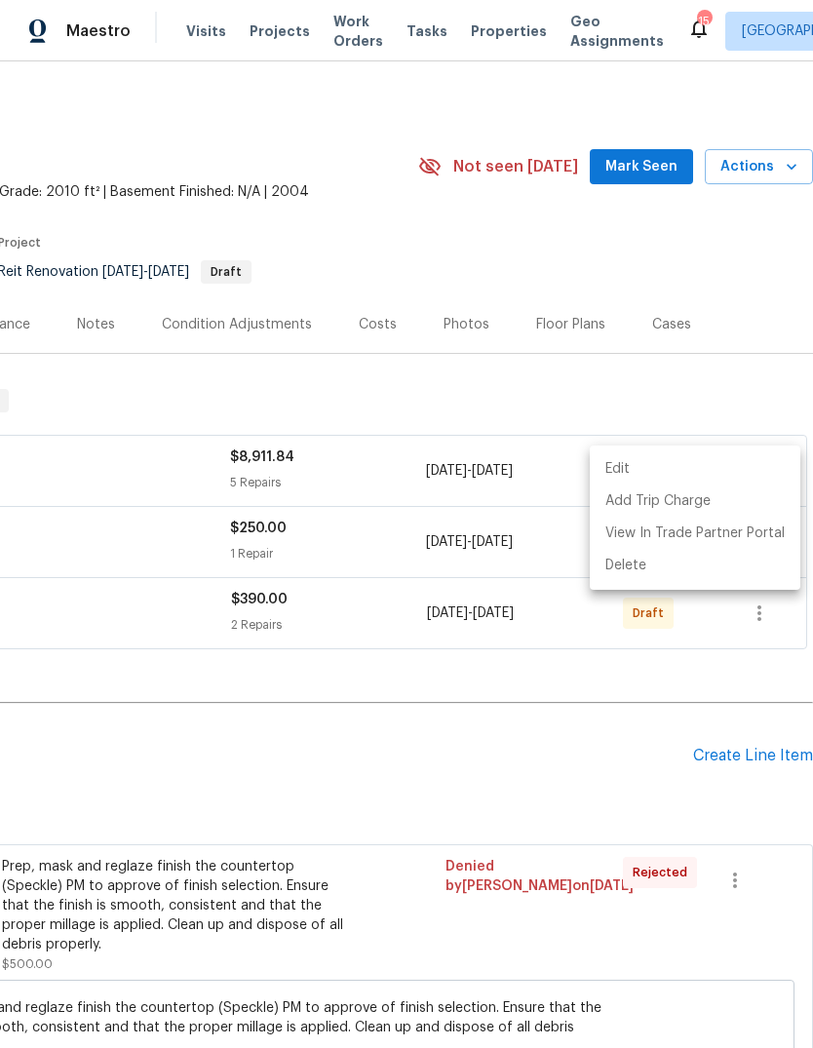
click at [453, 618] on div at bounding box center [406, 524] width 813 height 1048
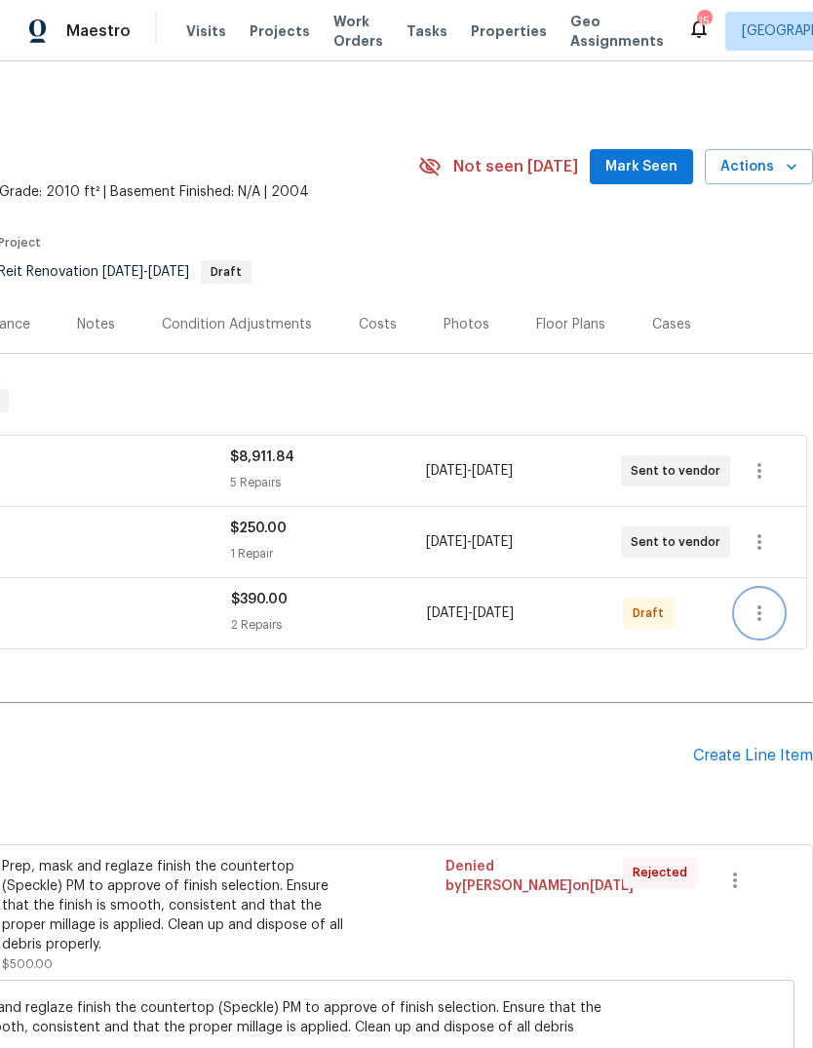
click at [758, 605] on icon "button" at bounding box center [759, 613] width 4 height 16
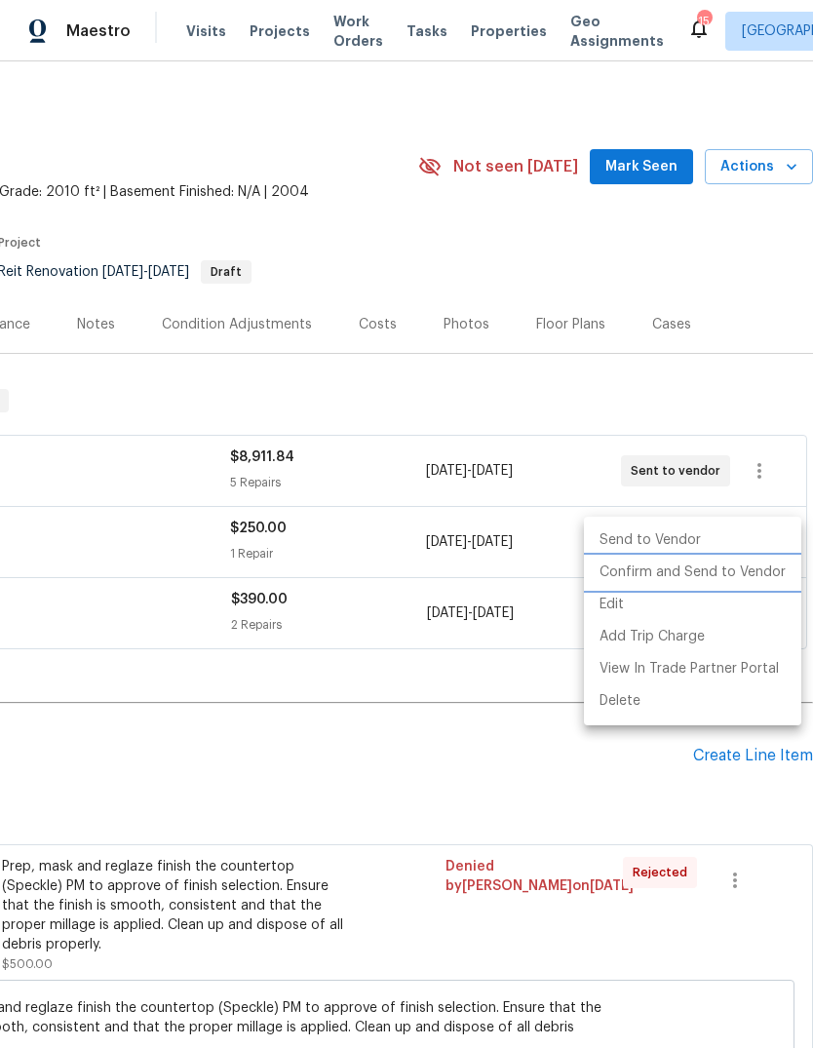
click at [721, 575] on li "Confirm and Send to Vendor" at bounding box center [692, 573] width 217 height 32
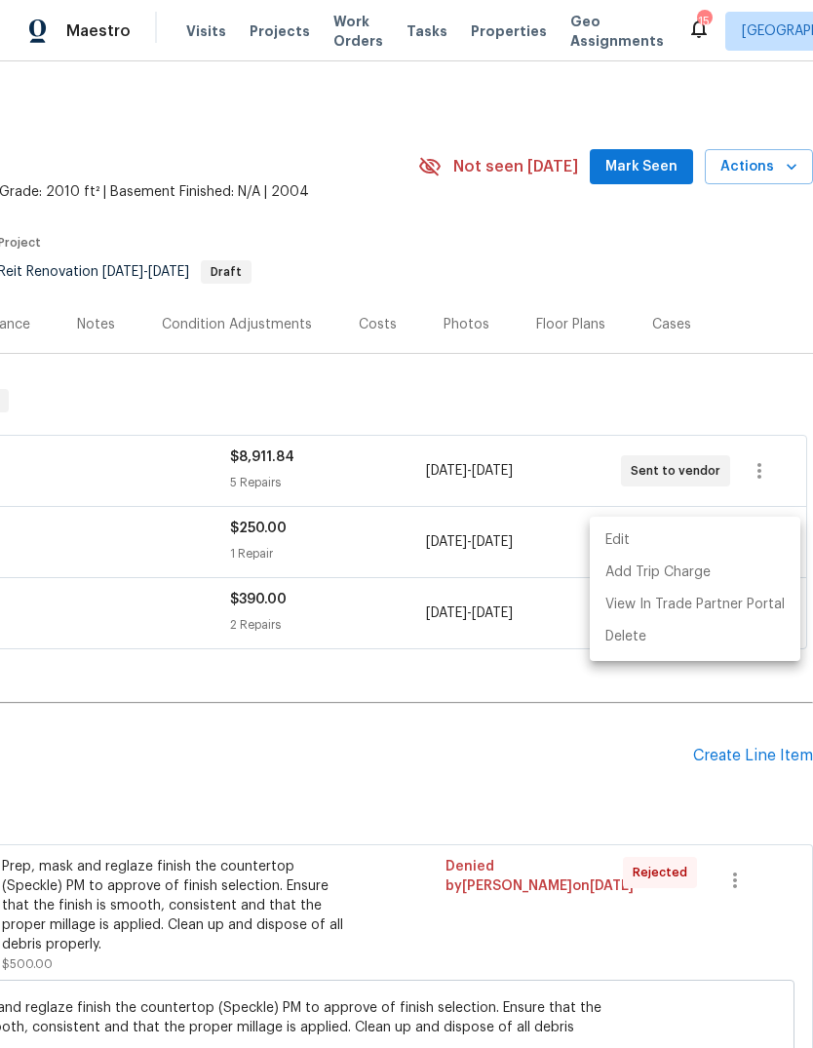
click at [512, 597] on div at bounding box center [406, 524] width 813 height 1048
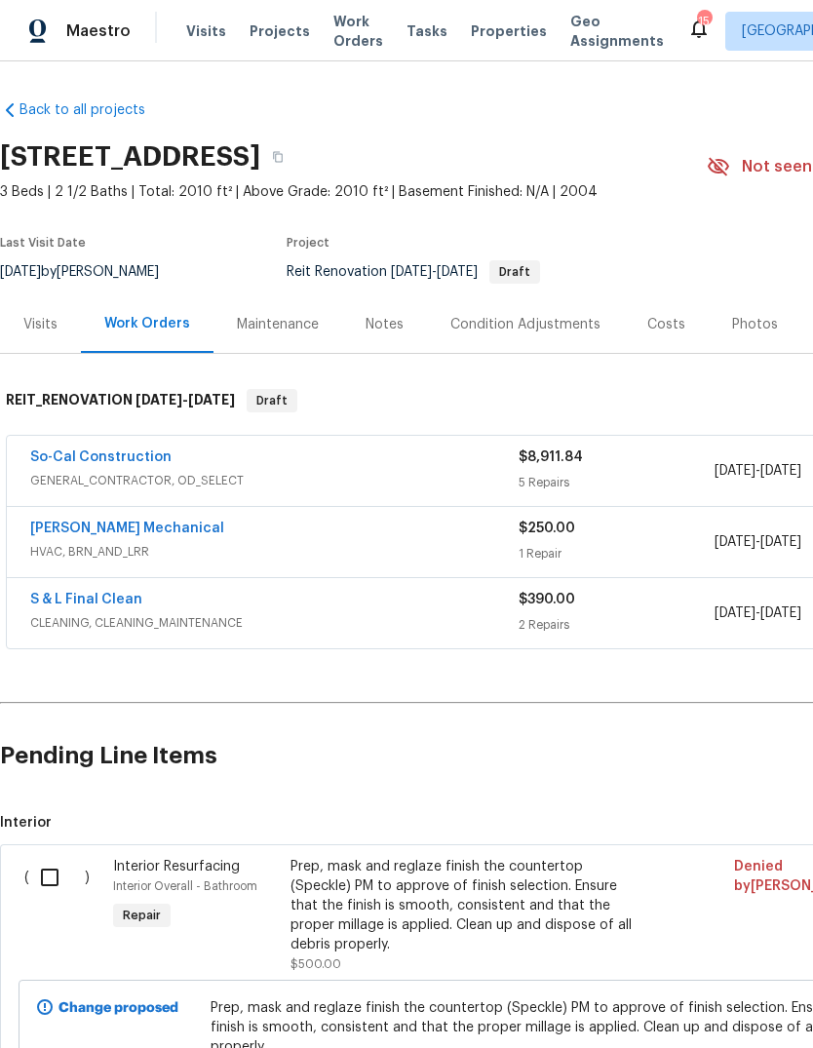
scroll to position [0, 0]
click at [667, 329] on div "Costs" at bounding box center [666, 324] width 38 height 19
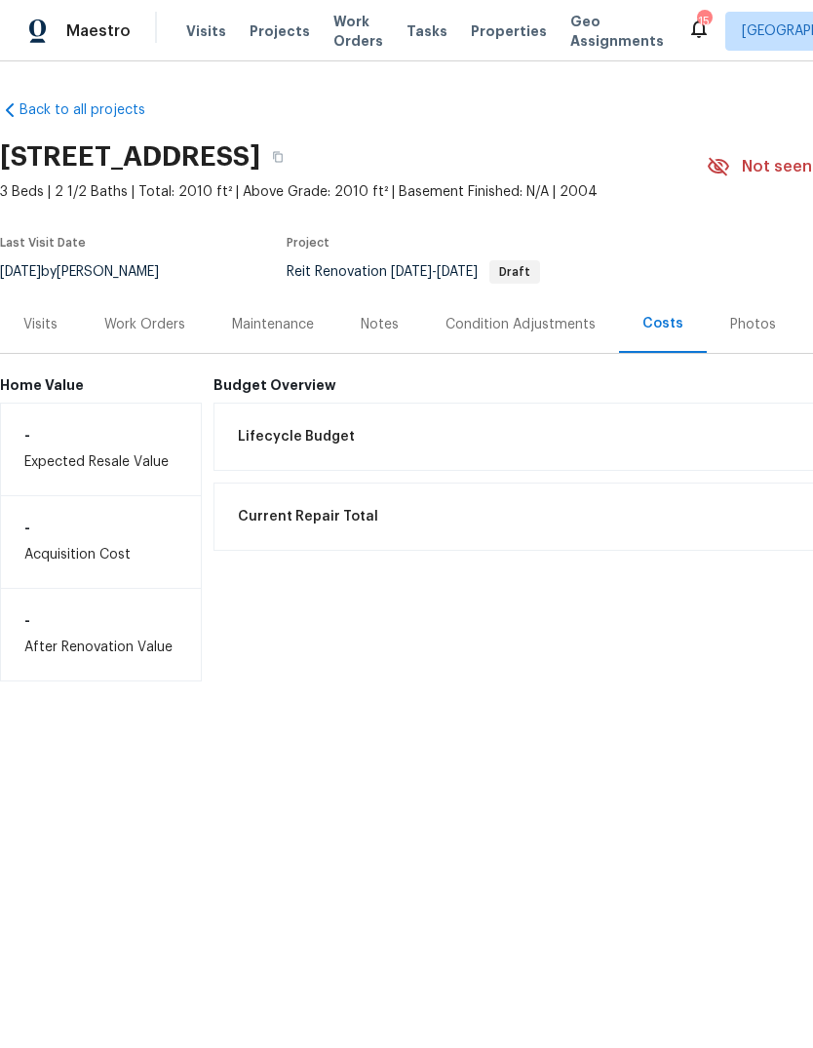
click at [158, 331] on div "Work Orders" at bounding box center [144, 324] width 81 height 19
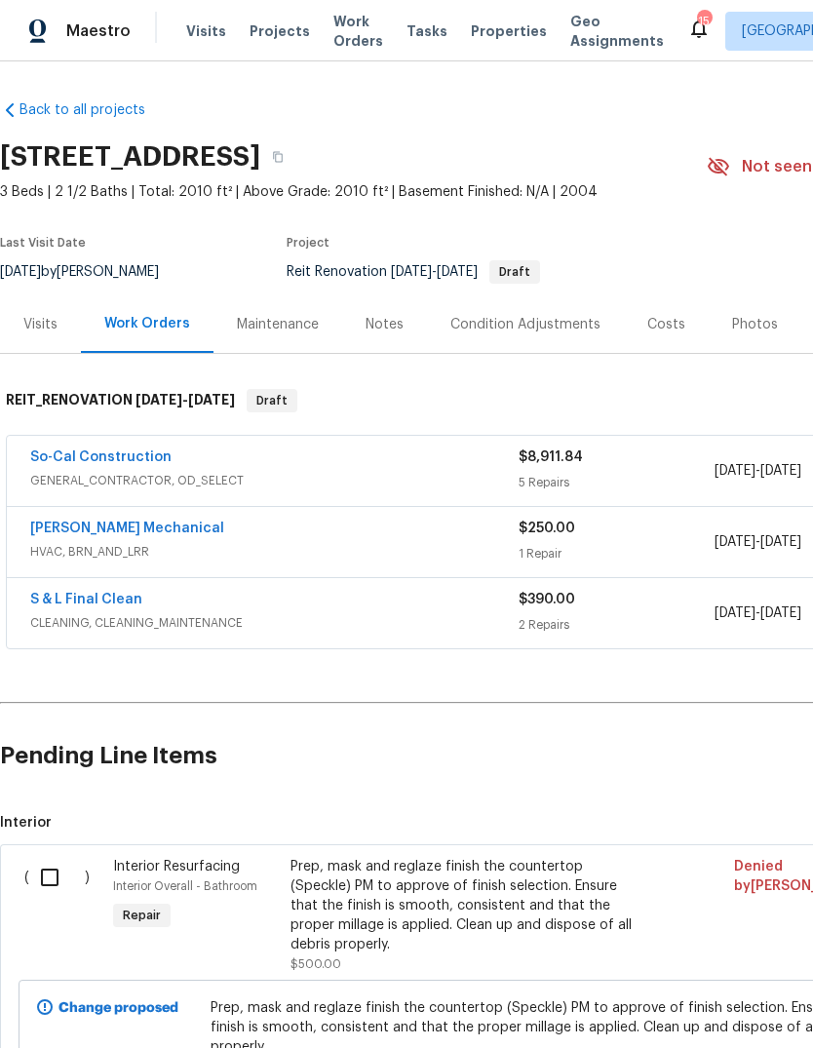
click at [494, 24] on span "Properties" at bounding box center [509, 30] width 76 height 19
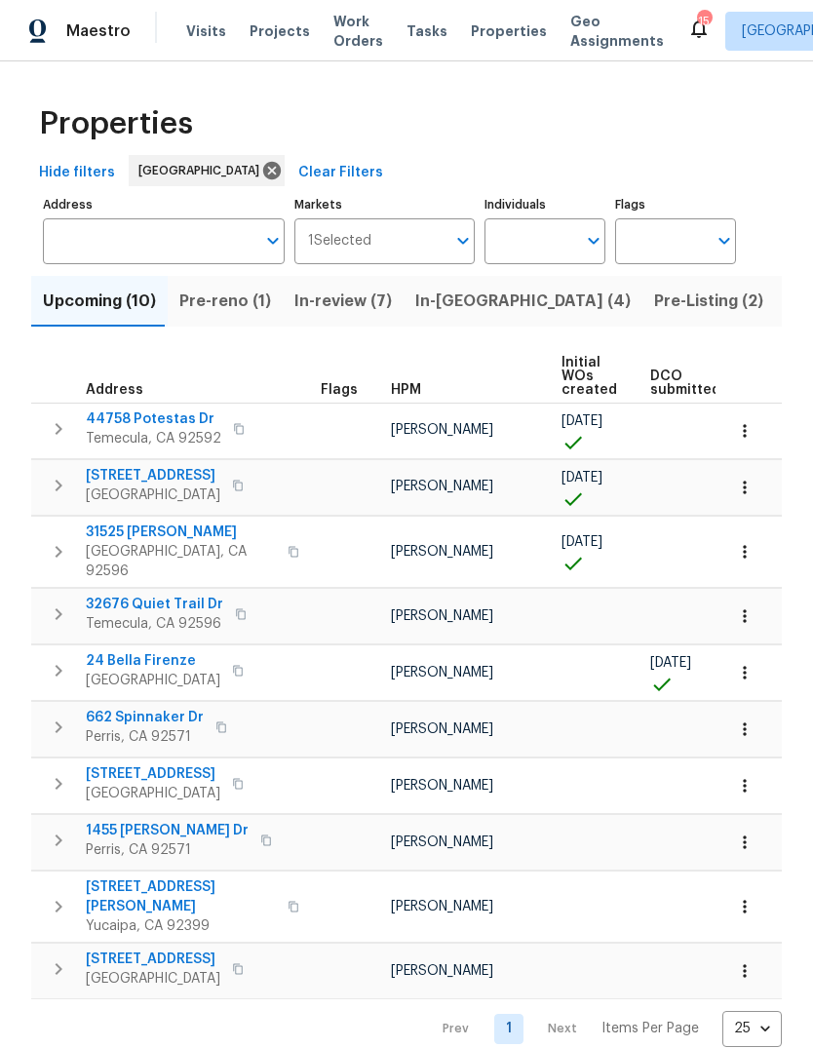
click at [242, 308] on span "Pre-reno (1)" at bounding box center [225, 301] width 92 height 27
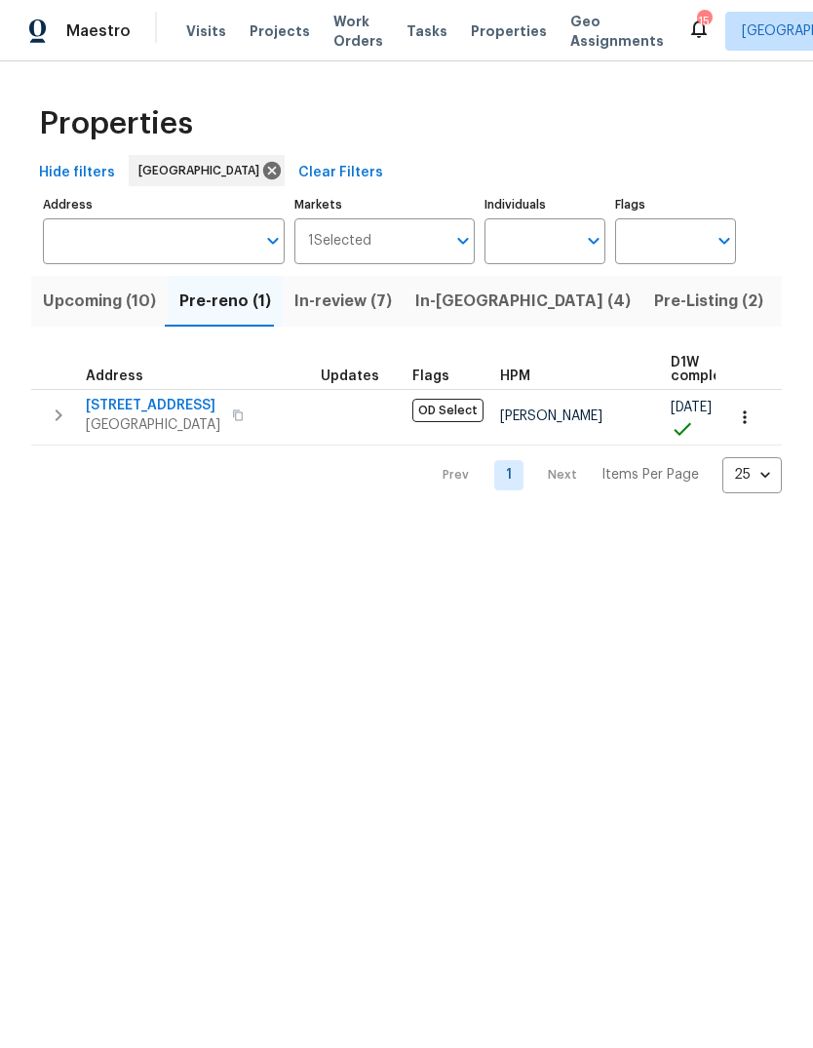
click at [534, 246] on input "Individuals" at bounding box center [531, 241] width 92 height 46
type input "[PERSON_NAME]"
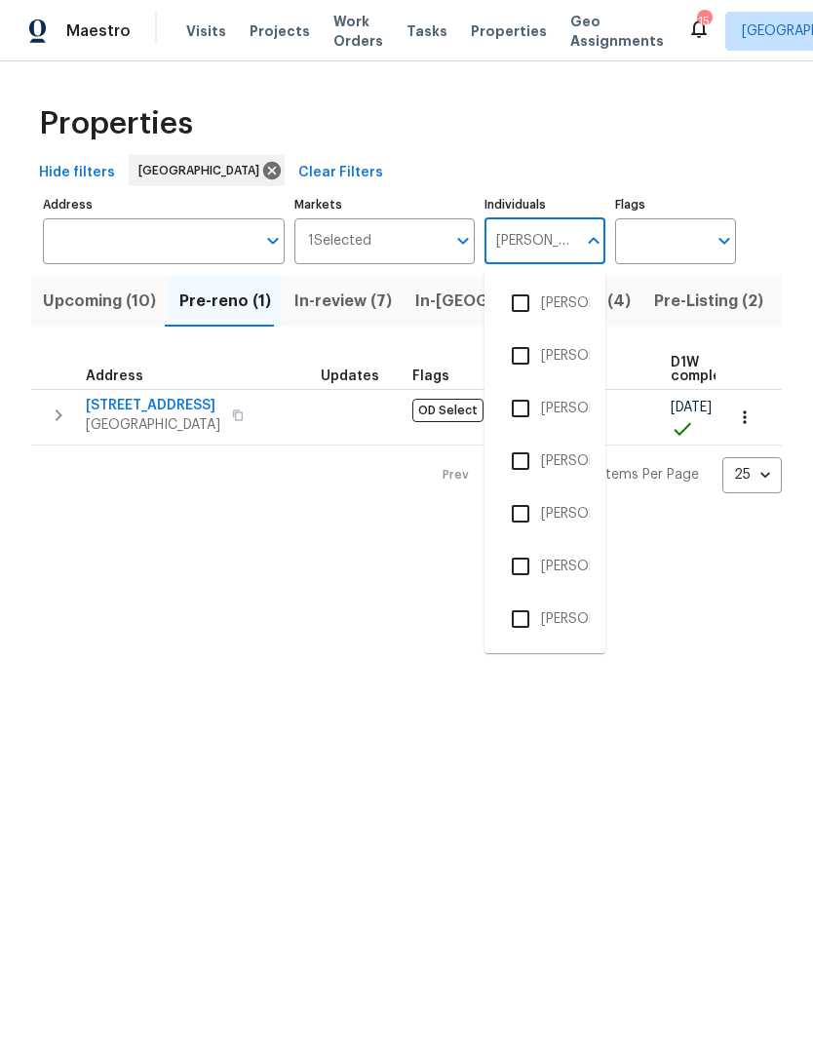
click at [571, 404] on li "[PERSON_NAME]" at bounding box center [545, 408] width 90 height 41
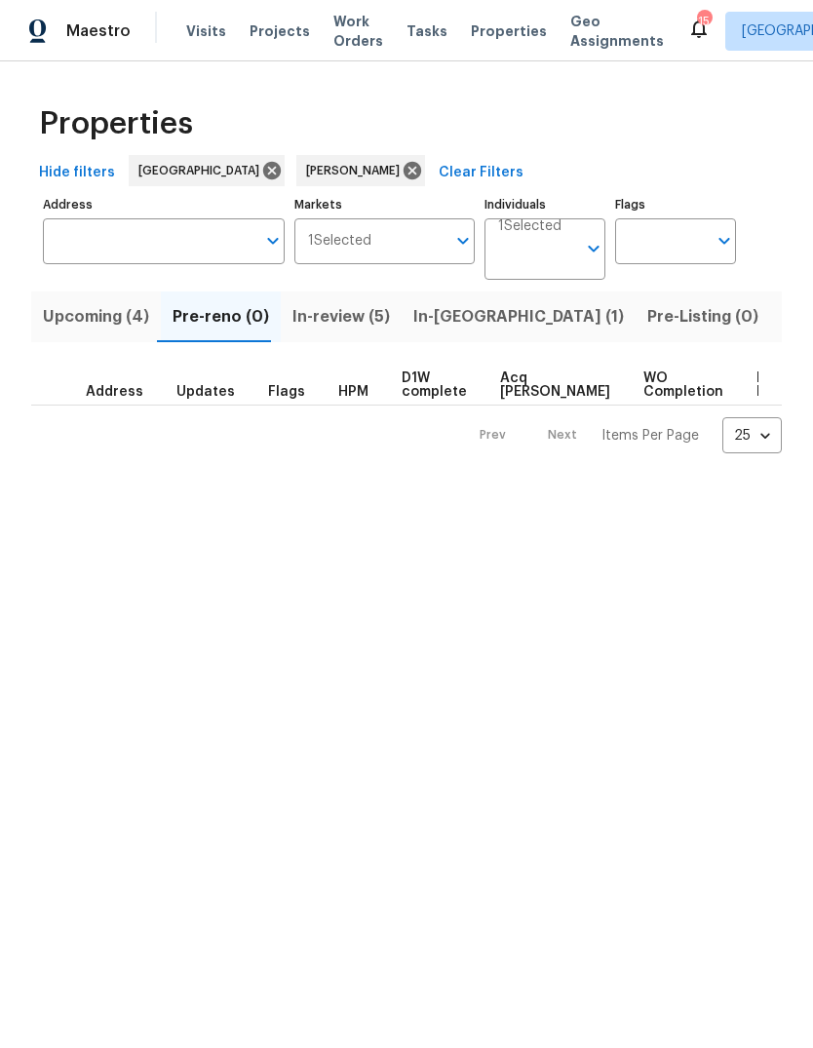
click at [119, 325] on span "Upcoming (4)" at bounding box center [96, 316] width 106 height 27
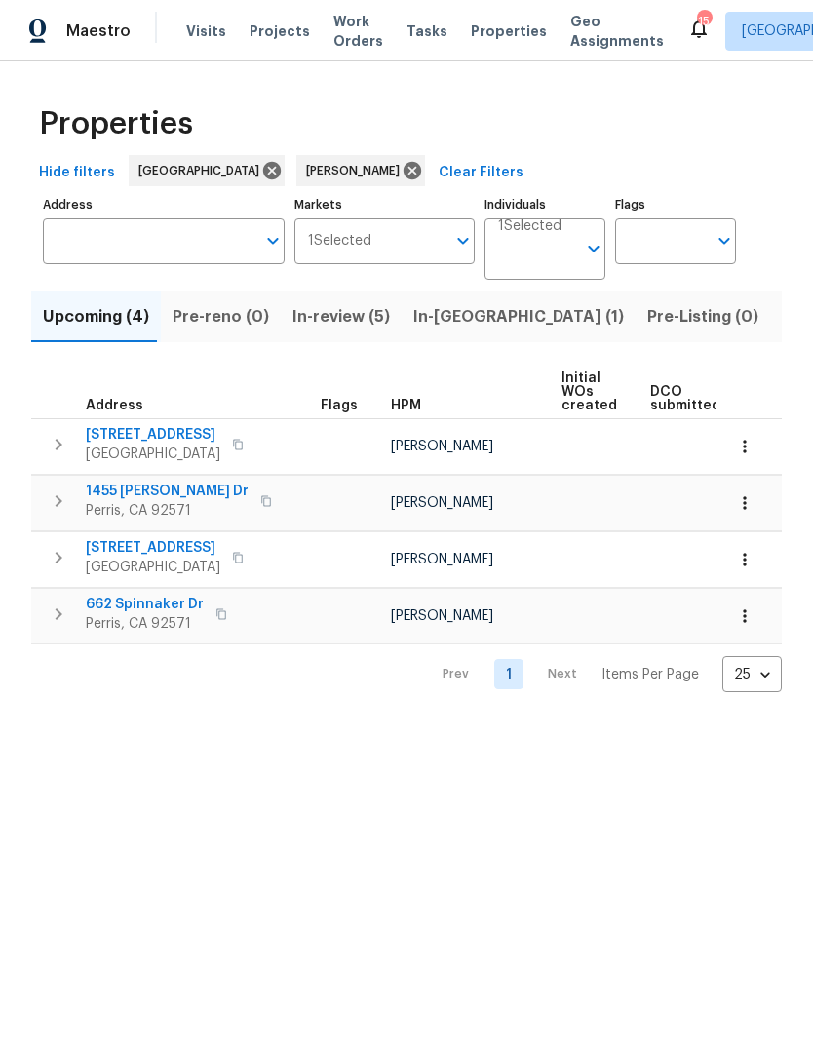
click at [210, 28] on span "Visits" at bounding box center [206, 30] width 40 height 19
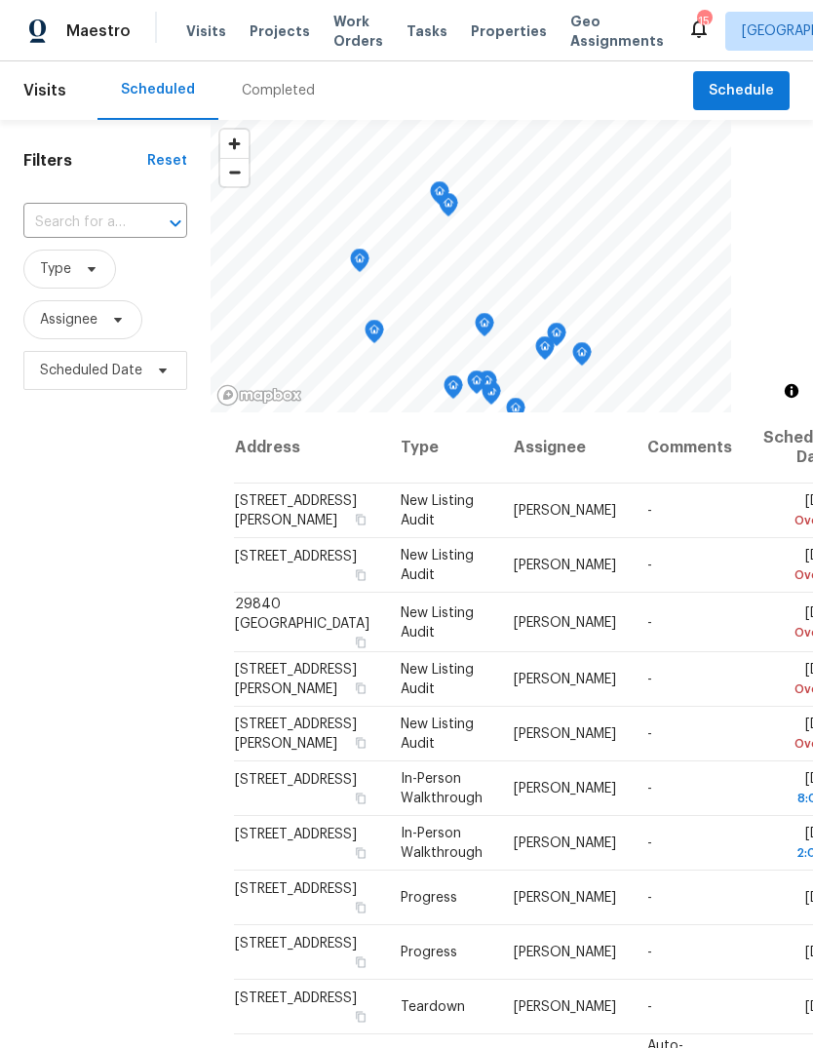
click at [753, 87] on span "Schedule" at bounding box center [741, 91] width 65 height 24
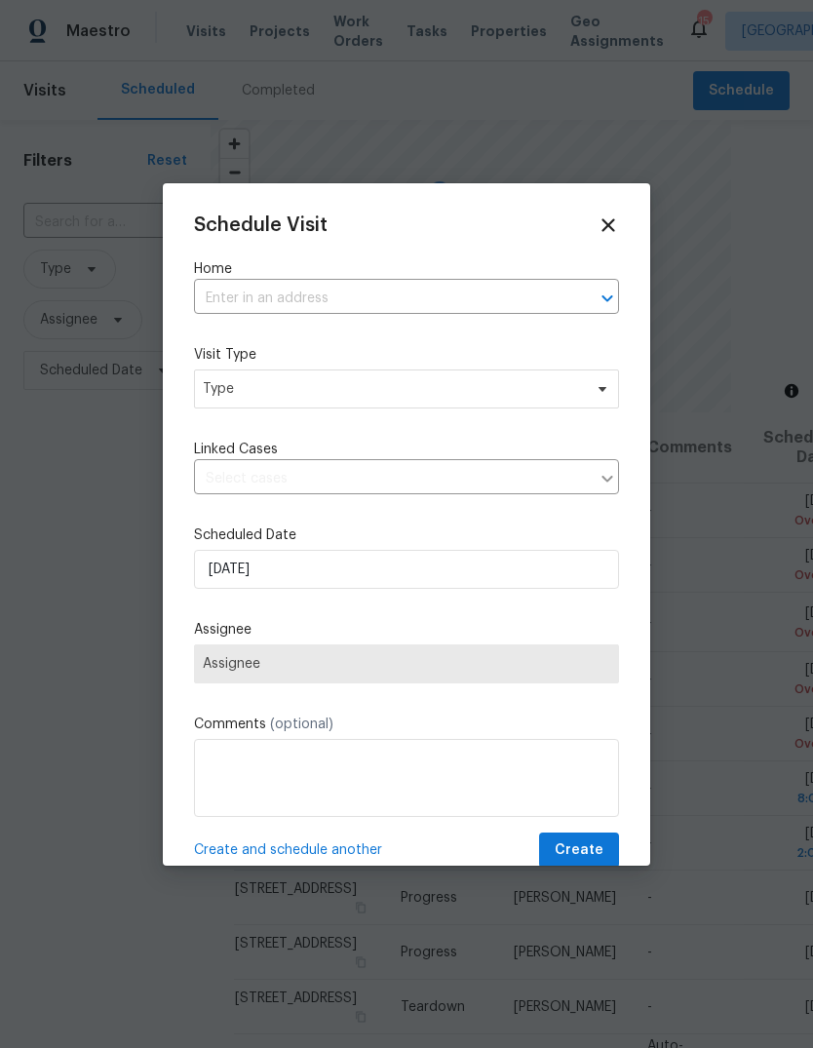
click at [242, 297] on input "text" at bounding box center [379, 299] width 370 height 30
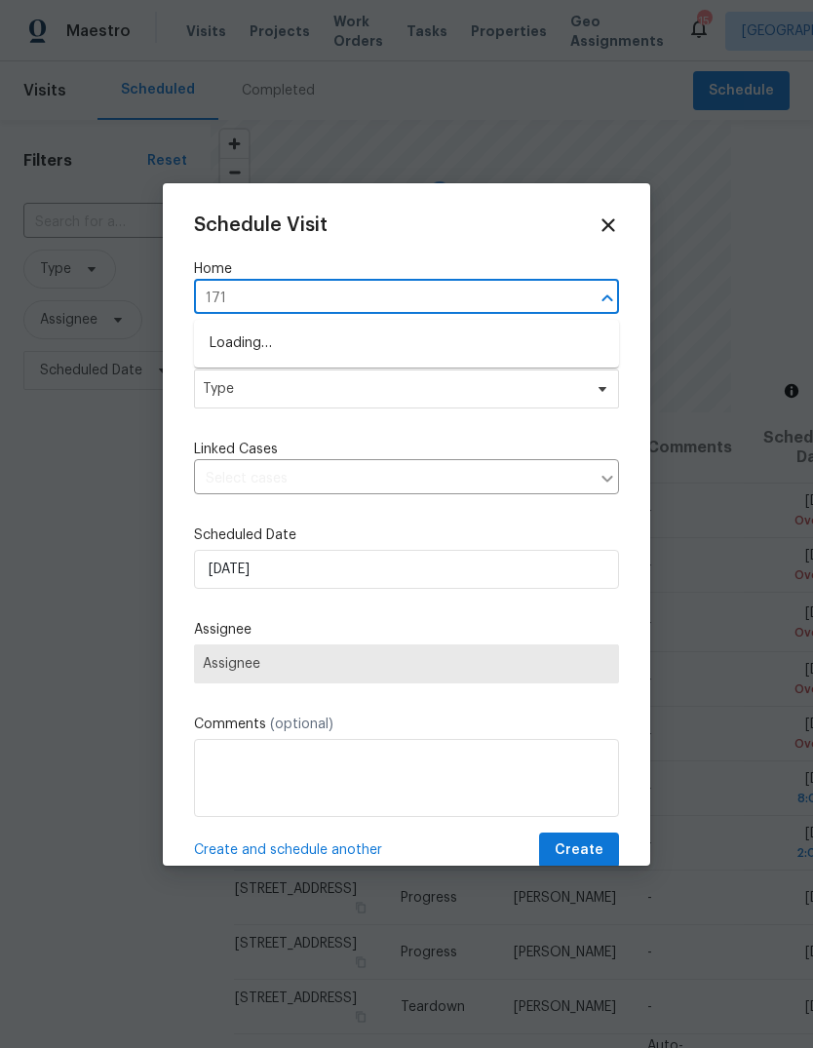
type input "1717"
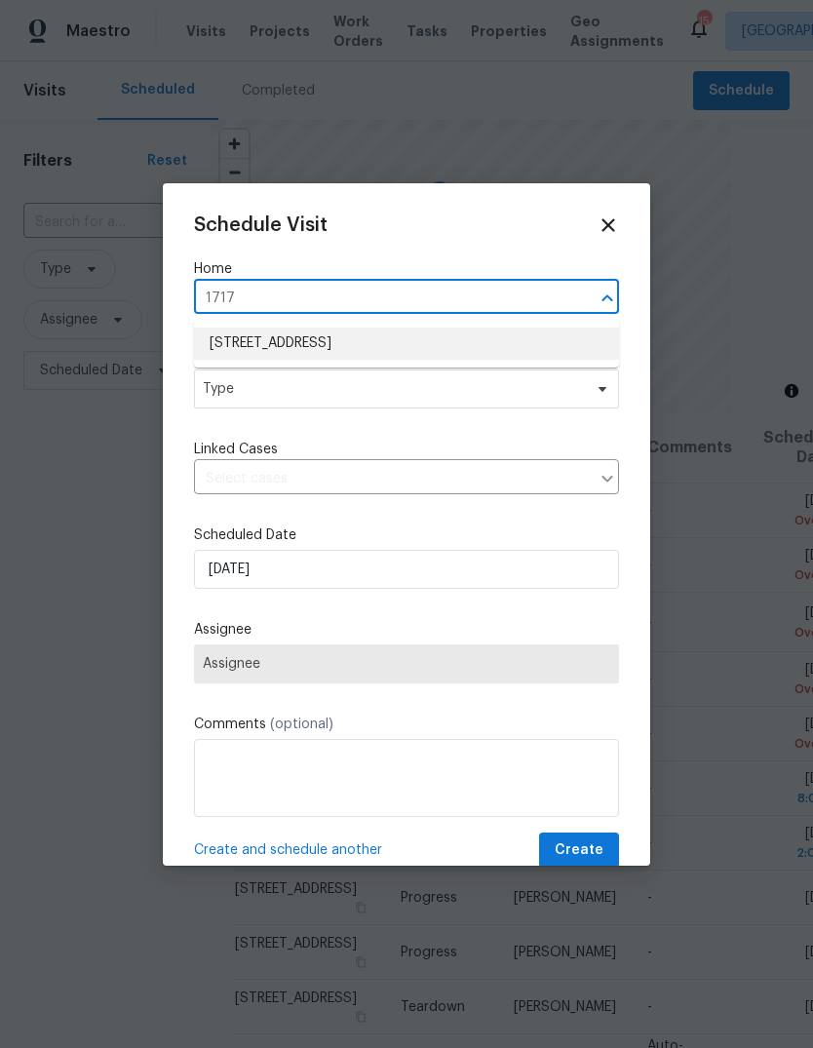
click at [361, 342] on li "[STREET_ADDRESS]" at bounding box center [406, 344] width 425 height 32
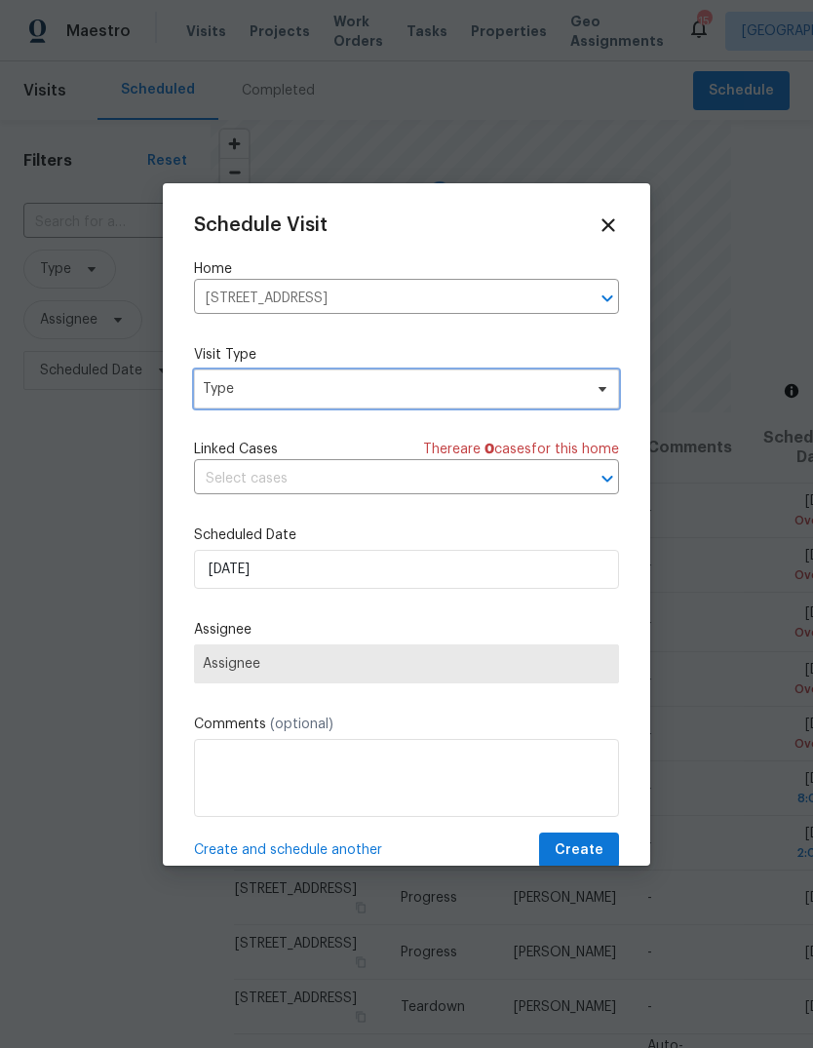
click at [365, 388] on span "Type" at bounding box center [392, 388] width 379 height 19
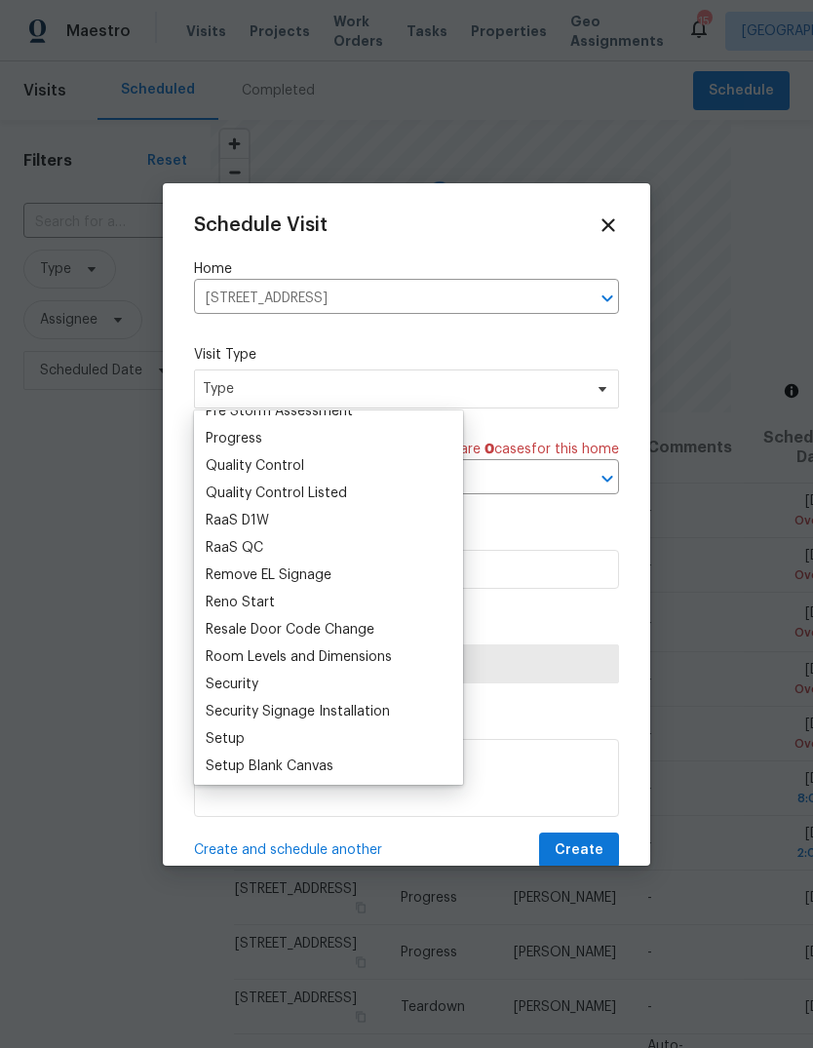
scroll to position [1205, 0]
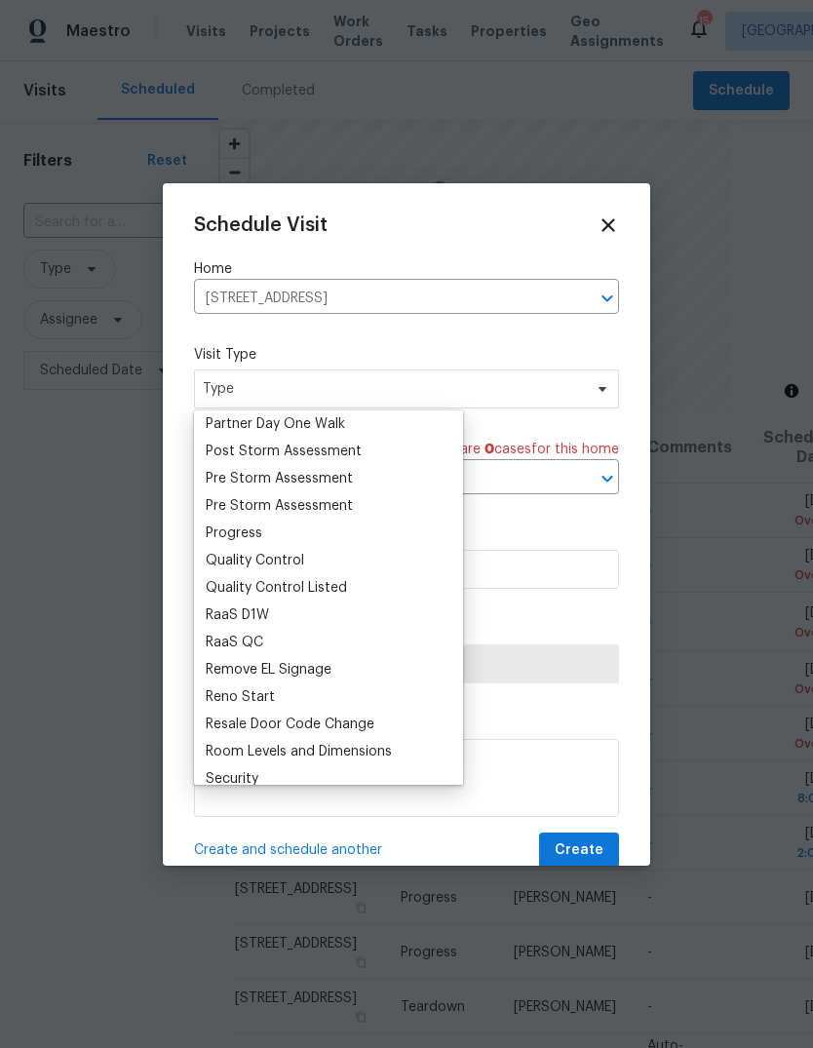
click at [258, 530] on div "Progress" at bounding box center [234, 533] width 57 height 19
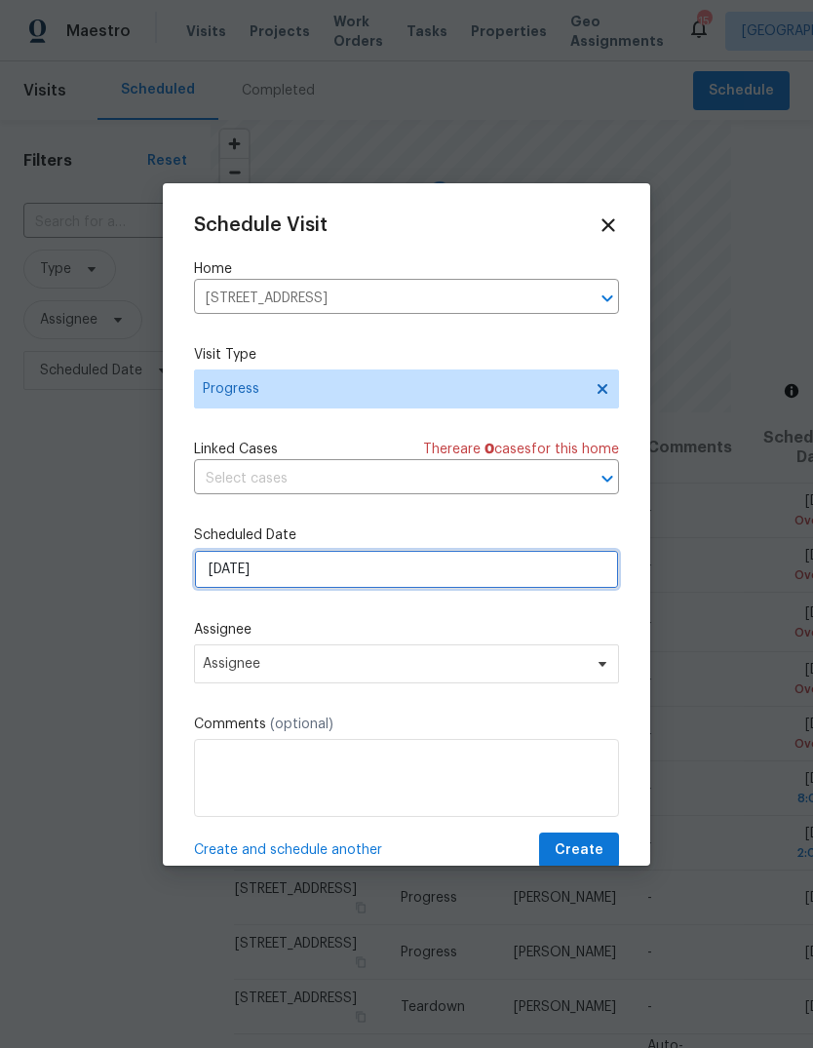
click at [324, 567] on input "[DATE]" at bounding box center [406, 569] width 425 height 39
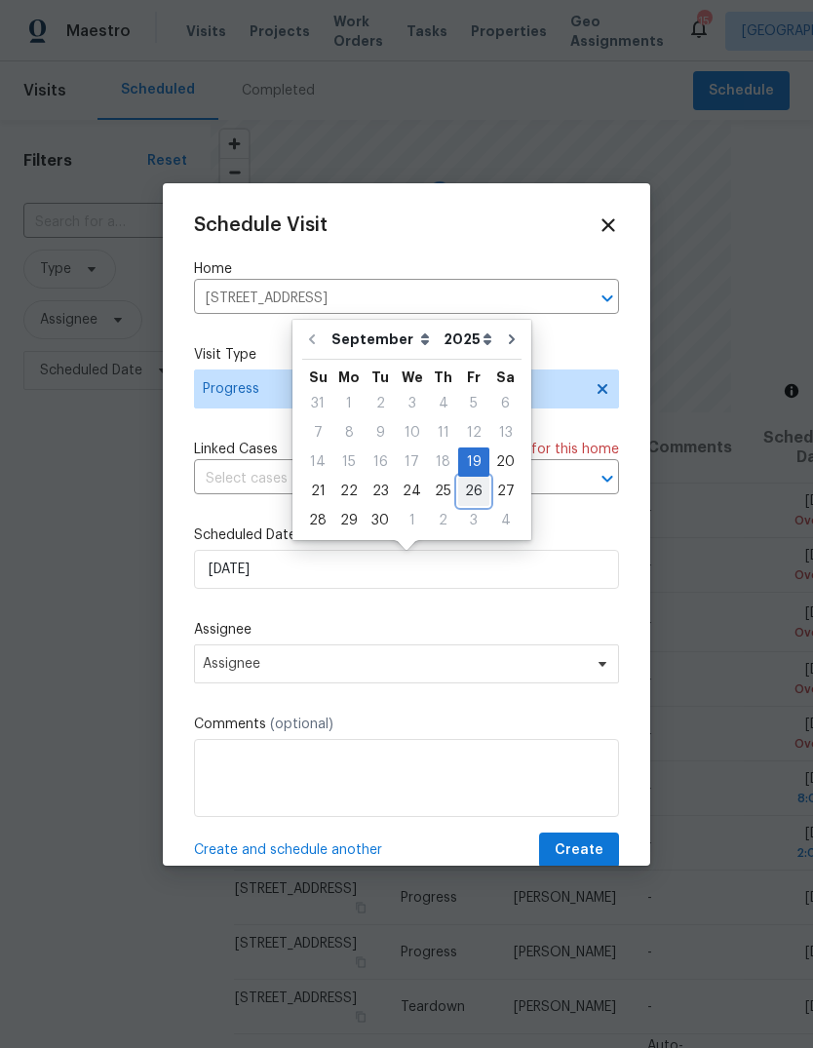
click at [465, 497] on div "26" at bounding box center [473, 491] width 31 height 27
type input "[DATE]"
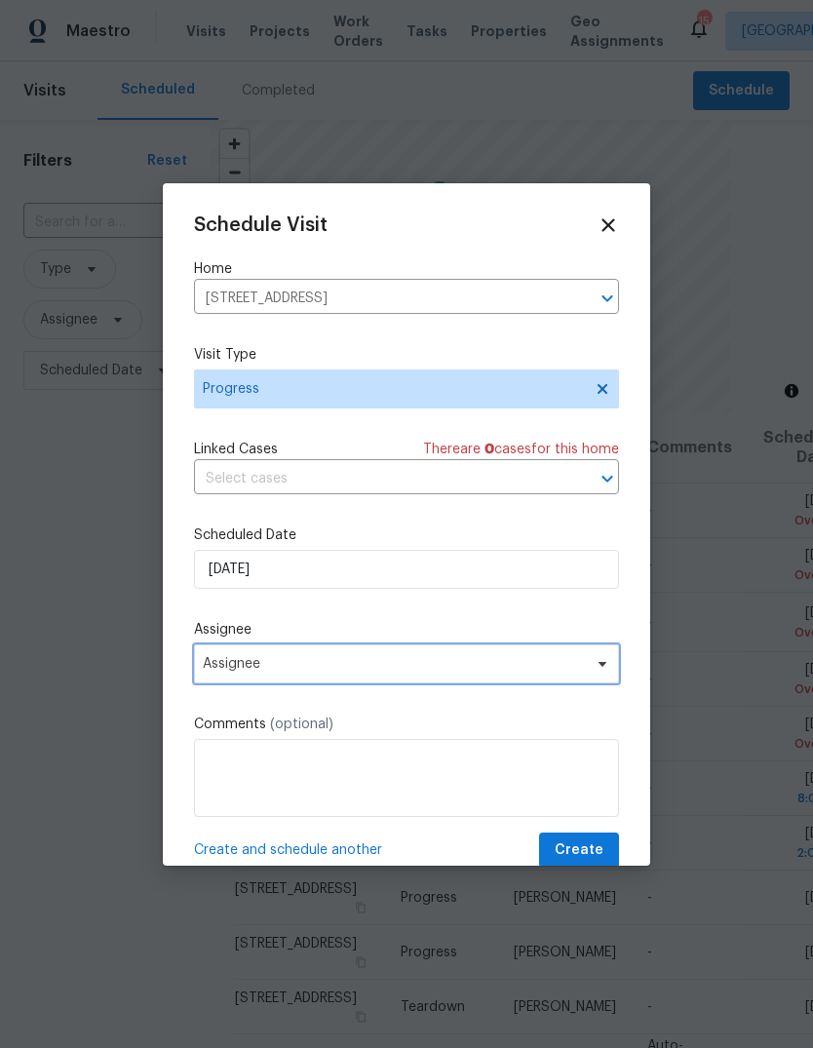
click at [425, 671] on span "Assignee" at bounding box center [394, 664] width 382 height 16
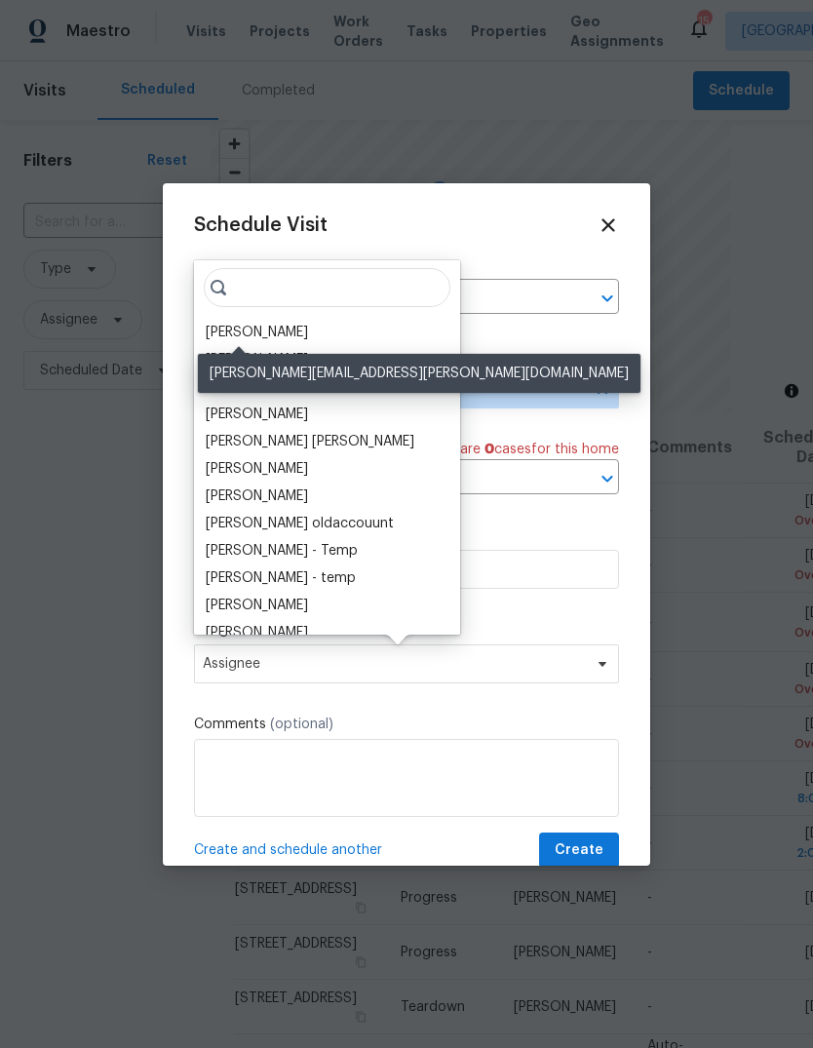
click at [261, 333] on div "[PERSON_NAME]" at bounding box center [257, 332] width 102 height 19
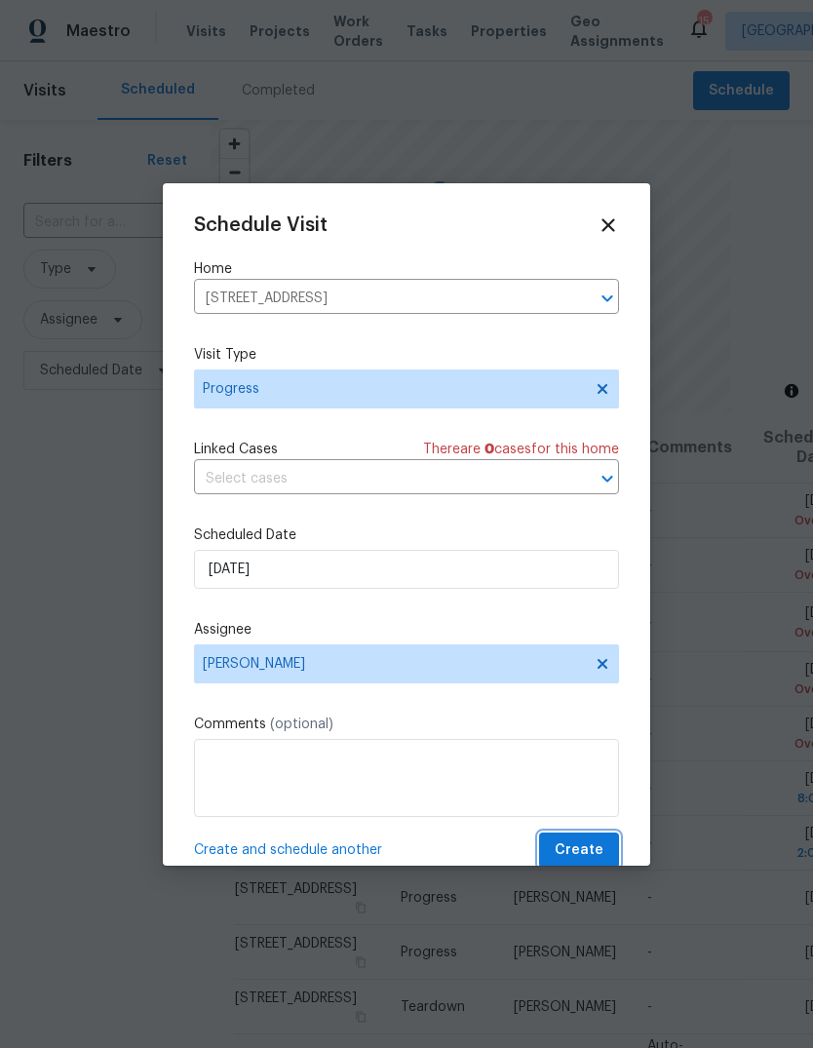
click at [596, 844] on span "Create" at bounding box center [579, 850] width 49 height 24
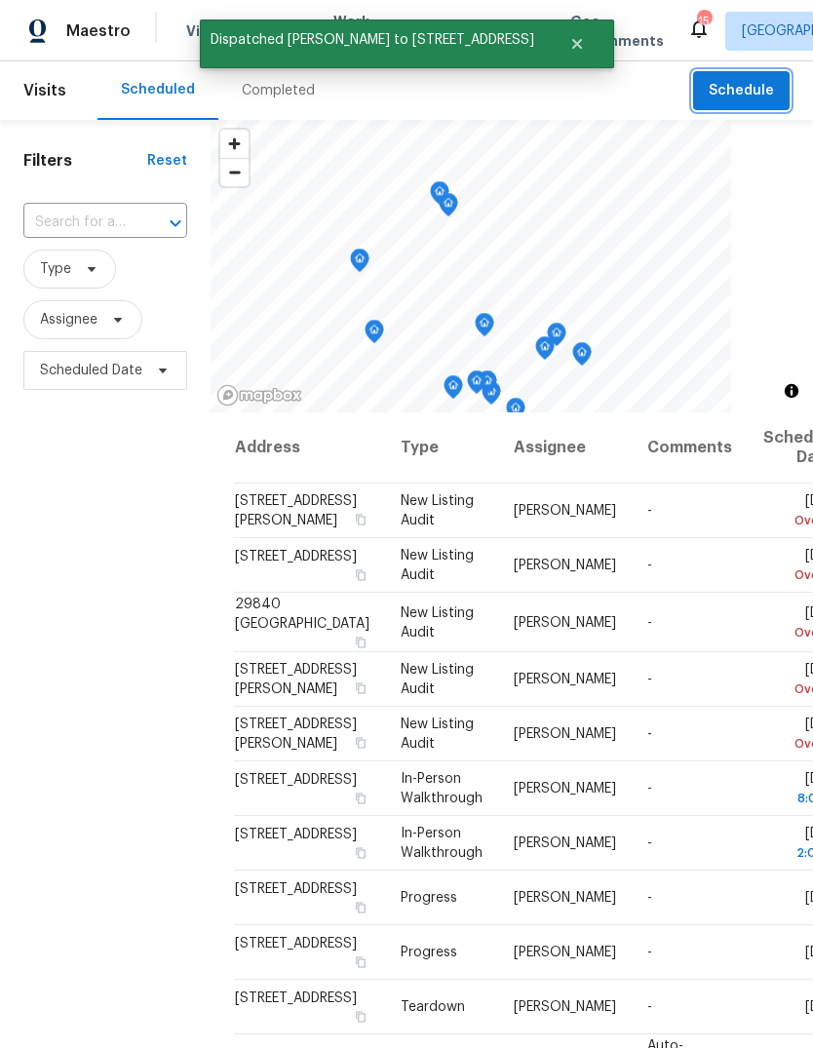
click at [756, 91] on span "Schedule" at bounding box center [741, 91] width 65 height 24
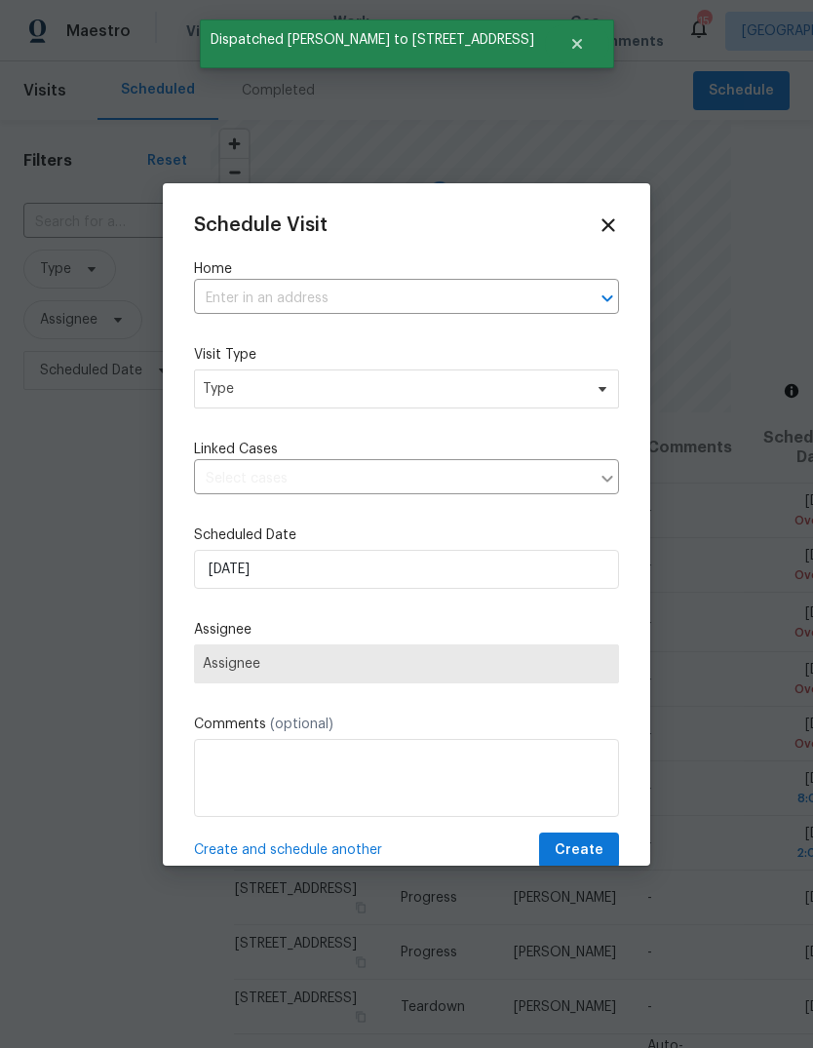
click at [283, 301] on input "text" at bounding box center [379, 299] width 370 height 30
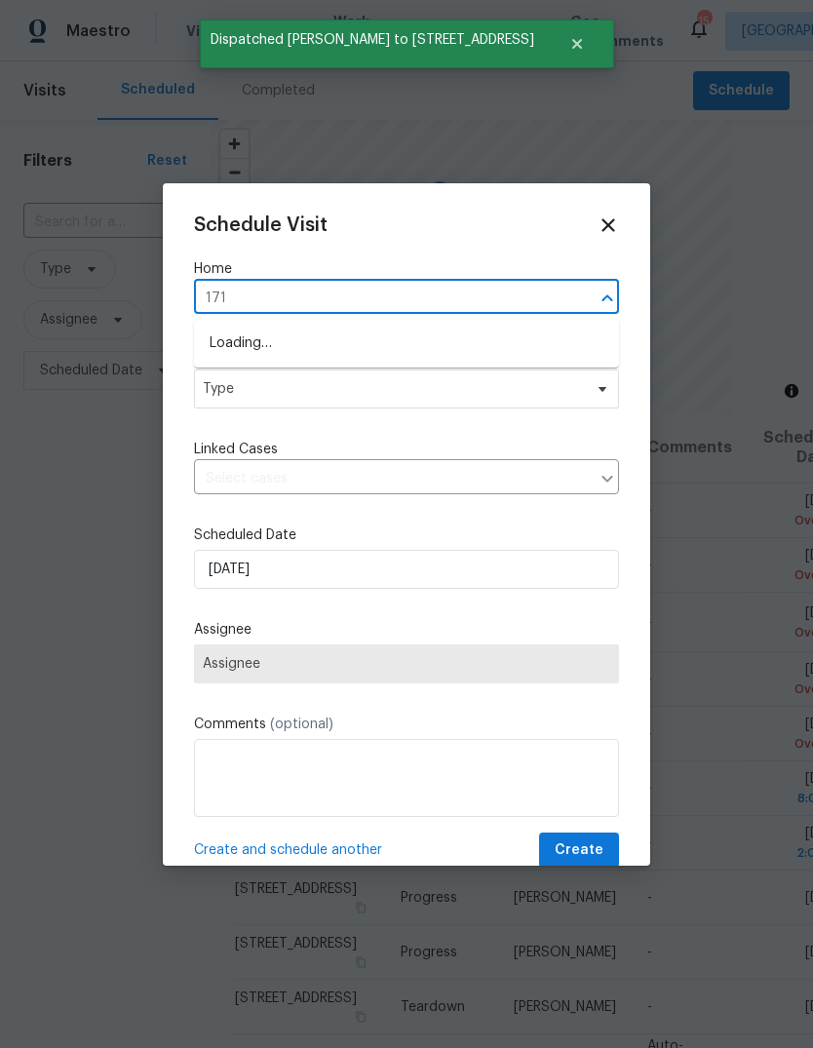
type input "1717"
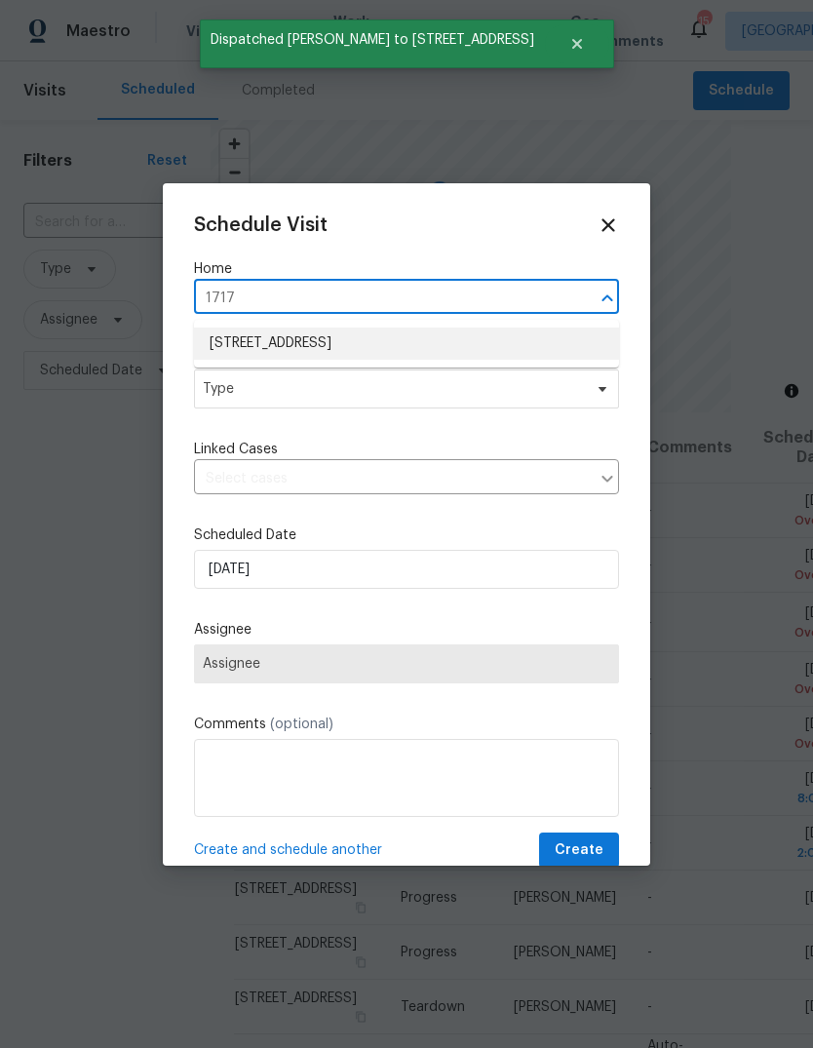
click at [372, 348] on li "[STREET_ADDRESS]" at bounding box center [406, 344] width 425 height 32
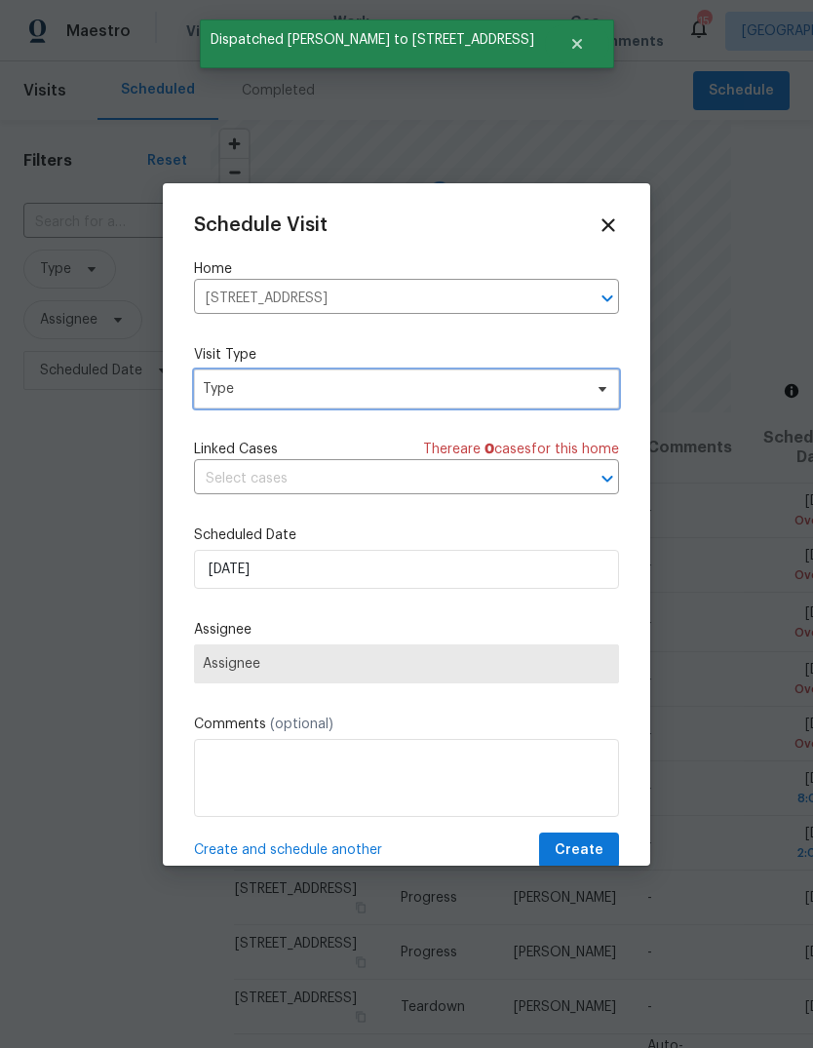
click at [359, 401] on span "Type" at bounding box center [406, 388] width 425 height 39
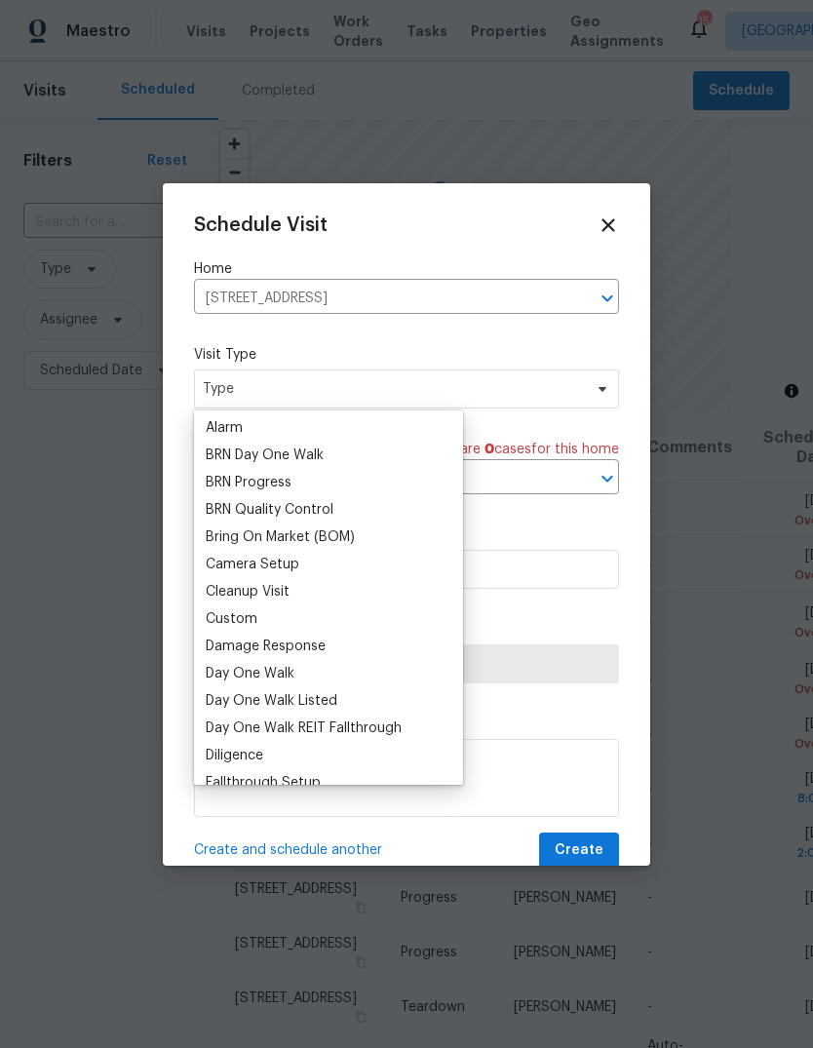
scroll to position [118, 0]
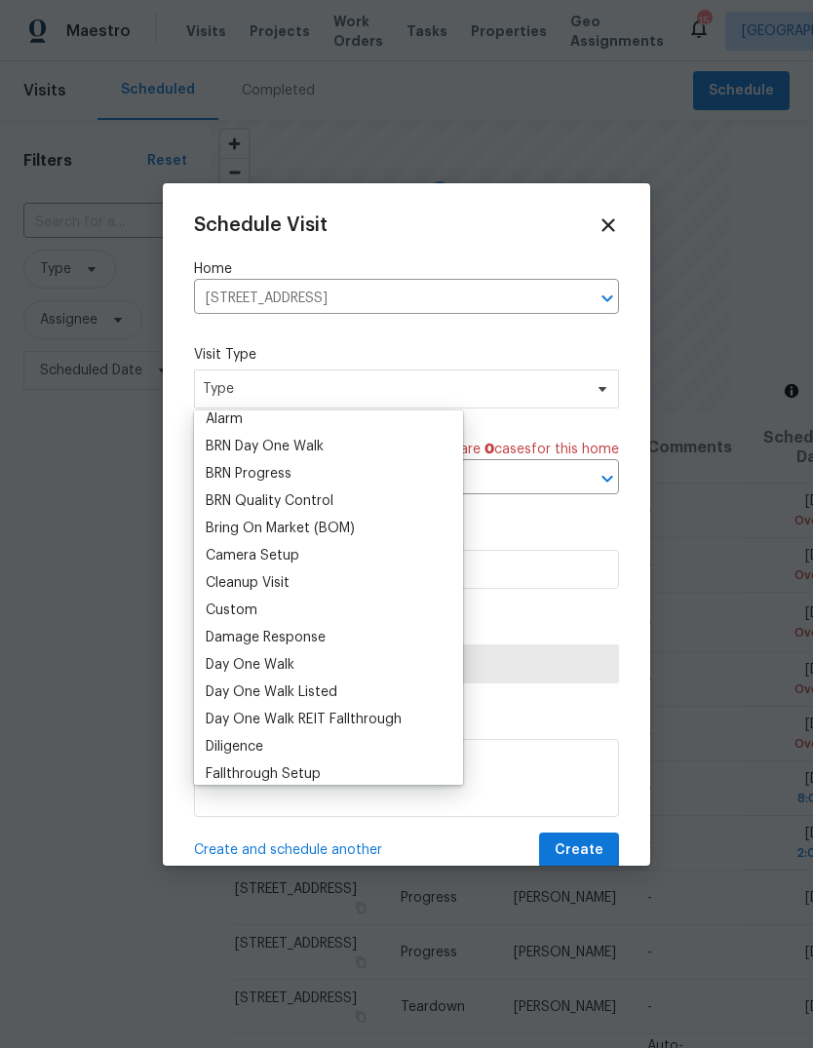
click at [246, 615] on div "Custom" at bounding box center [232, 610] width 52 height 19
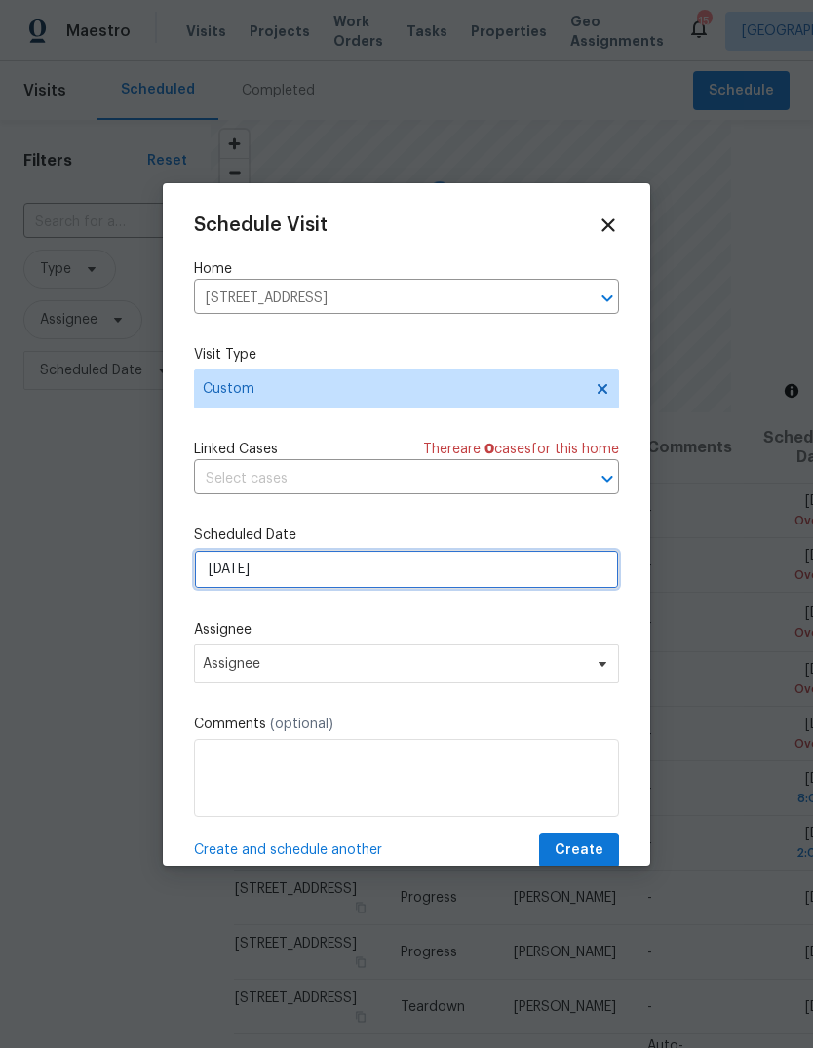
click at [334, 571] on input "[DATE]" at bounding box center [406, 569] width 425 height 39
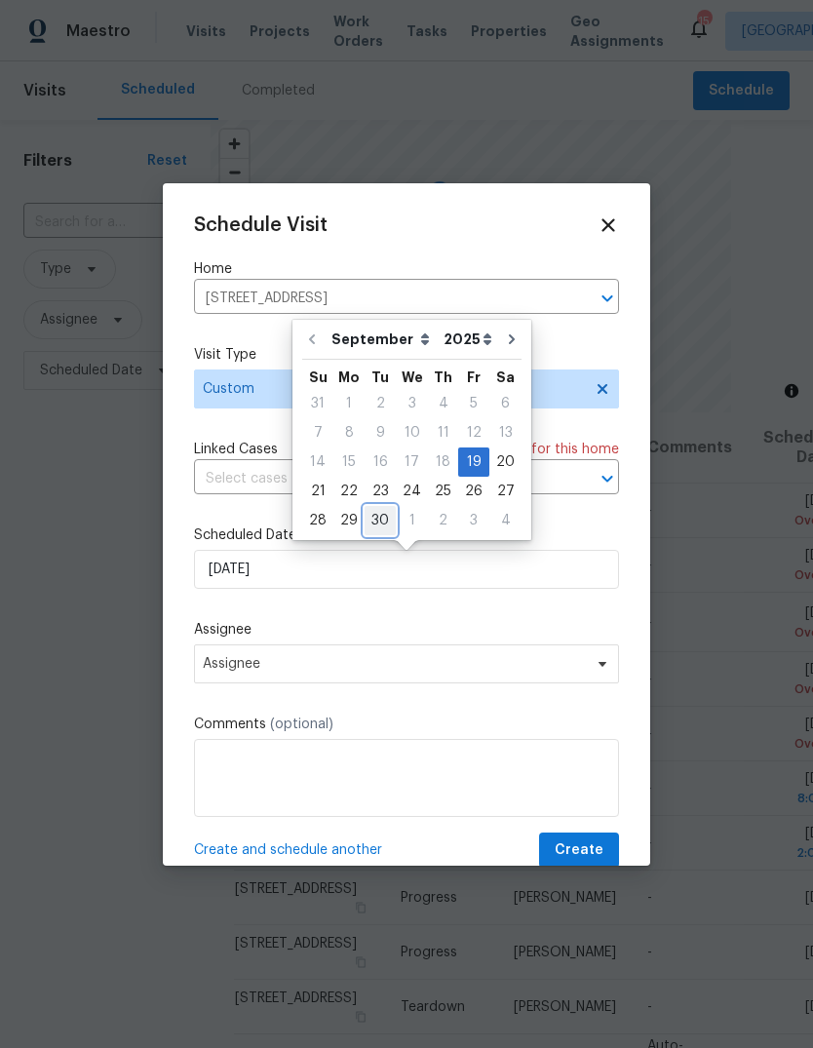
click at [378, 527] on div "30" at bounding box center [380, 520] width 31 height 27
type input "[DATE]"
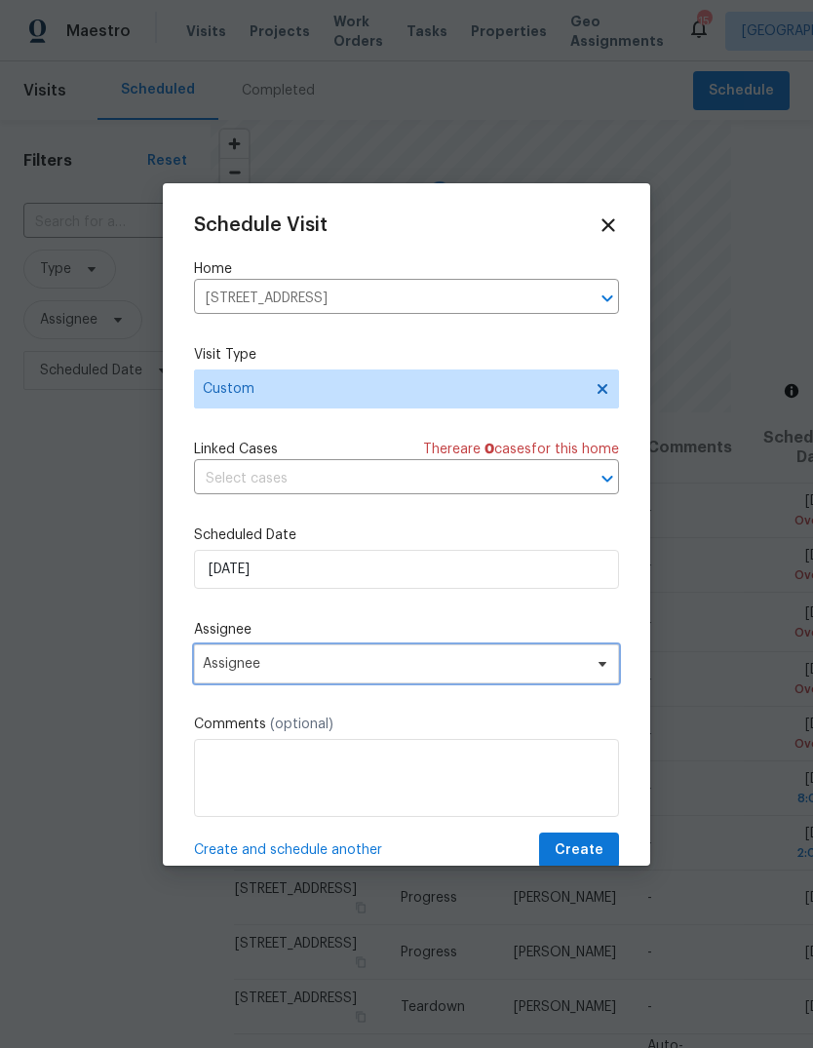
click at [328, 663] on span "Assignee" at bounding box center [394, 664] width 382 height 16
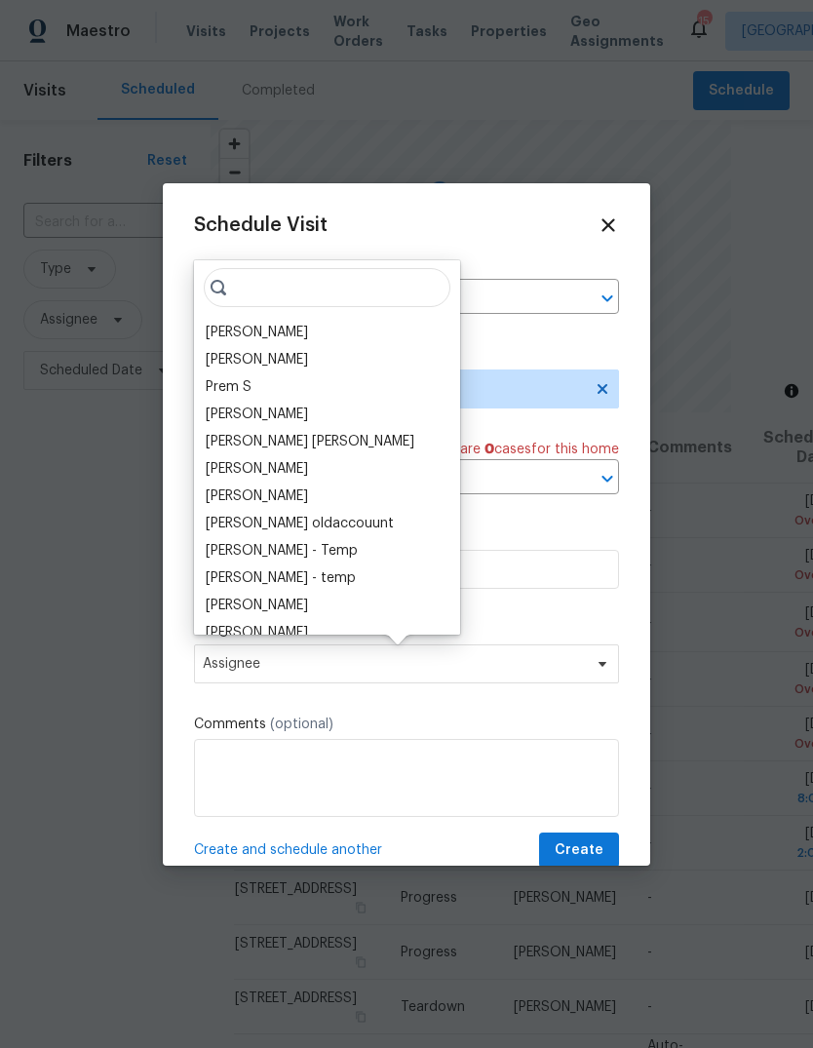
click at [259, 330] on div "[PERSON_NAME]" at bounding box center [257, 332] width 102 height 19
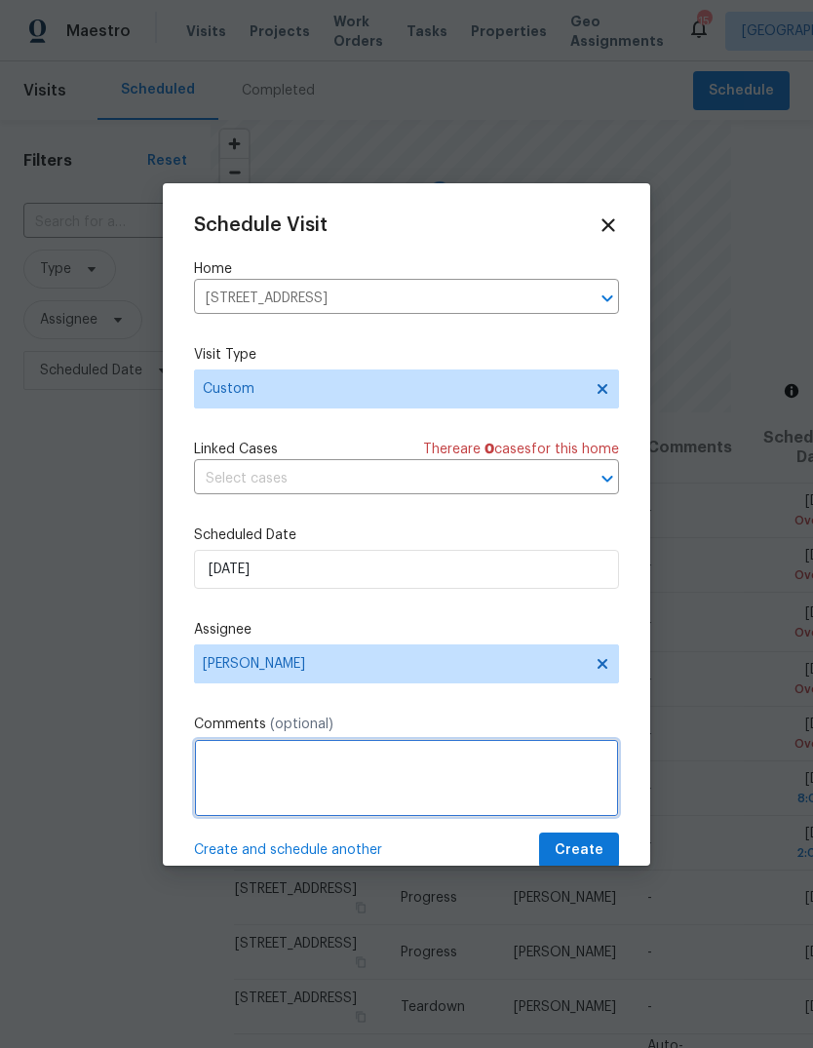
click at [254, 768] on textarea at bounding box center [406, 778] width 425 height 78
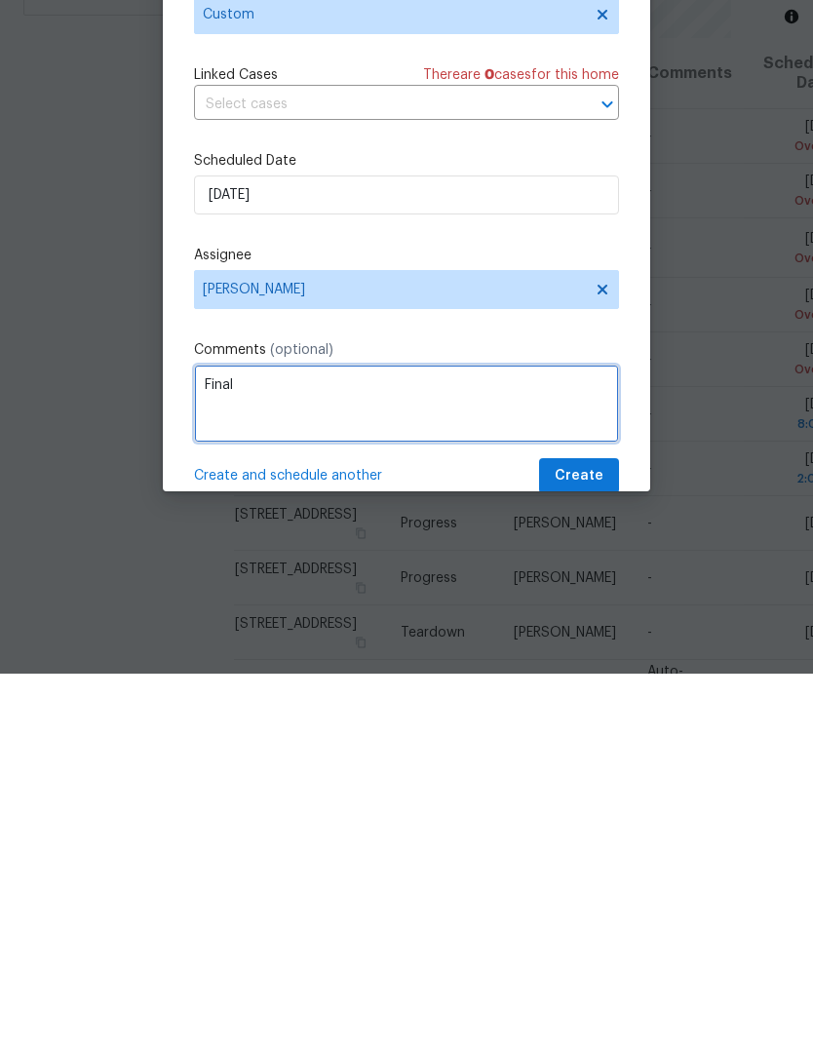
type textarea "Final"
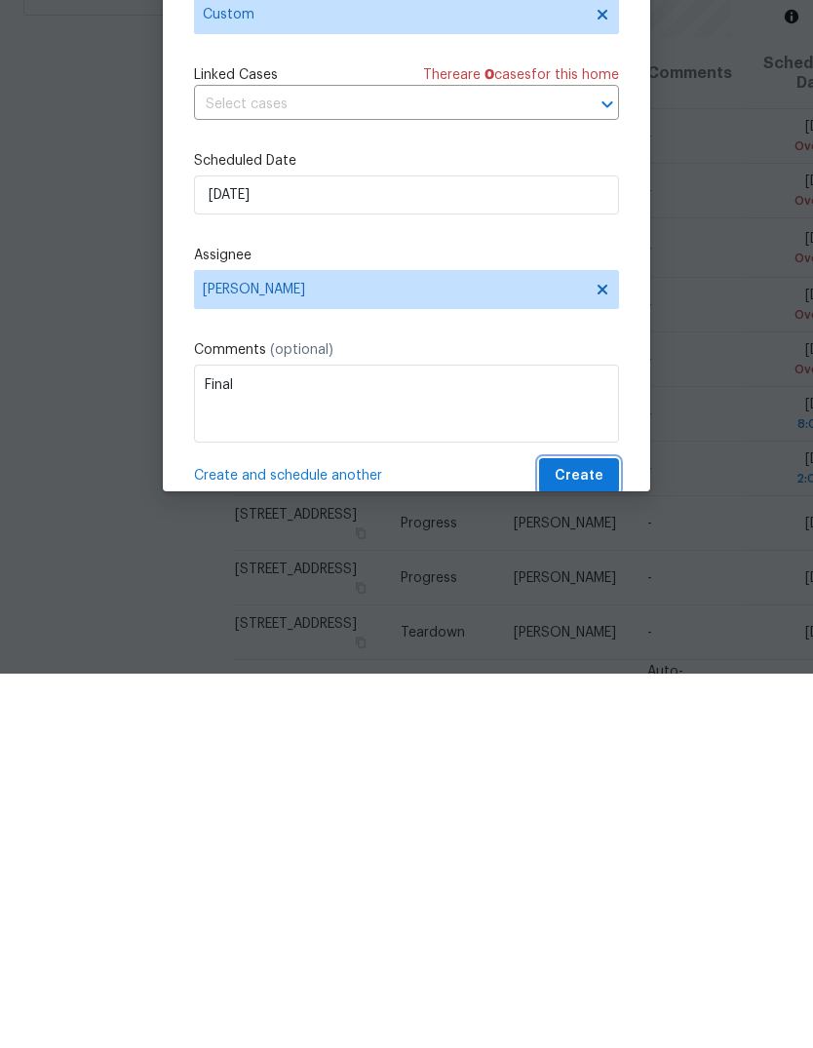
click at [602, 838] on span "Create" at bounding box center [579, 850] width 49 height 24
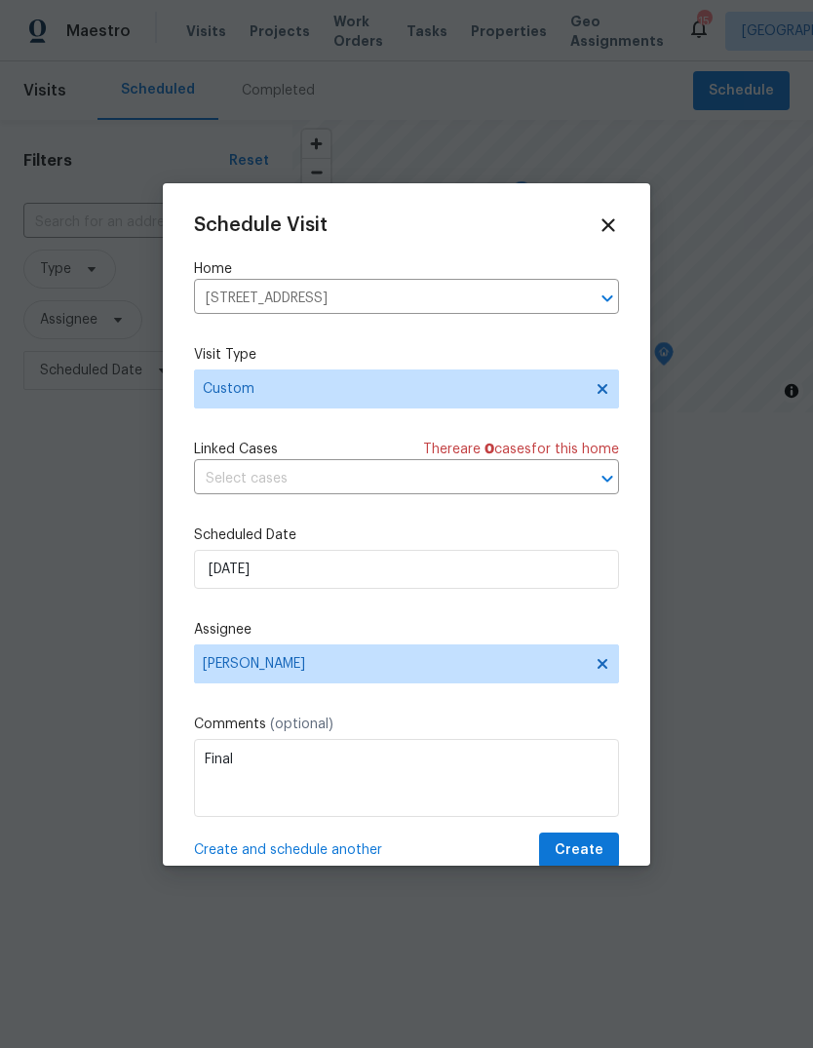
scroll to position [0, 0]
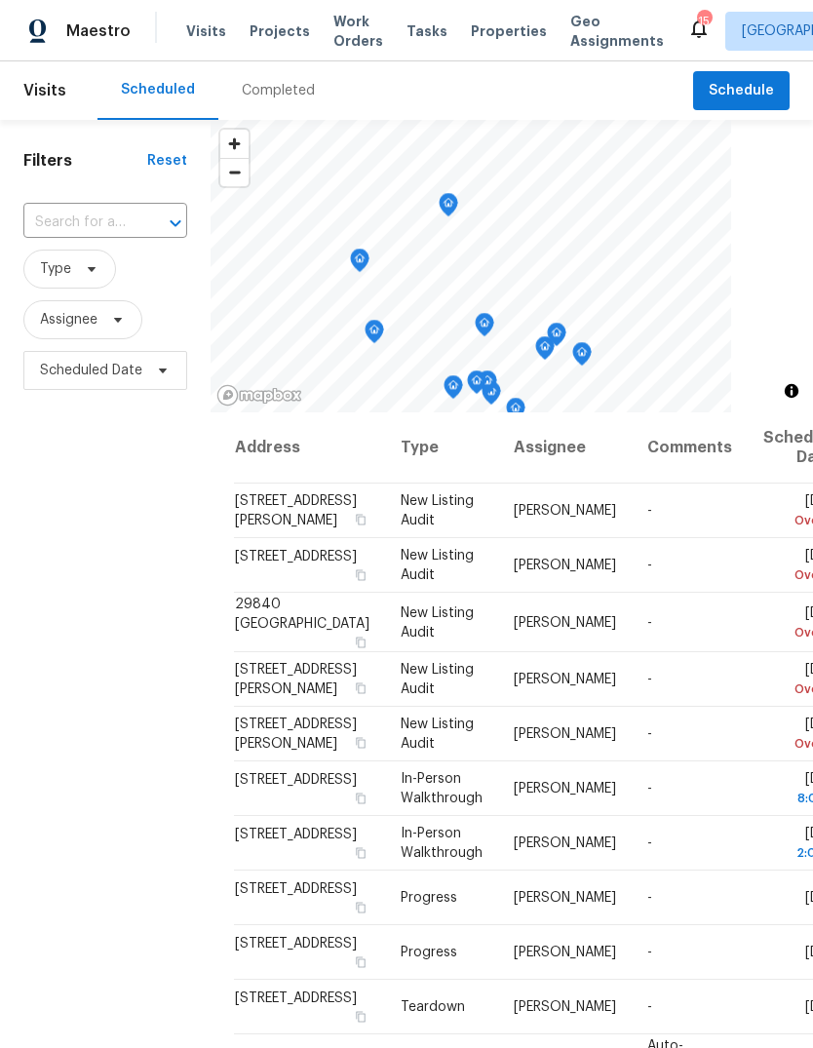
click at [283, 84] on div "Completed" at bounding box center [278, 90] width 73 height 19
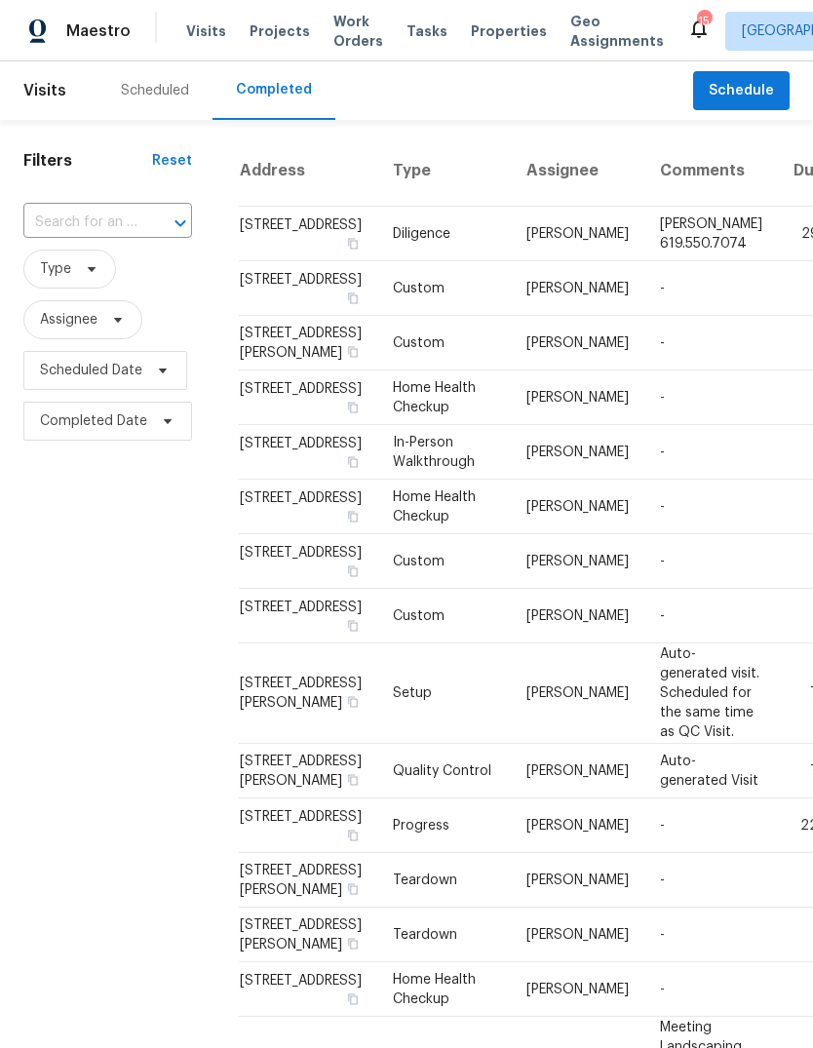
click at [167, 95] on div "Scheduled" at bounding box center [155, 90] width 68 height 19
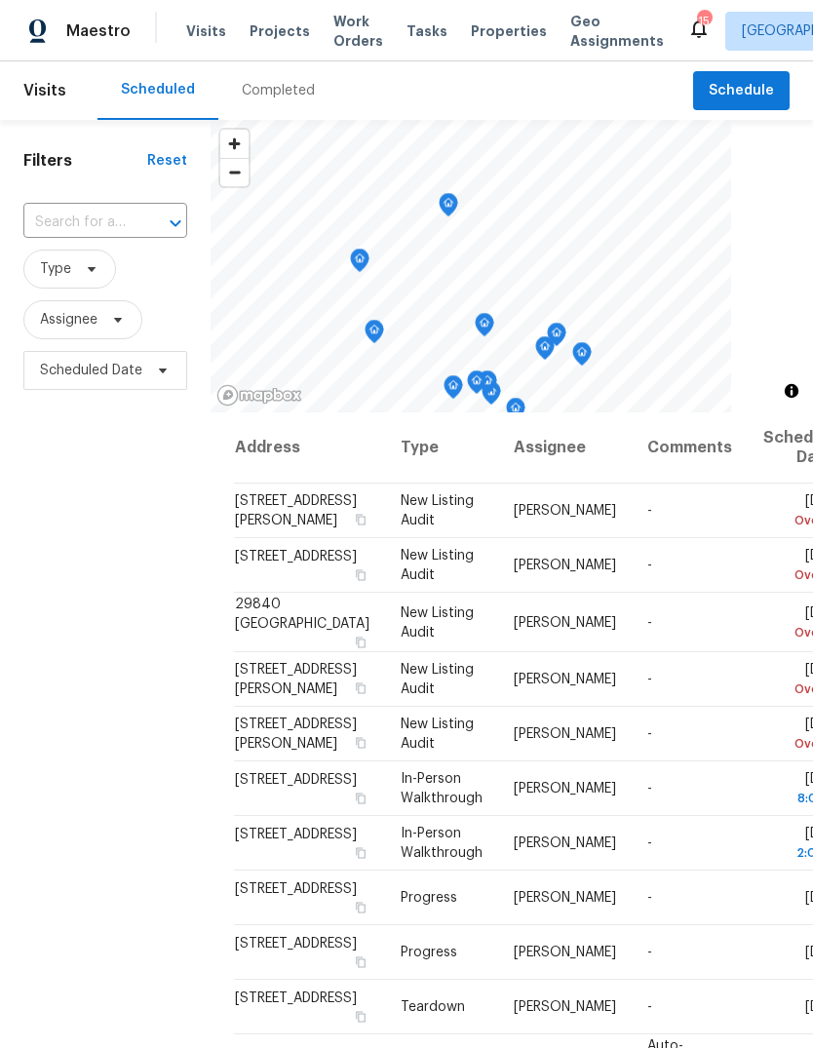
click at [497, 39] on span "Properties" at bounding box center [509, 30] width 76 height 19
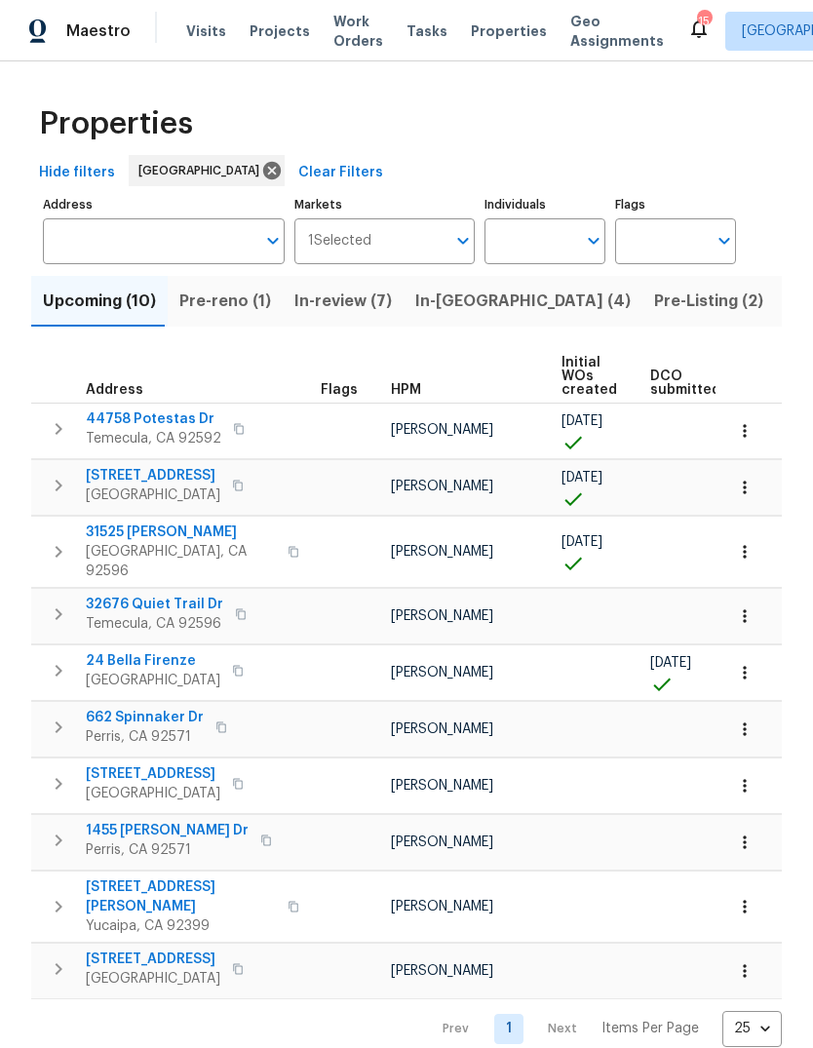
click at [654, 297] on span "Pre-Listing (2)" at bounding box center [708, 301] width 109 height 27
